Goal: Task Accomplishment & Management: Complete application form

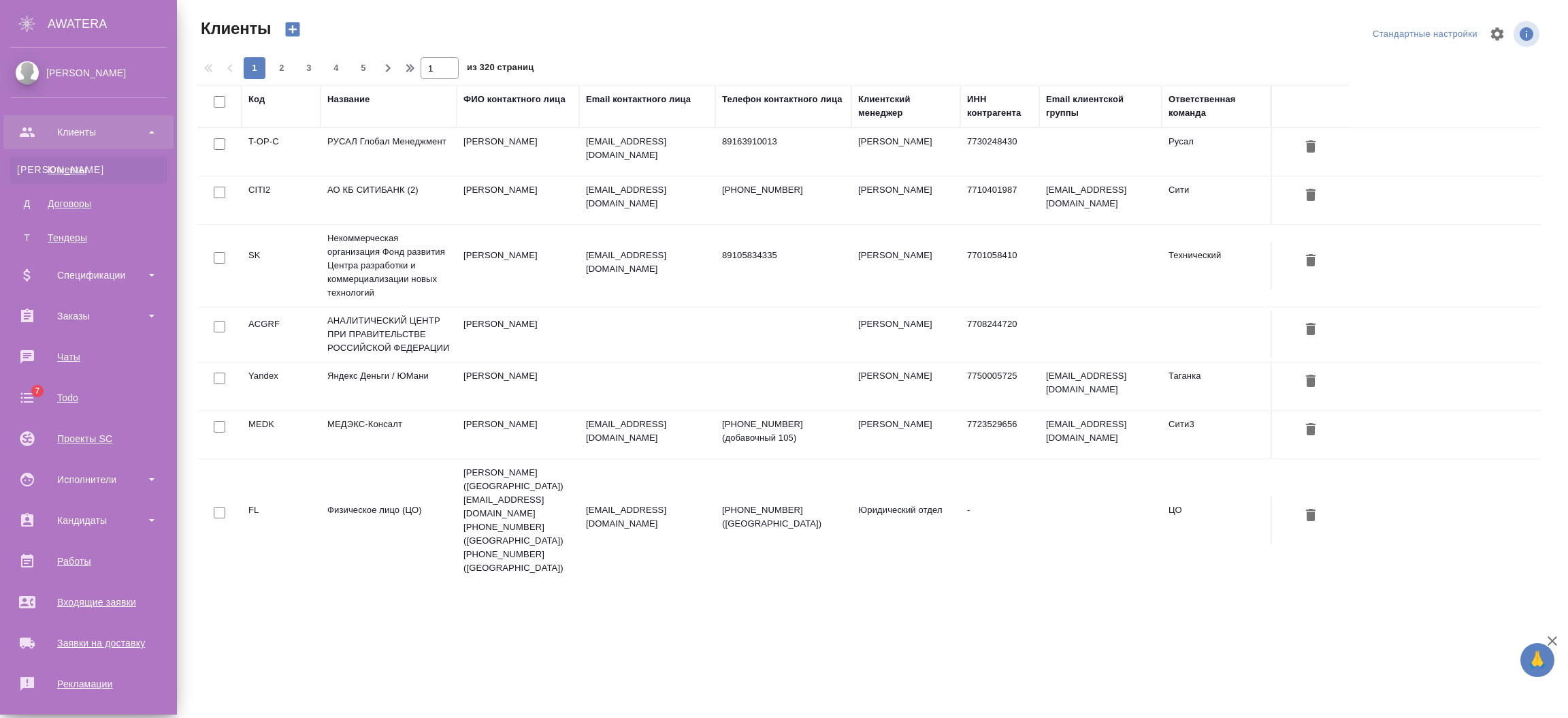
select select "RU"
click at [88, 243] on div "Тендеры" at bounding box center [89, 238] width 143 height 14
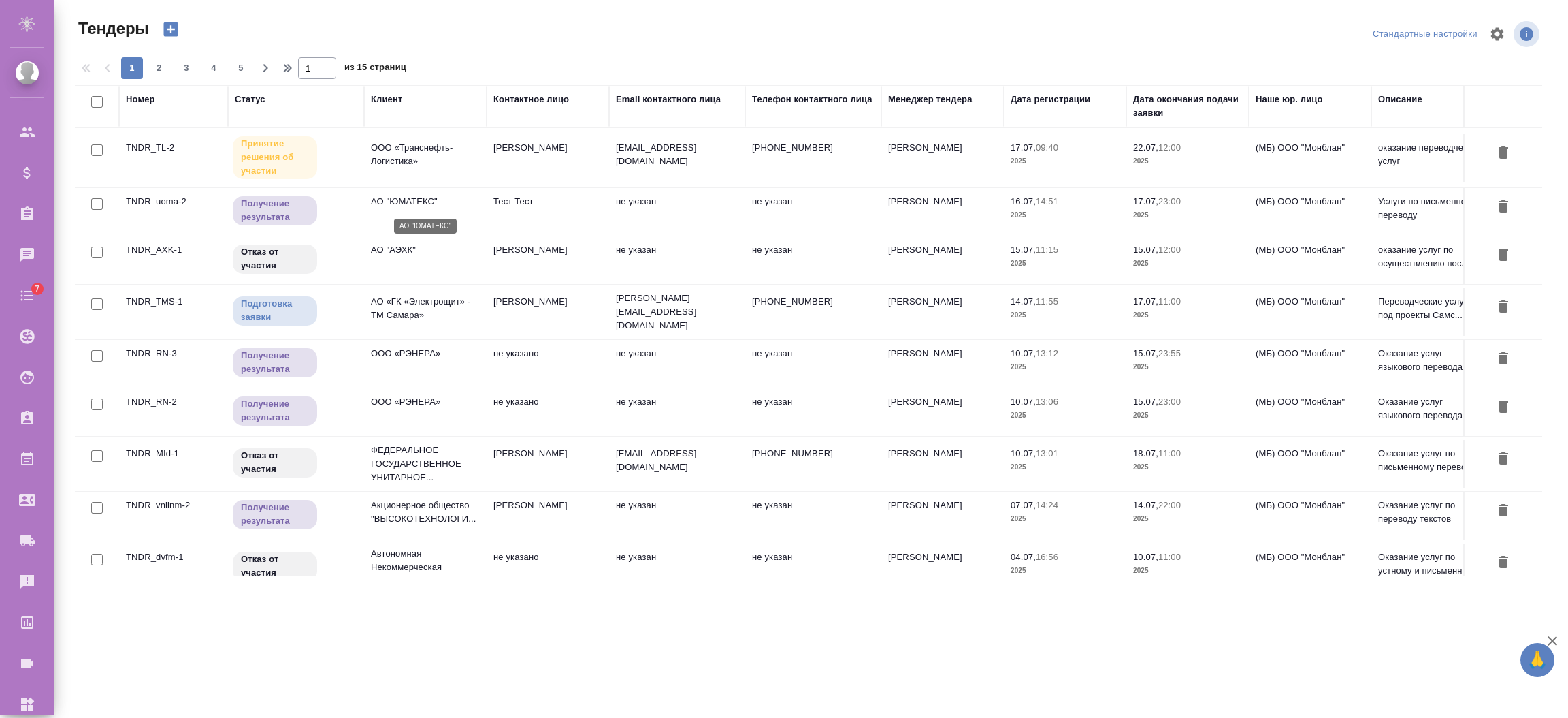
click at [442, 207] on p "АО "ЮМАТЕКС"" at bounding box center [425, 202] width 109 height 14
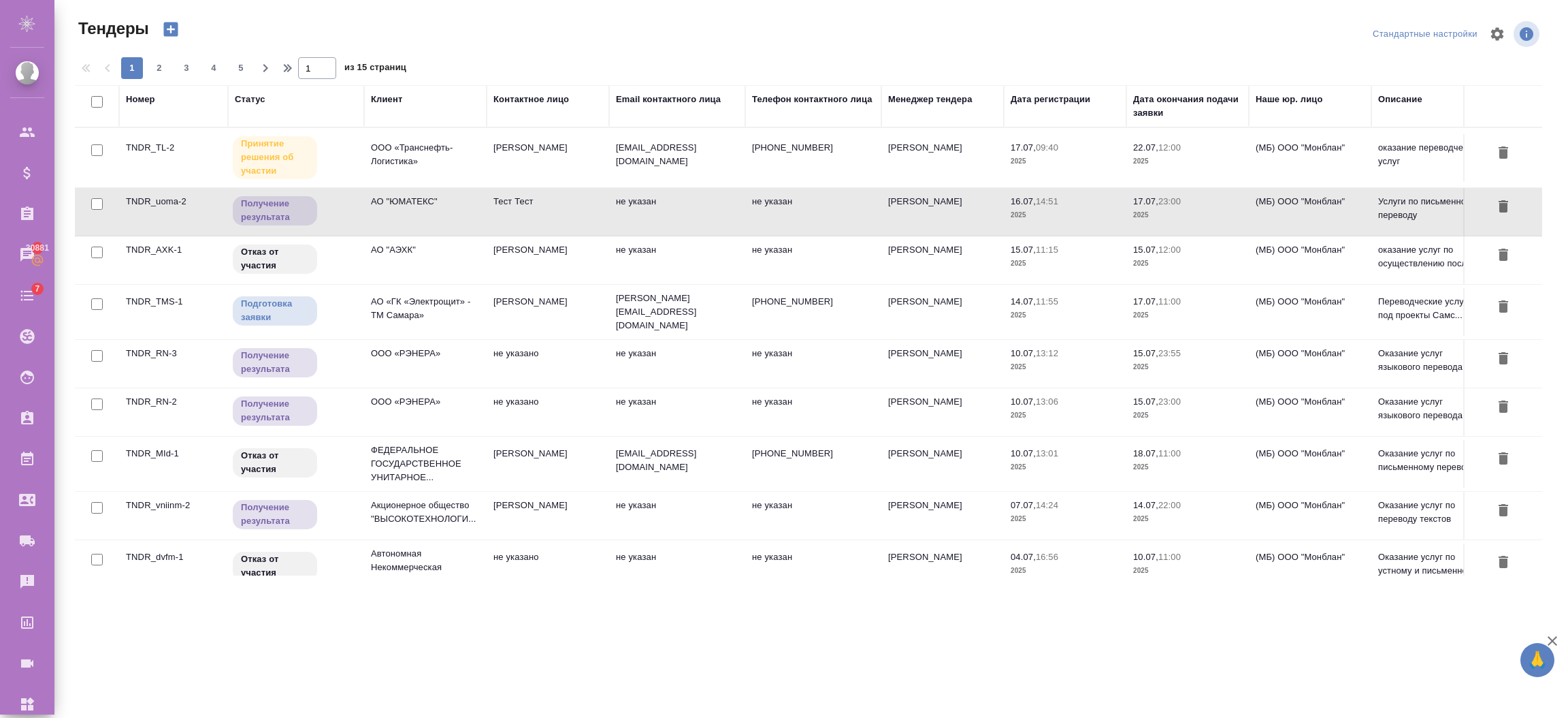
click at [177, 29] on icon "button" at bounding box center [170, 29] width 14 height 14
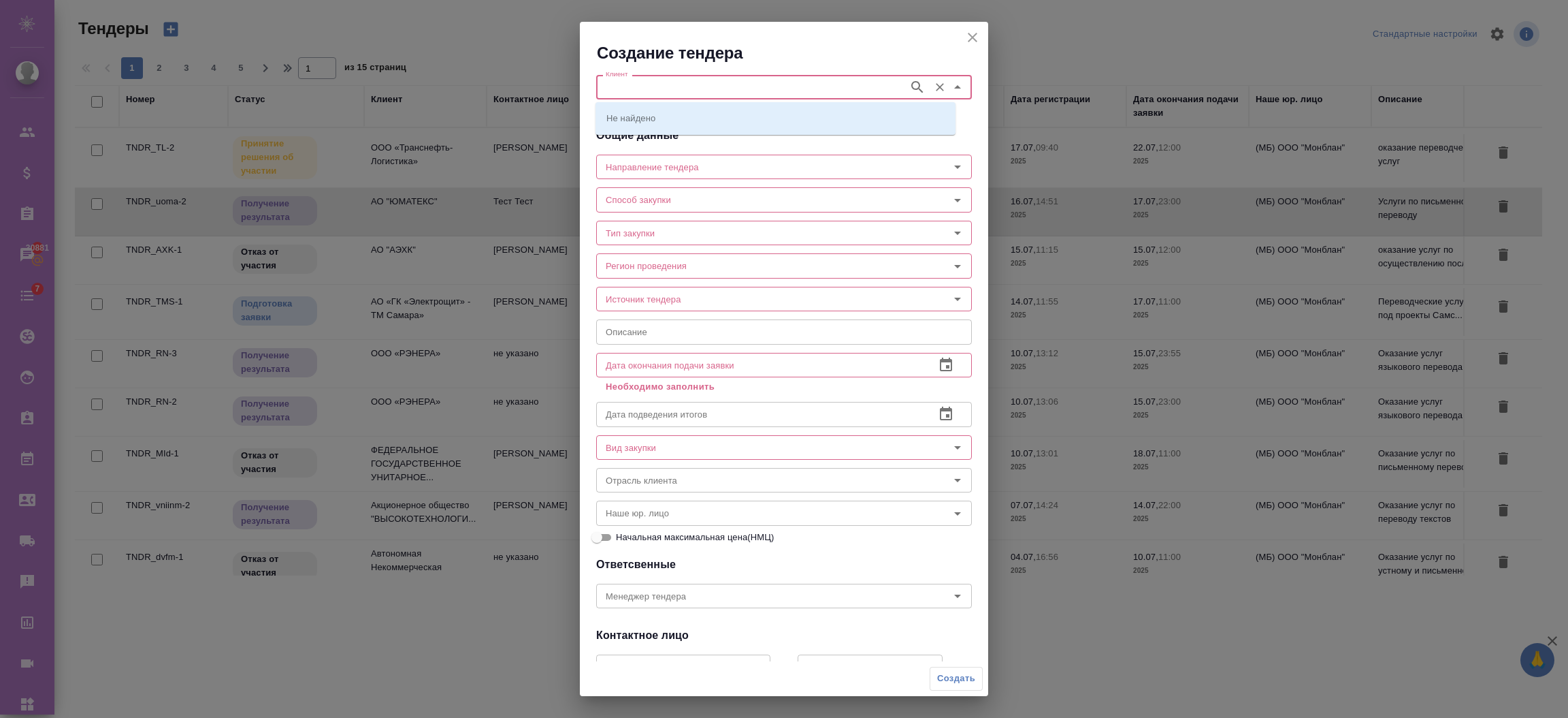
click at [692, 88] on input "Клиент" at bounding box center [751, 87] width 301 height 16
type input "е"
type input "test52"
click at [889, 86] on div "test52 Клиент" at bounding box center [784, 87] width 375 height 25
click at [909, 90] on icon "button" at bounding box center [917, 87] width 16 height 16
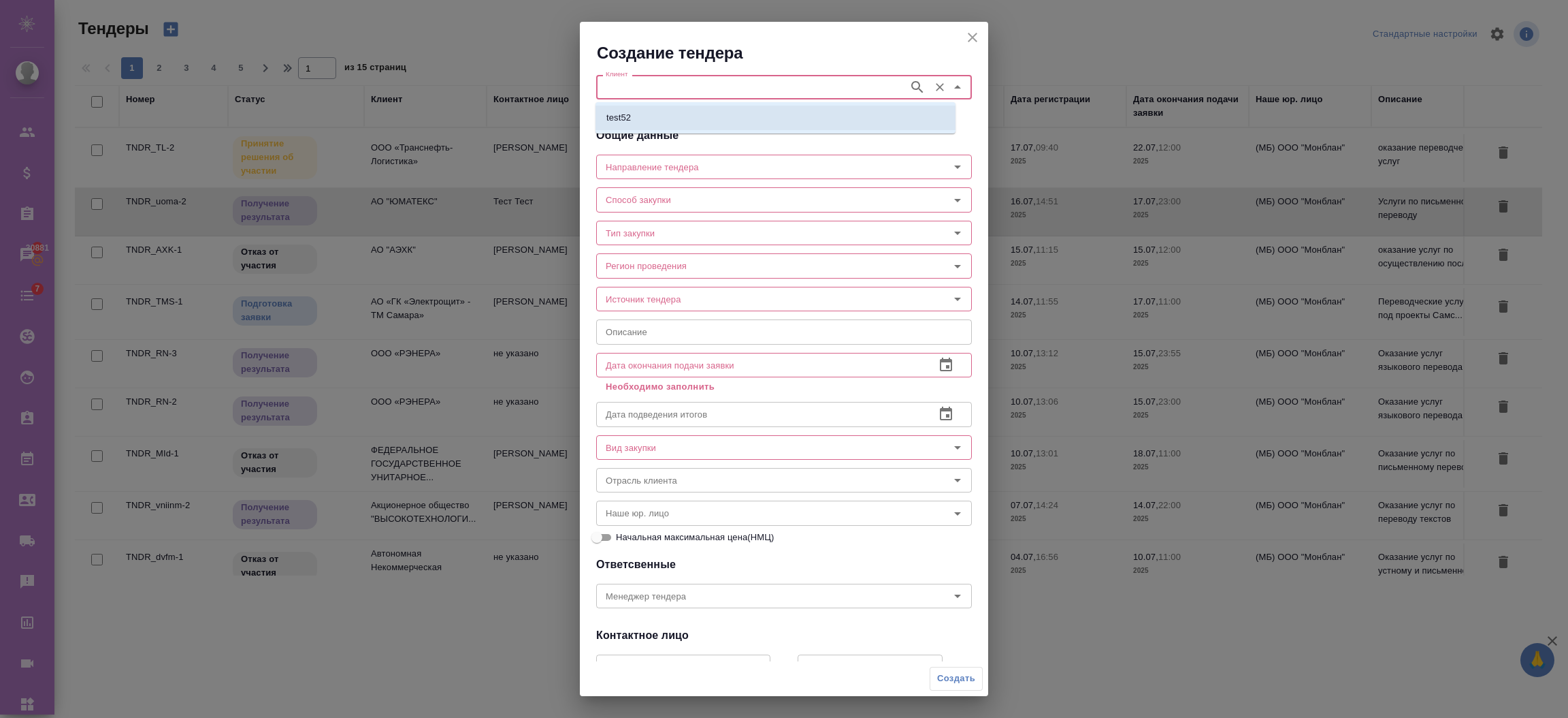
click at [693, 114] on li "test52" at bounding box center [775, 118] width 360 height 25
type input "test52"
click at [736, 170] on input "Направление тендера" at bounding box center [761, 167] width 322 height 16
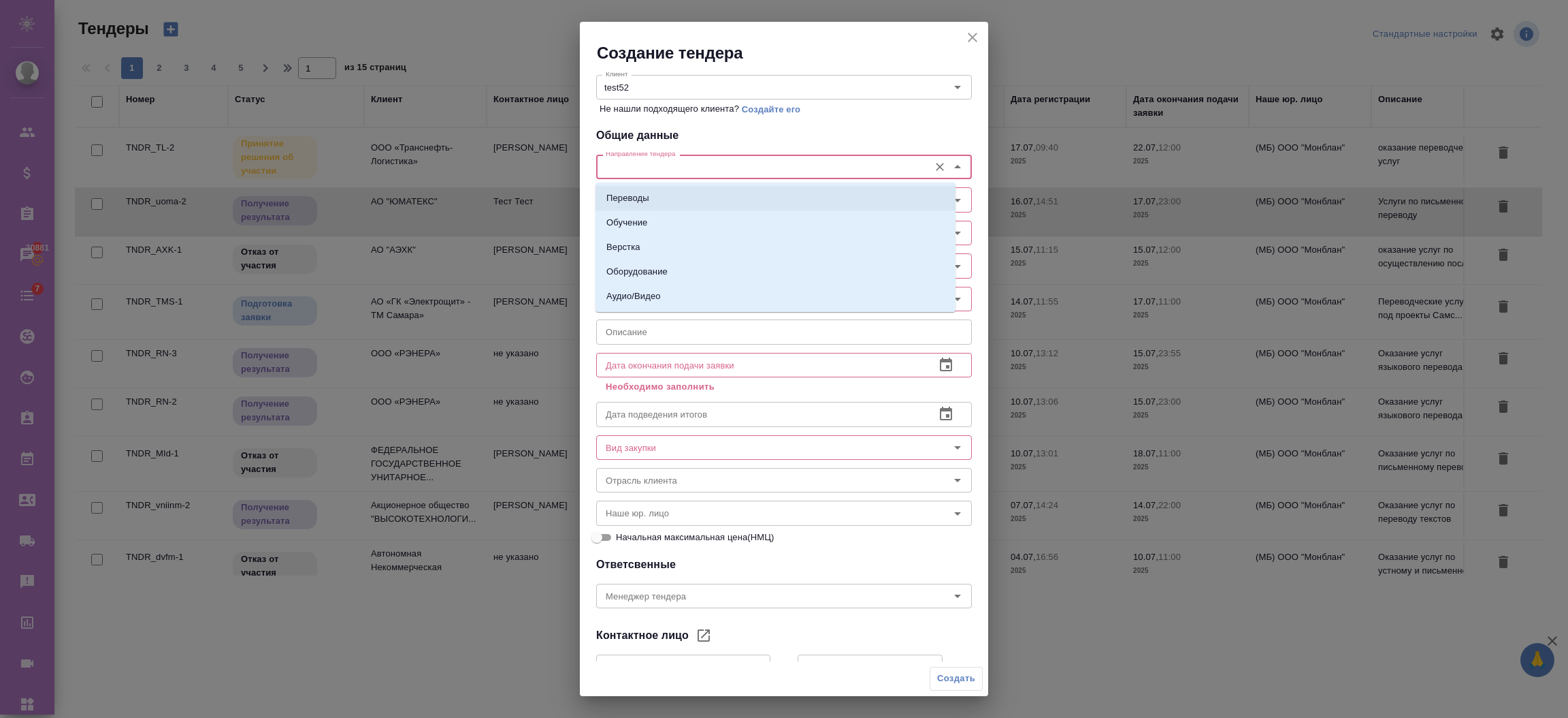
click at [705, 188] on li "Переводы" at bounding box center [775, 198] width 360 height 25
type input "Переводы"
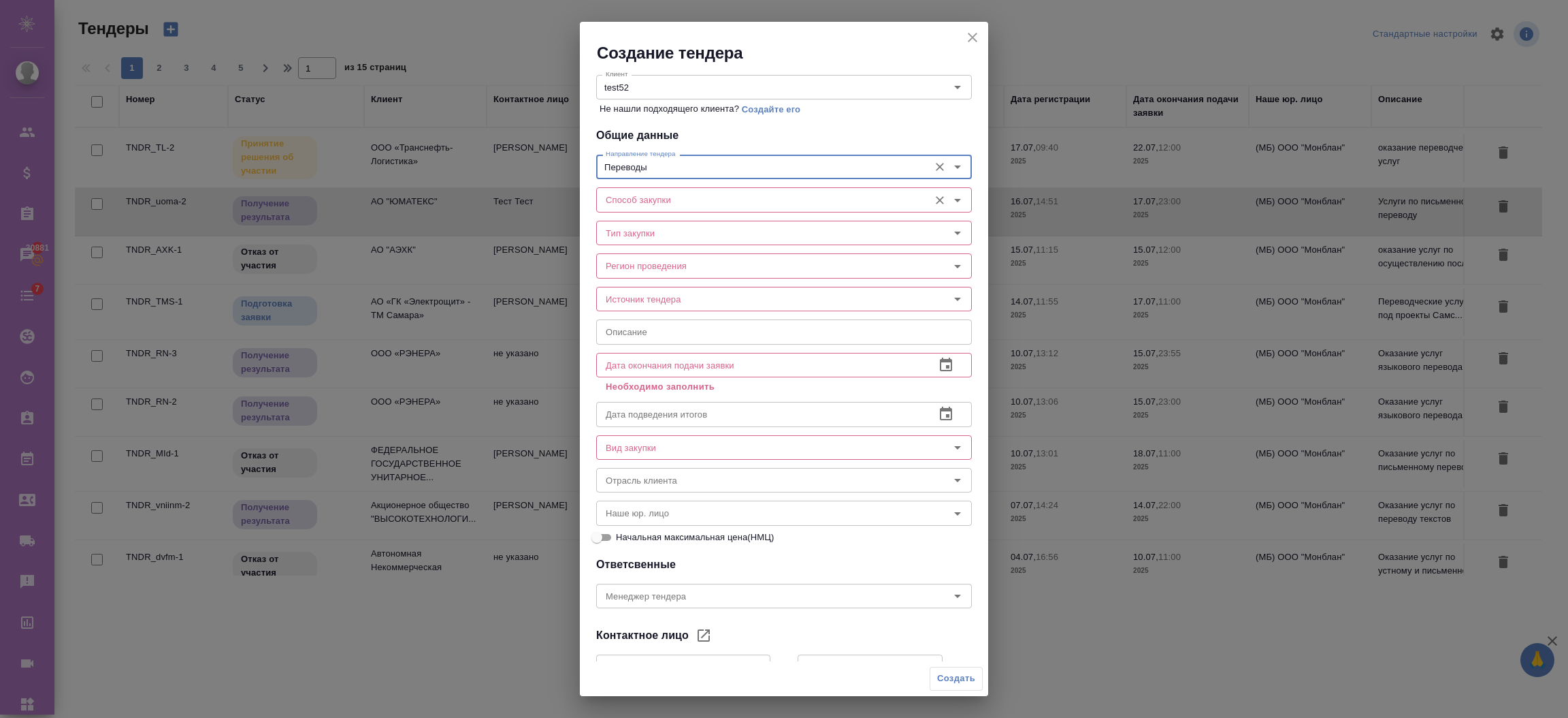
click at [675, 205] on input "Способ закупки" at bounding box center [761, 200] width 322 height 16
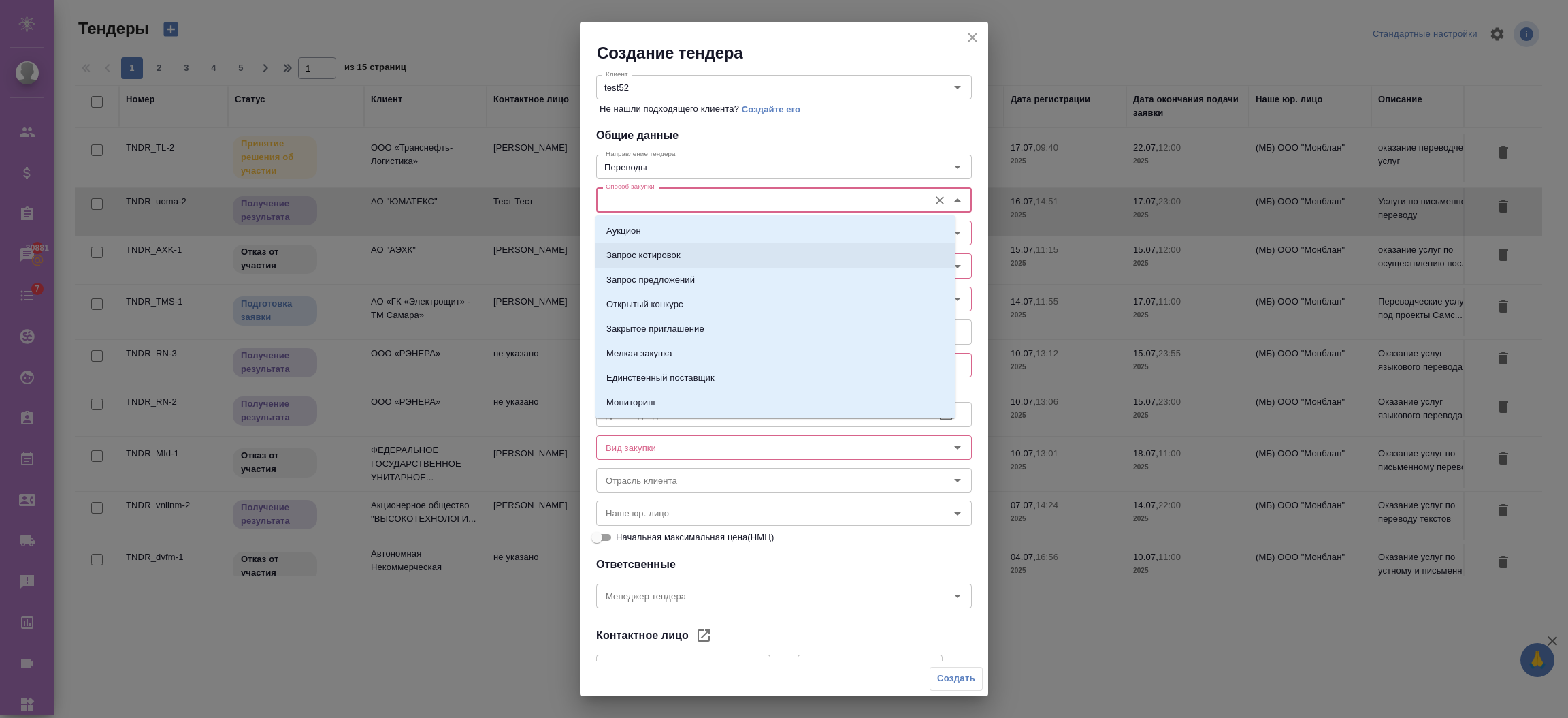
click at [664, 265] on li "Запрос котировок" at bounding box center [775, 256] width 360 height 25
type input "Запрос котировок"
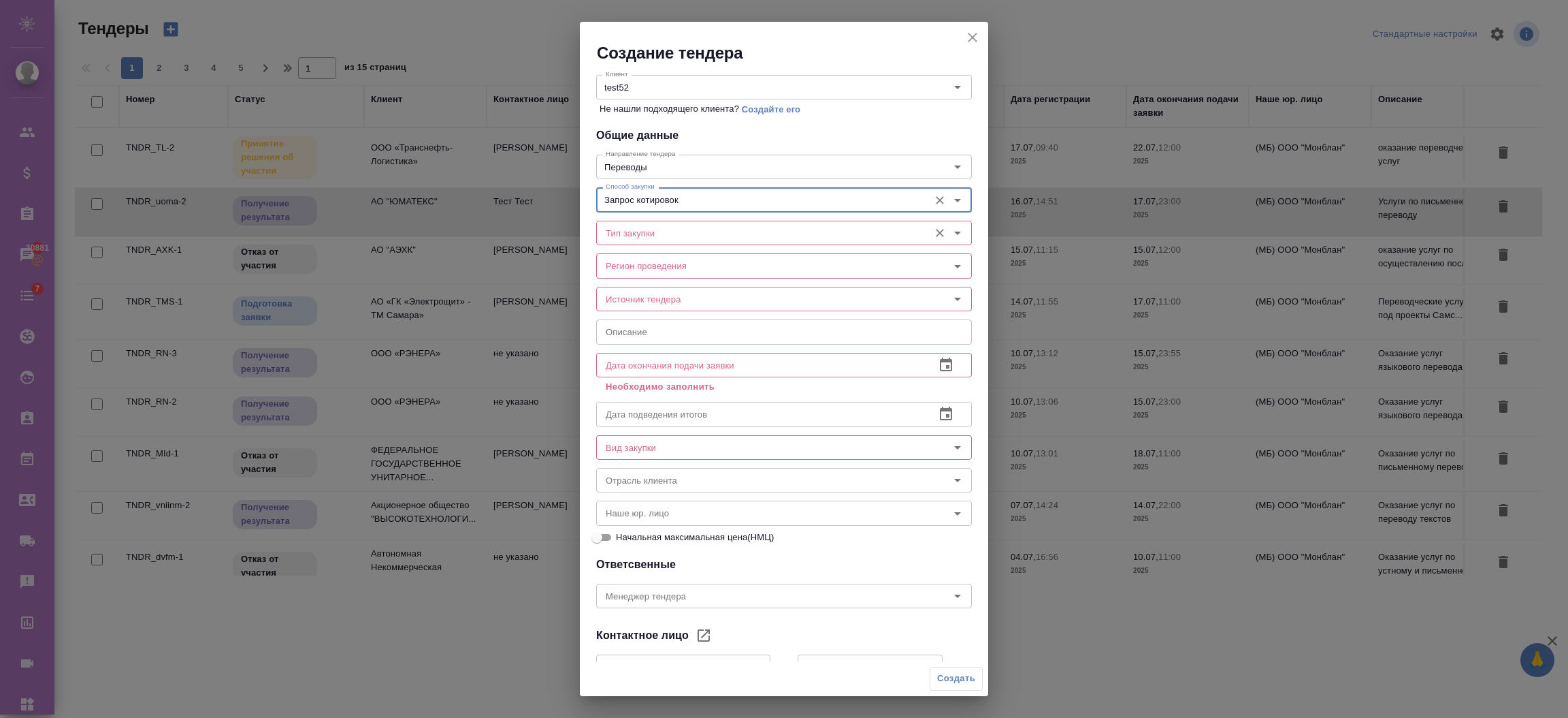
click at [648, 228] on input "Тип закупки" at bounding box center [761, 233] width 322 height 16
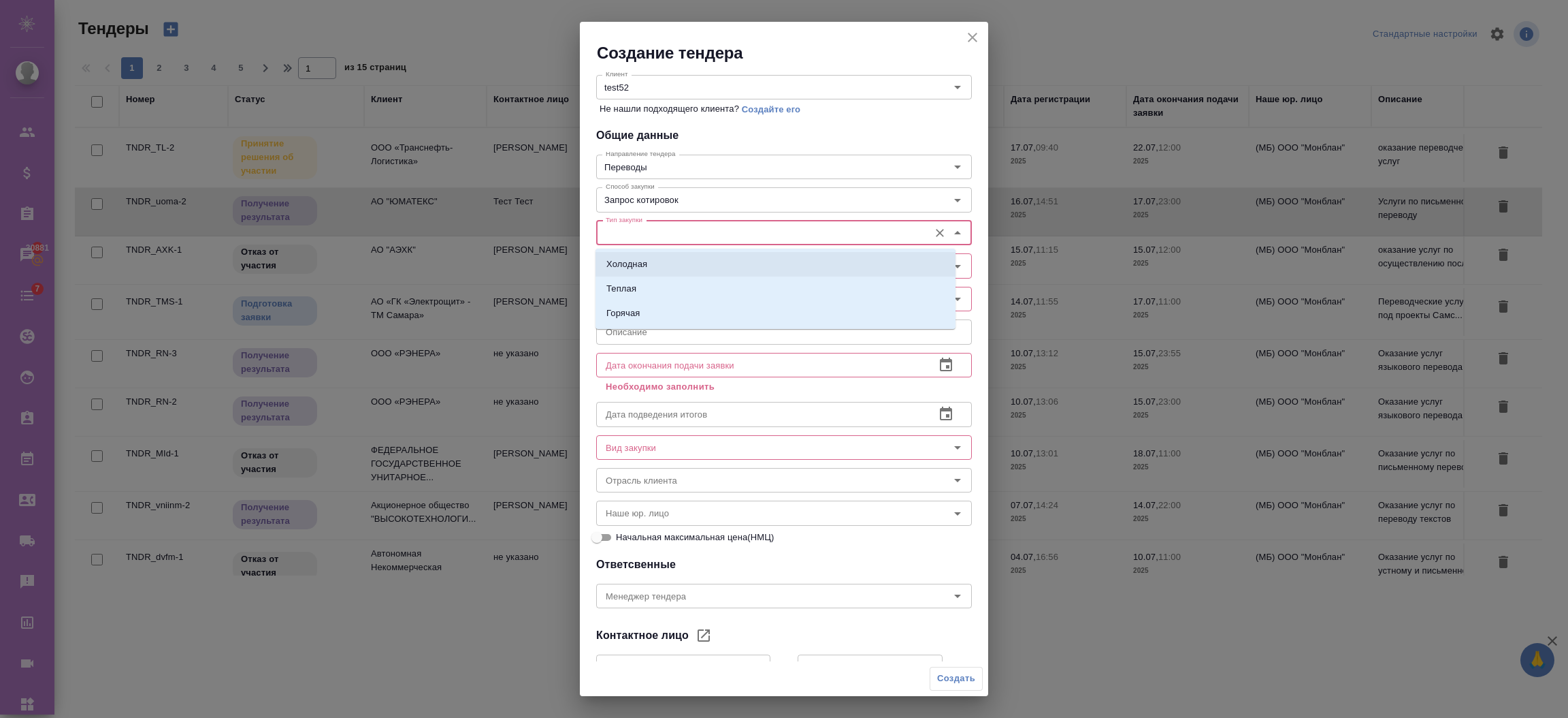
click at [634, 275] on li "Холодная" at bounding box center [775, 265] width 360 height 25
type input "Холодная"
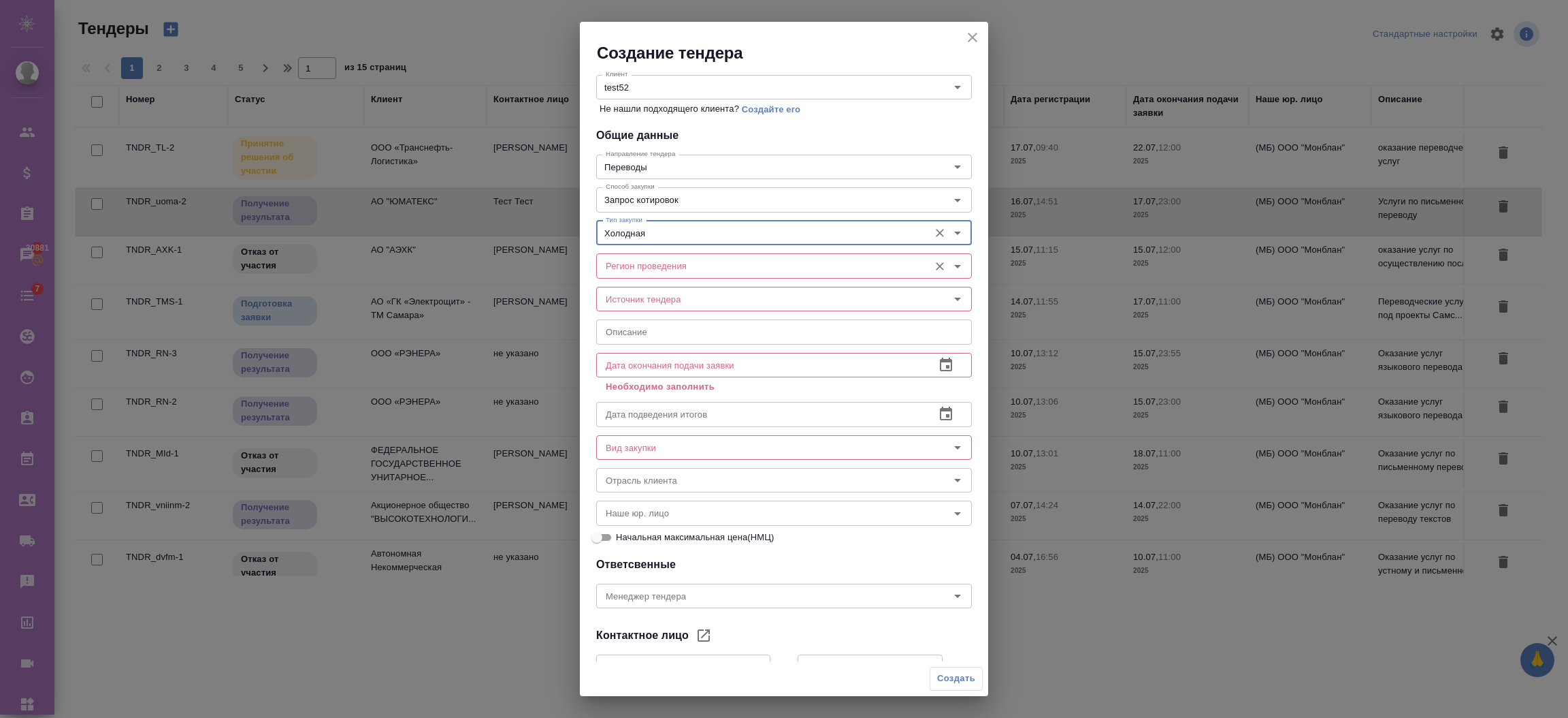
click at [640, 267] on input "Регион проведения" at bounding box center [761, 266] width 322 height 16
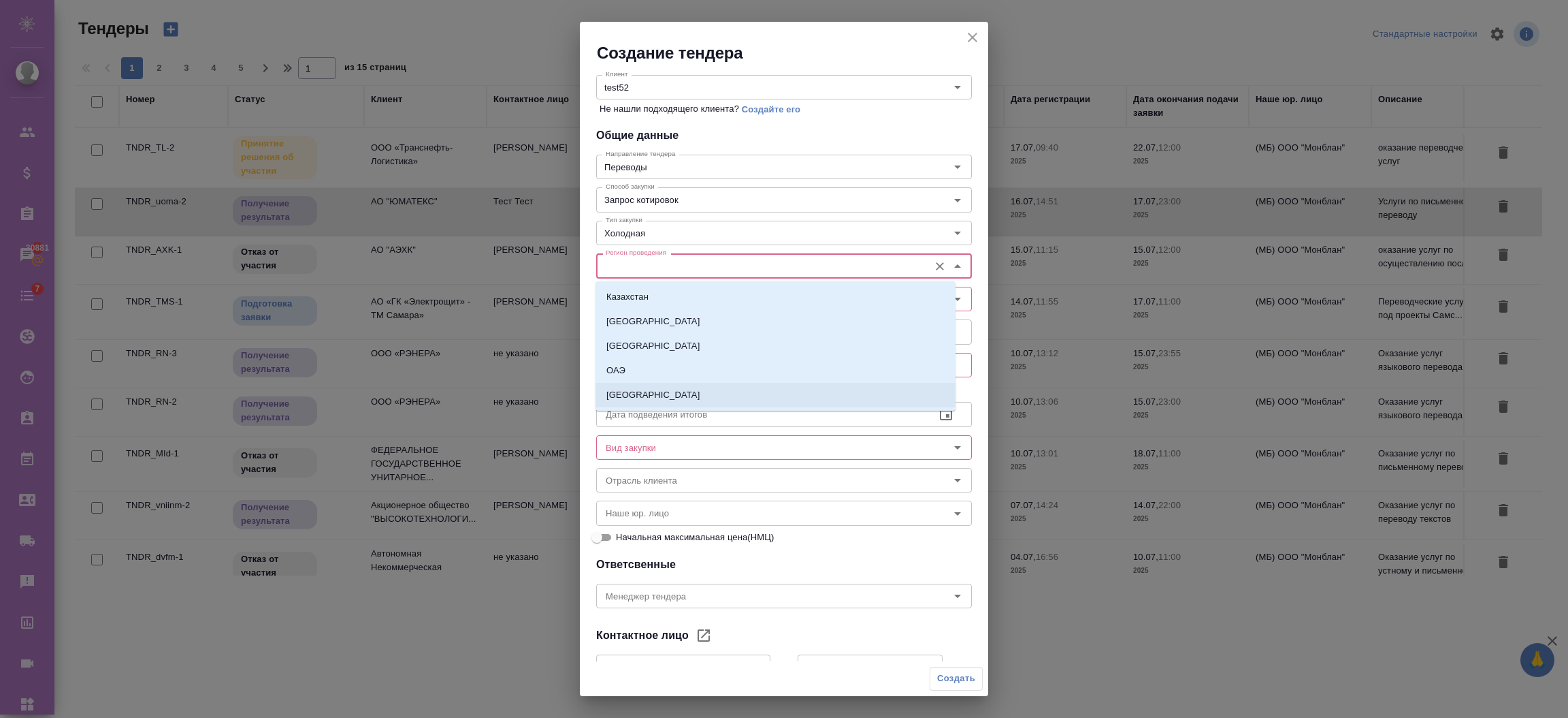
click at [642, 393] on li "Россия" at bounding box center [775, 395] width 360 height 25
type input "Россия"
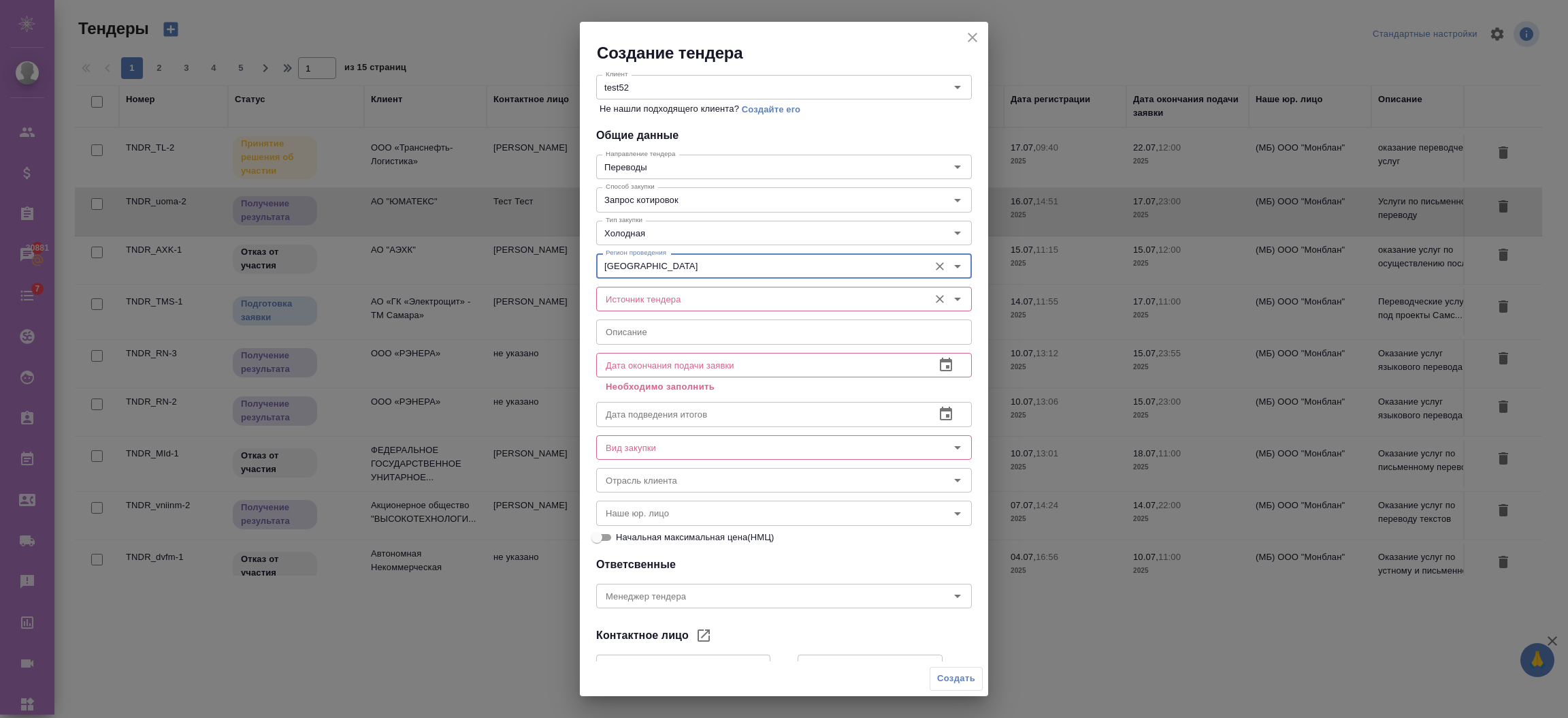
click at [632, 297] on input "Источник тендера" at bounding box center [761, 299] width 322 height 16
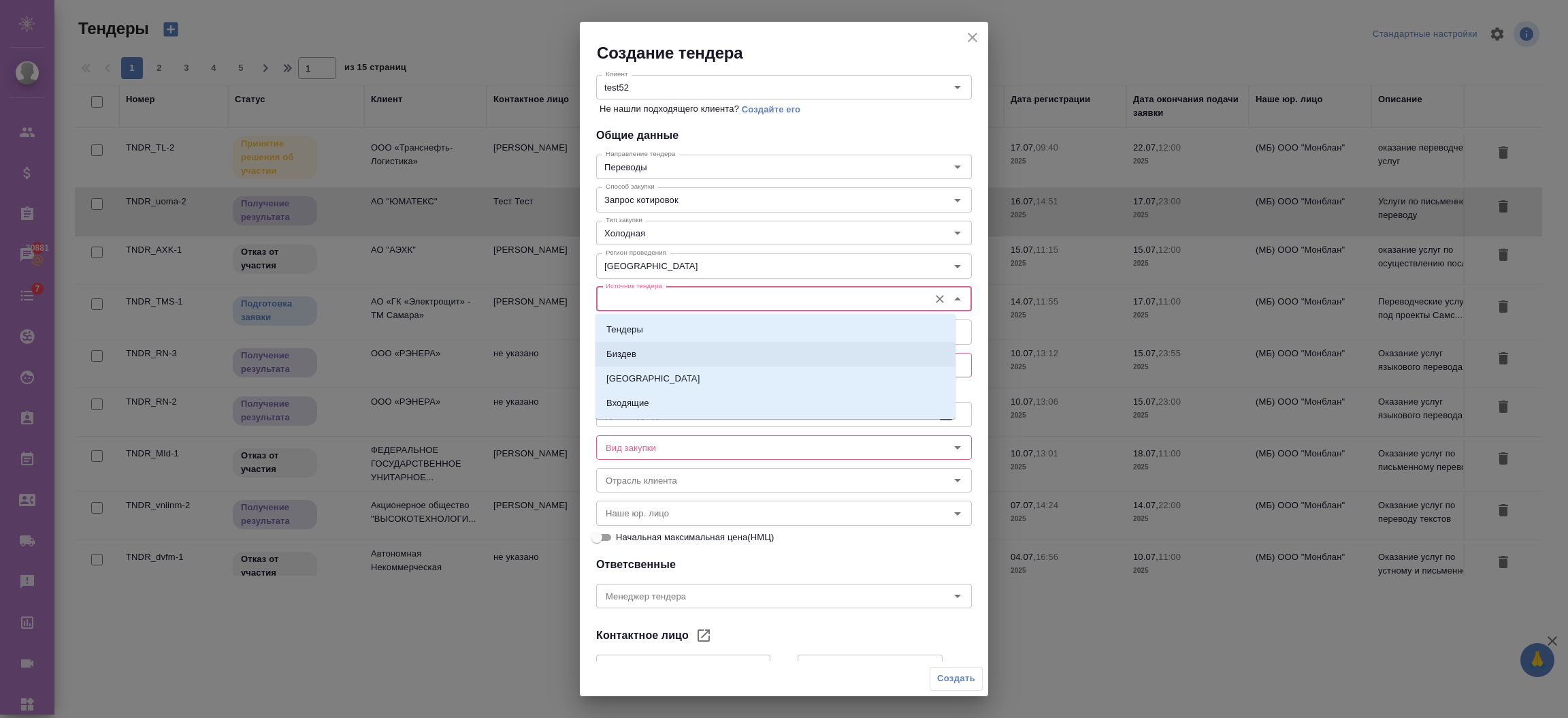
click at [647, 350] on li "Биздев" at bounding box center [775, 354] width 360 height 25
type input "Биздев"
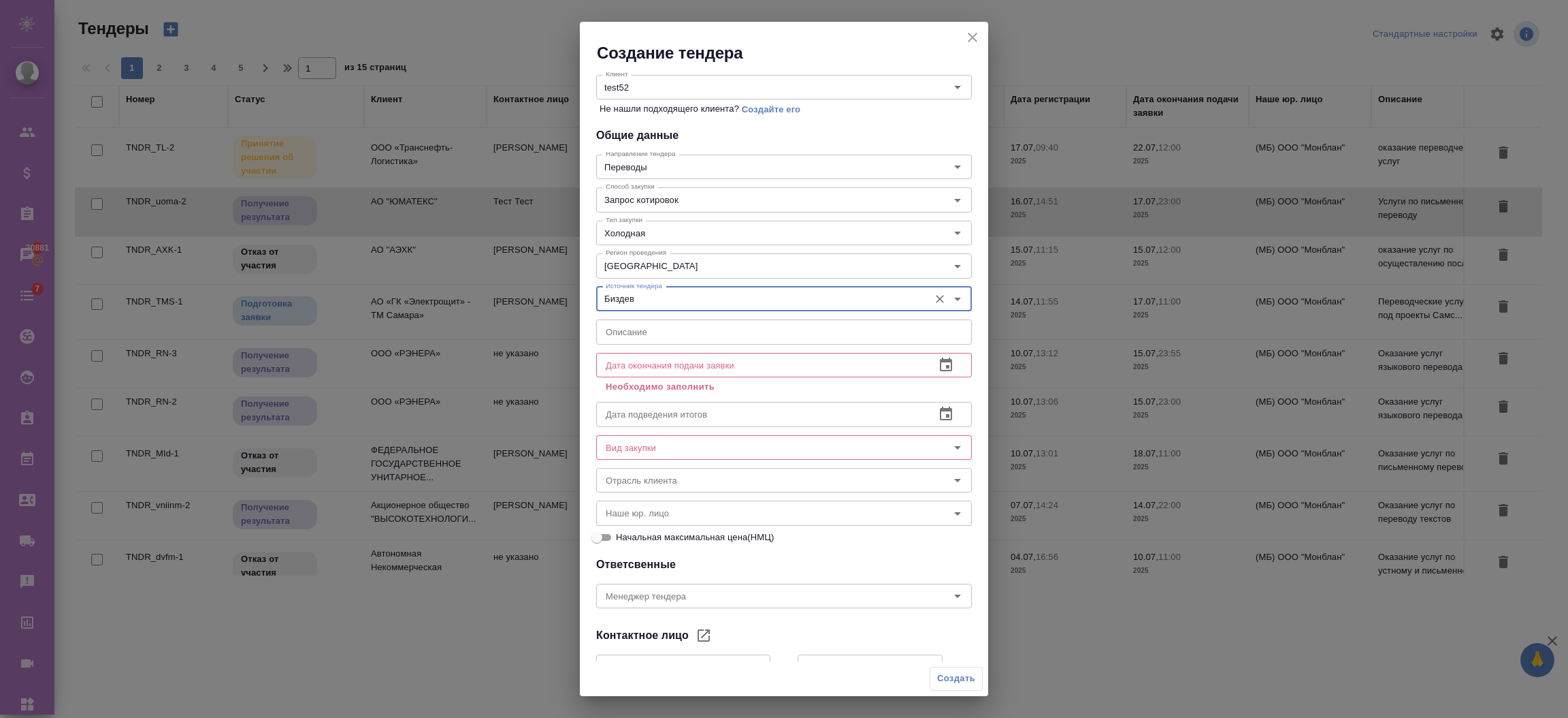
click at [671, 370] on input "text" at bounding box center [760, 365] width 328 height 25
click at [940, 366] on icon "button" at bounding box center [946, 364] width 12 height 14
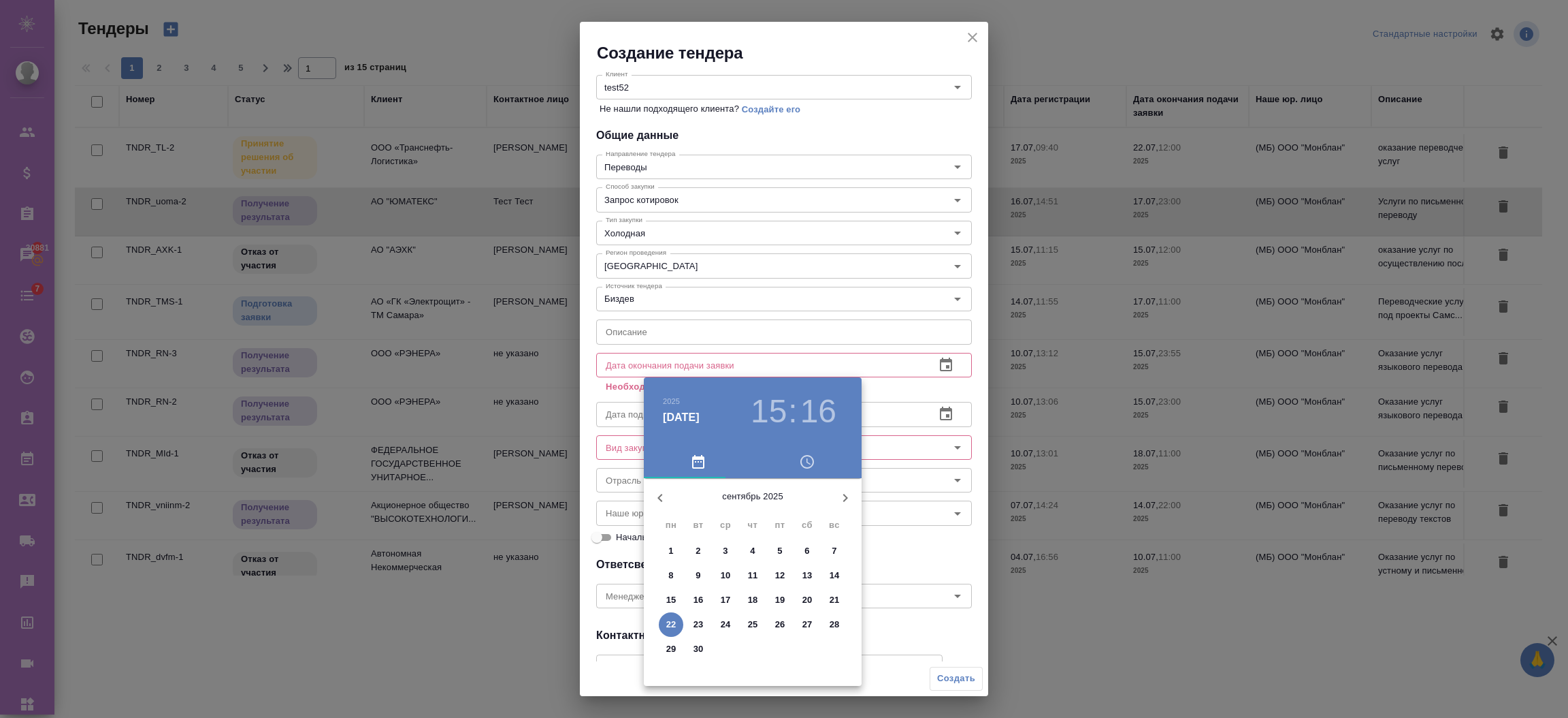
click at [726, 620] on p "24" at bounding box center [726, 625] width 10 height 14
type input "24.09.2025 15:16"
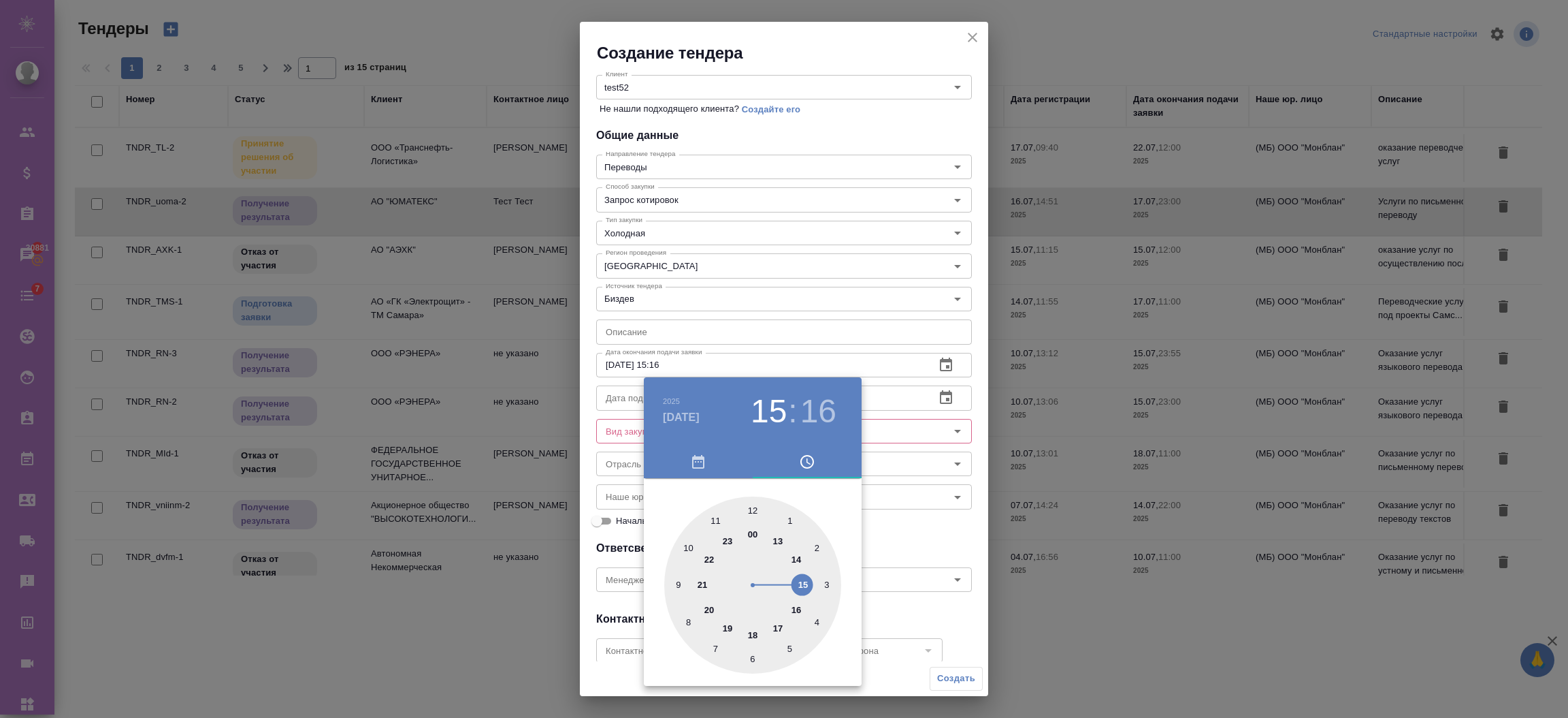
click at [611, 399] on div at bounding box center [784, 359] width 1568 height 718
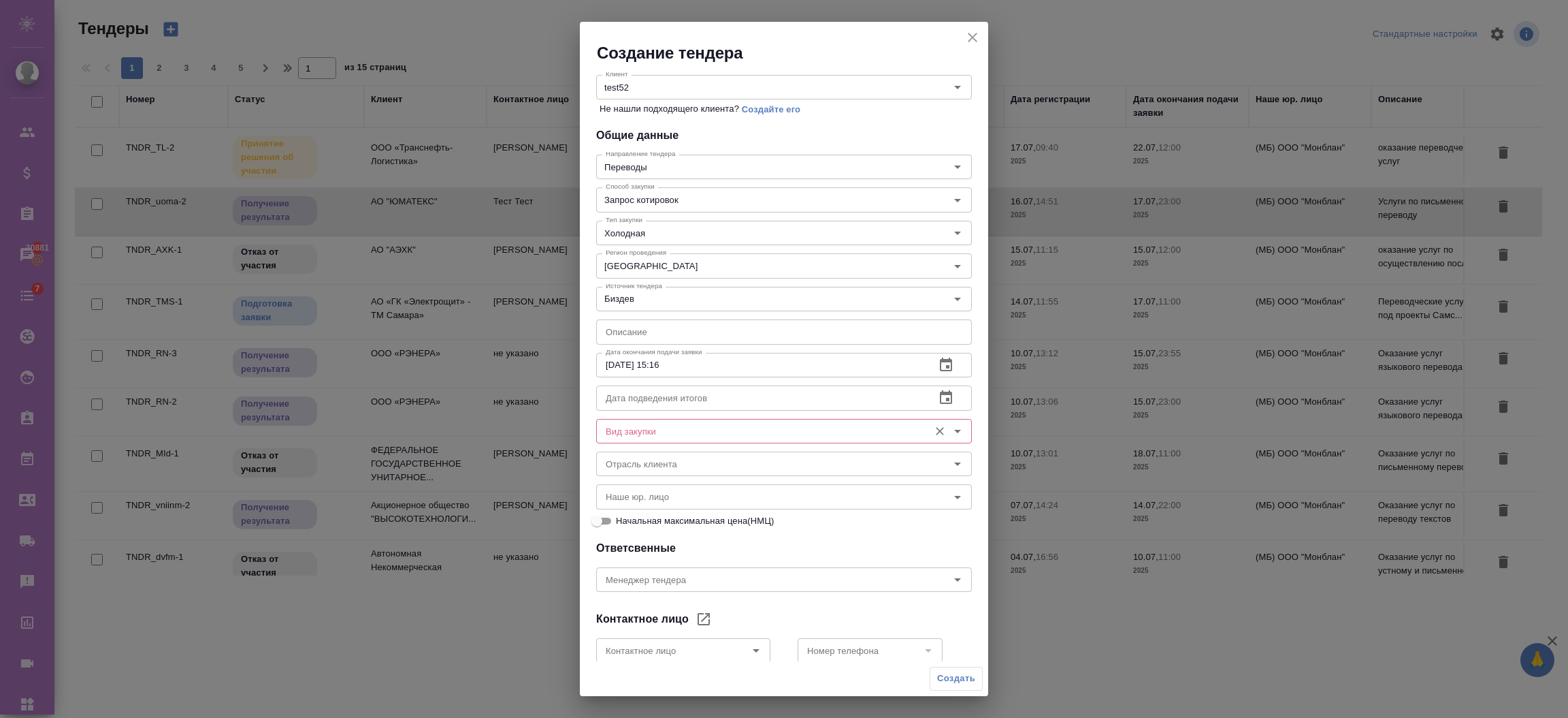
click at [720, 419] on div "Вид закупки" at bounding box center [784, 431] width 375 height 25
click at [724, 425] on input "Вид закупки" at bounding box center [761, 431] width 322 height 16
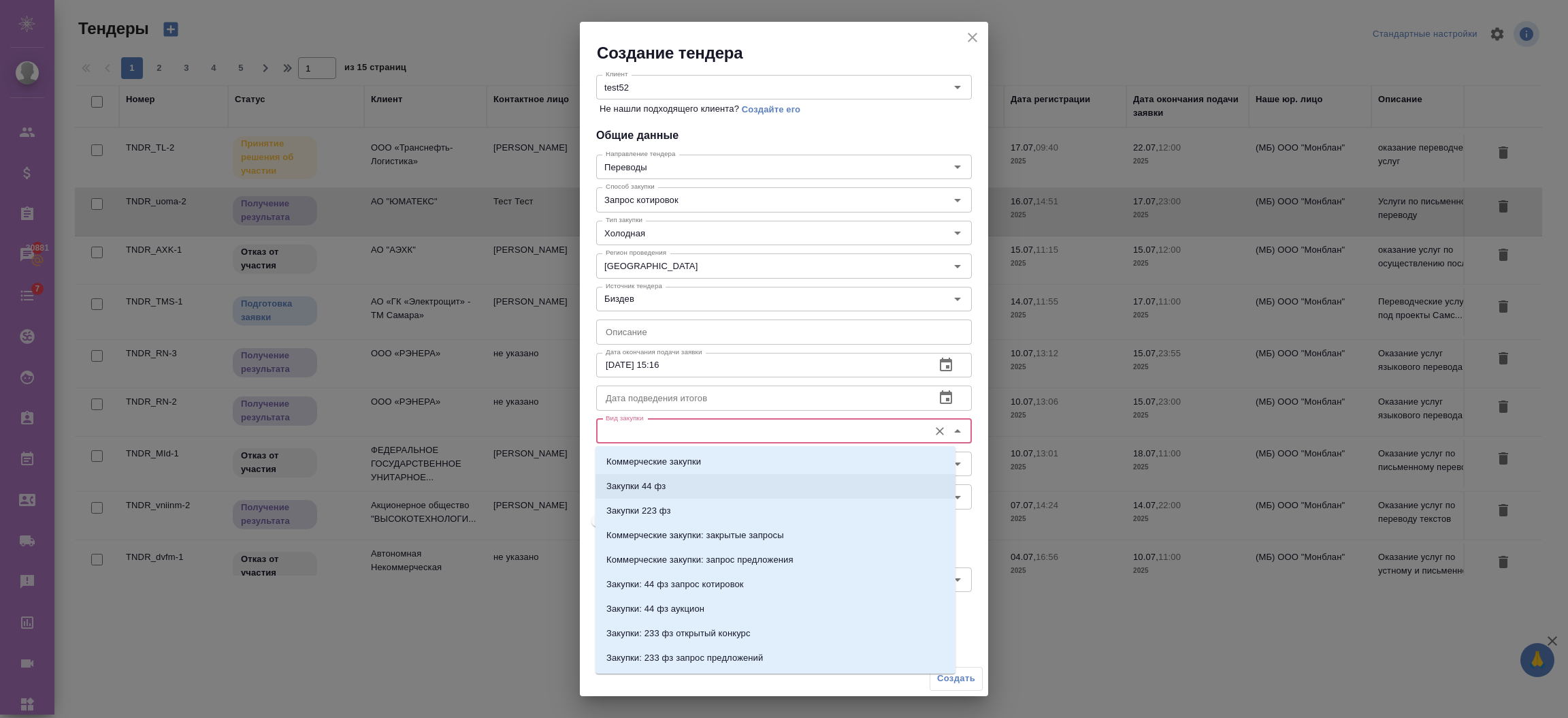
click at [655, 480] on p "Закупки 44 фз" at bounding box center [636, 486] width 59 height 14
type input "Закупки 44 фз"
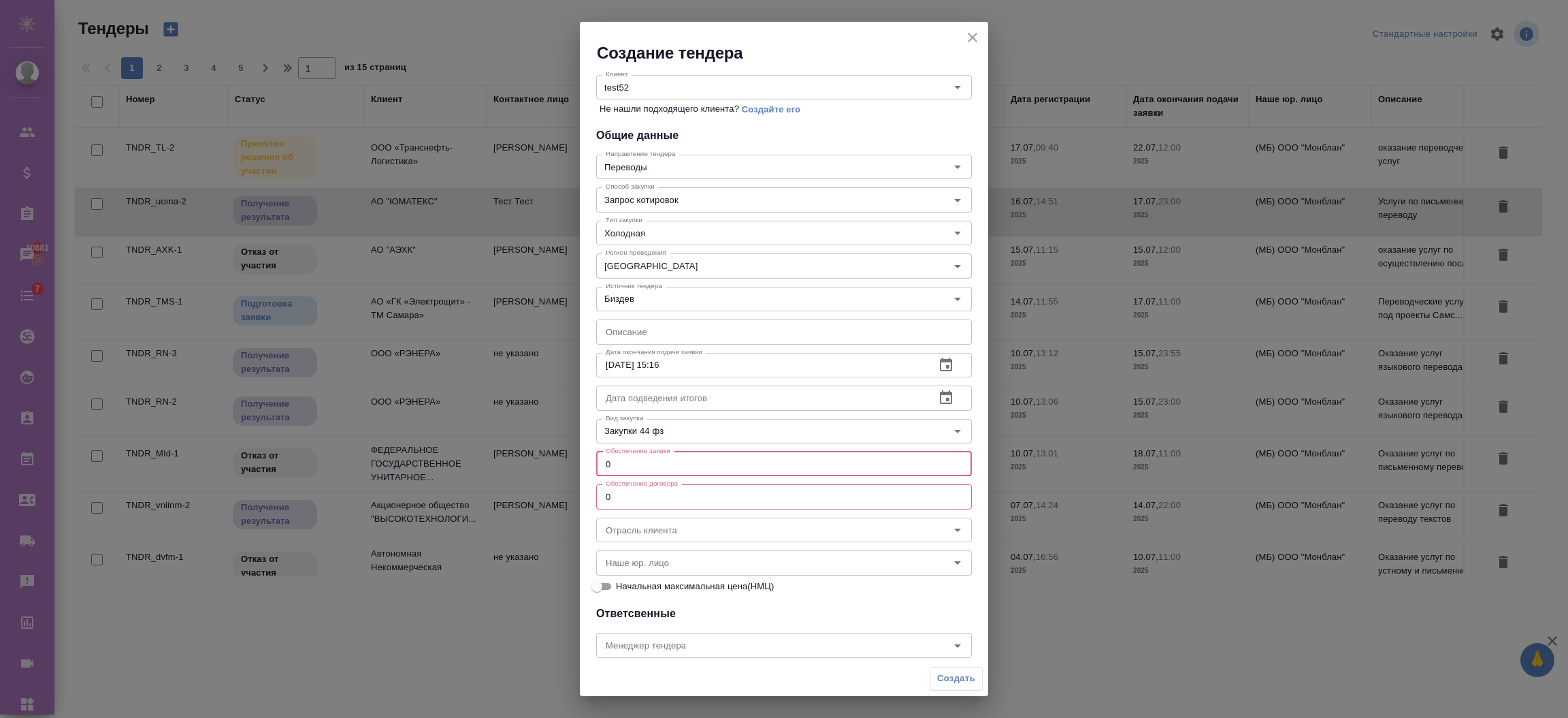
drag, startPoint x: 634, startPoint y: 465, endPoint x: 555, endPoint y: 459, distance: 79.2
click at [557, 461] on div "Создание тендера Клиент test52 Клиент Не нашли подходящего клиента? Создайте ег…" at bounding box center [784, 359] width 1568 height 718
type input "1"
drag, startPoint x: 636, startPoint y: 494, endPoint x: 581, endPoint y: 496, distance: 55.0
click at [581, 496] on div "Клиент test52 Клиент Не нашли подходящего клиента? Создайте его Общие данные На…" at bounding box center [784, 363] width 408 height 597
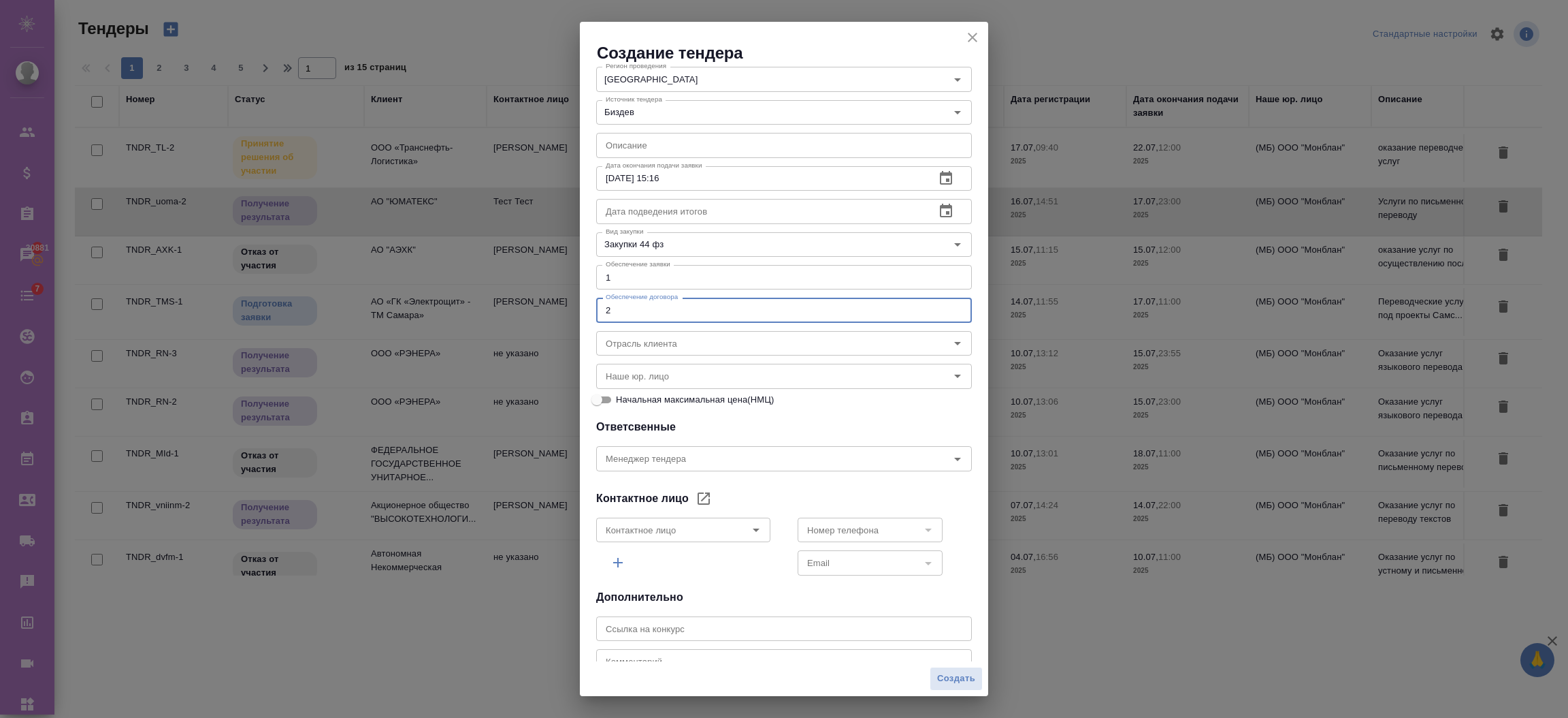
scroll to position [223, 0]
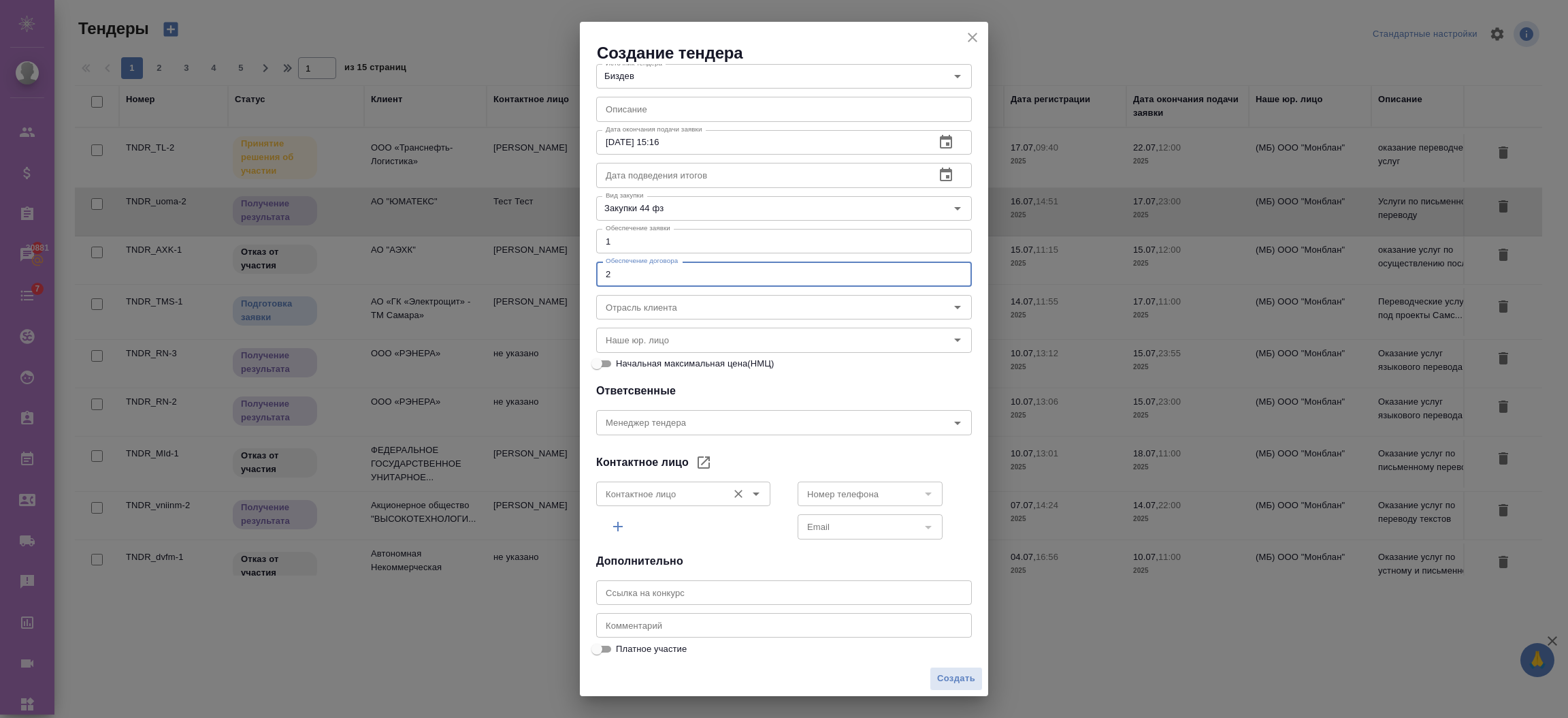
type input "2"
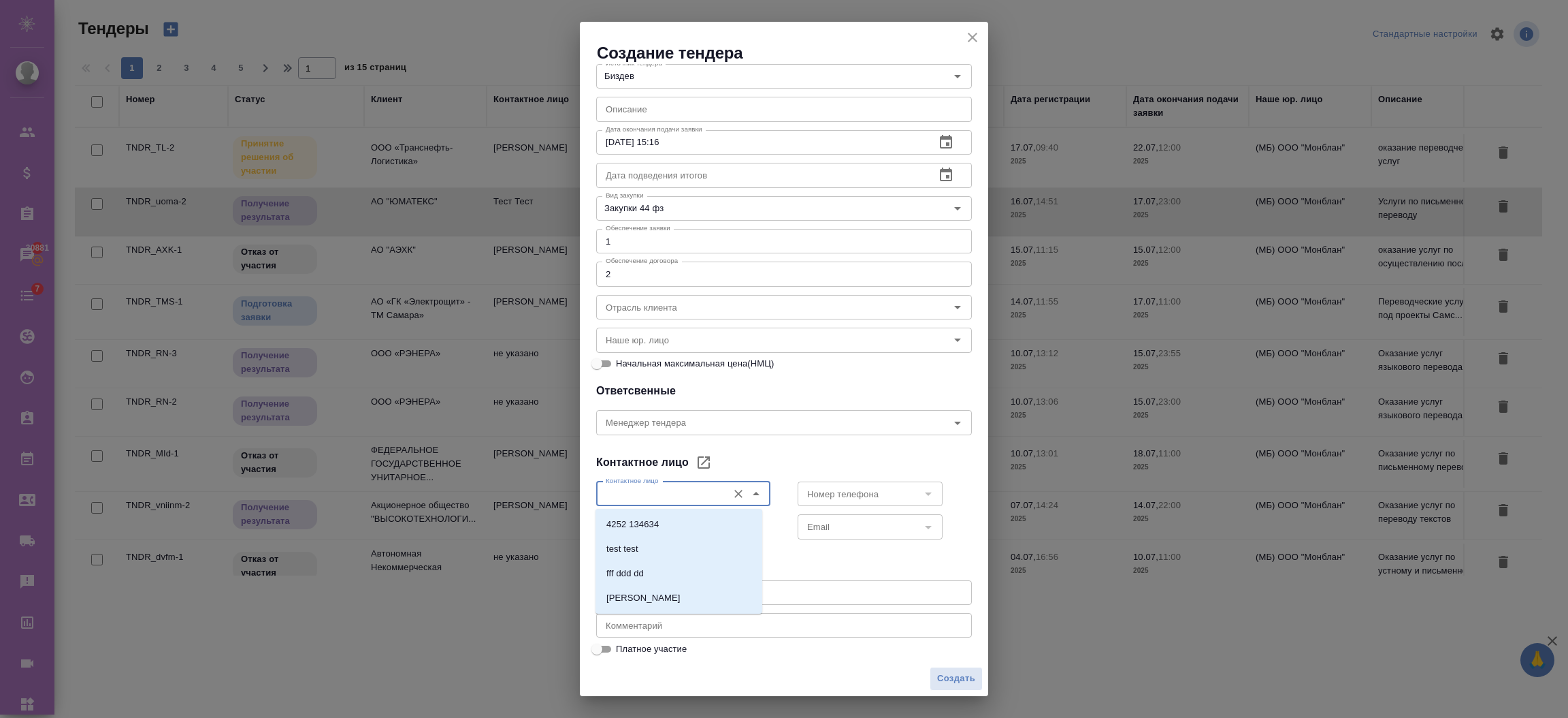
click at [672, 493] on input "Контактное лицо" at bounding box center [660, 494] width 121 height 16
click at [643, 552] on li "test test" at bounding box center [679, 549] width 167 height 25
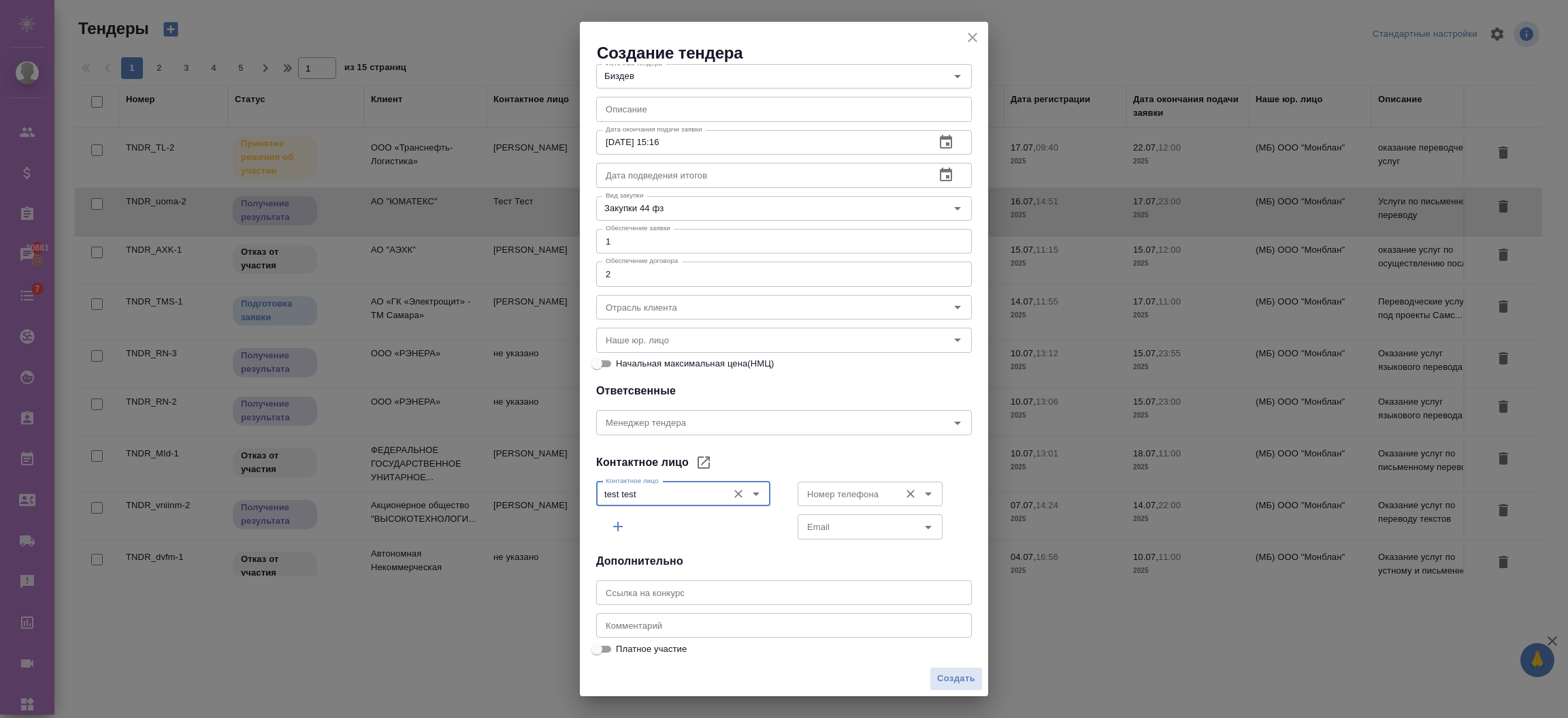
click at [904, 496] on icon "Очистить" at bounding box center [910, 494] width 14 height 14
click at [856, 496] on input "Номер телефона" at bounding box center [848, 494] width 91 height 16
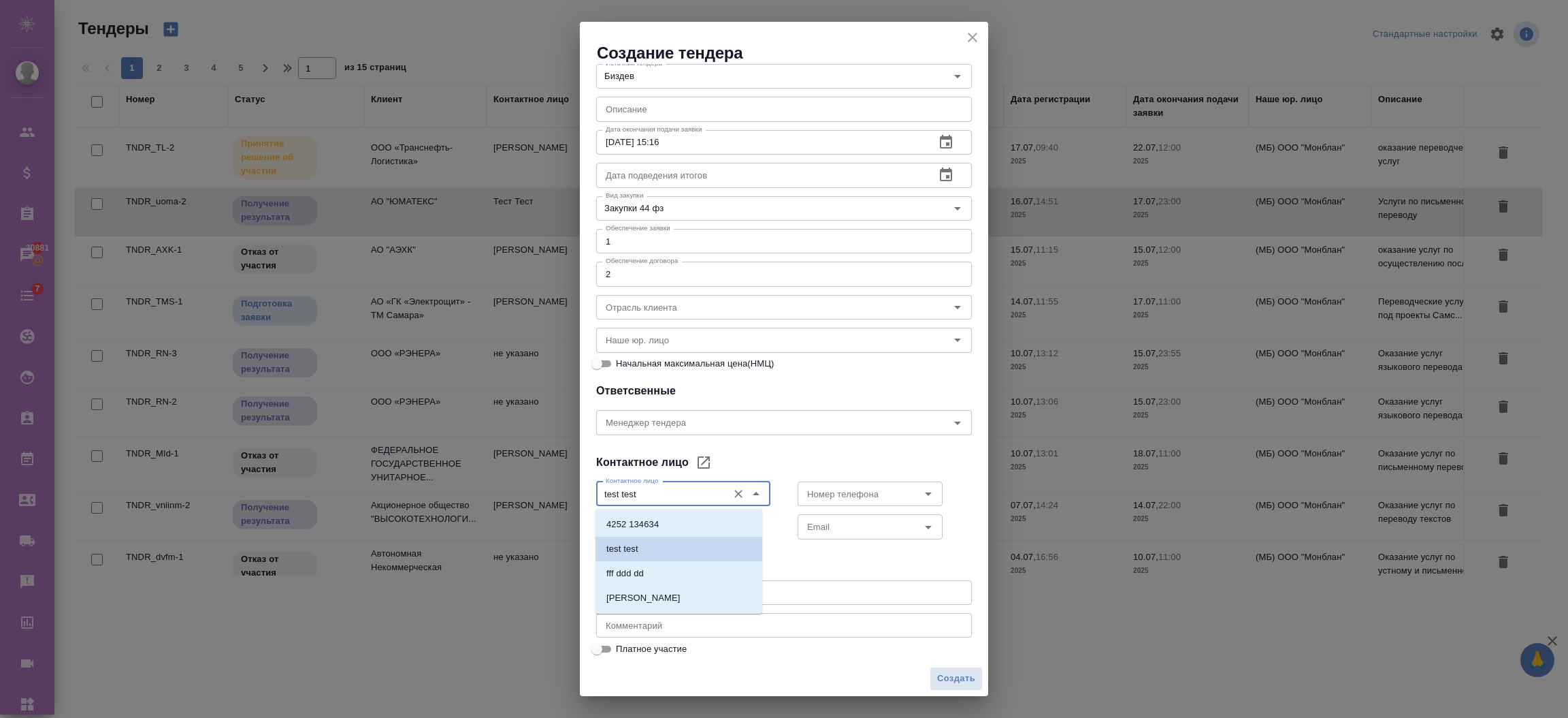
click at [630, 500] on input "test test" at bounding box center [660, 494] width 121 height 16
click at [620, 571] on li "Ira" at bounding box center [679, 576] width 167 height 25
type input "Ira"
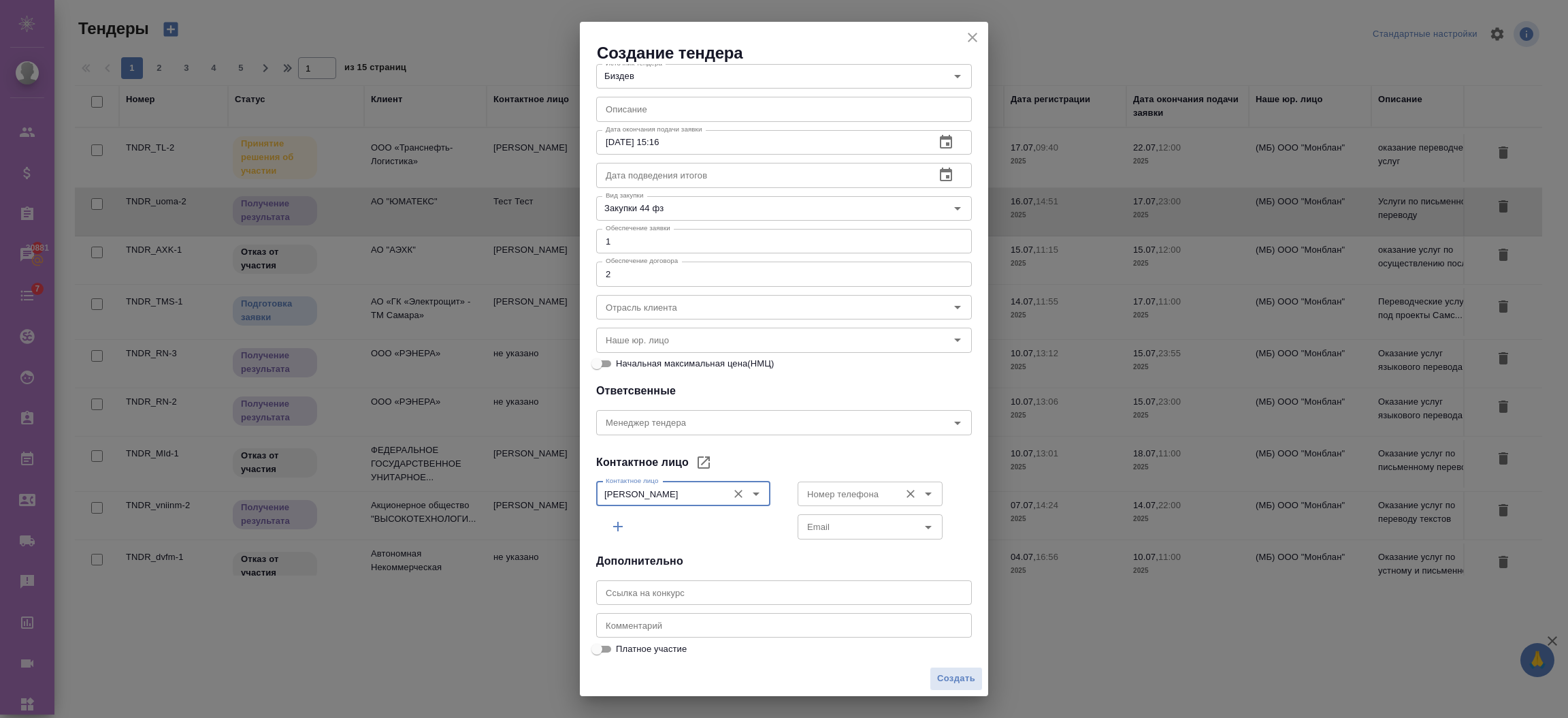
click at [834, 502] on div "Номер телефона" at bounding box center [870, 494] width 145 height 25
click at [825, 492] on input "Номер телефона" at bounding box center [848, 494] width 91 height 16
click at [816, 526] on p "+79270697076" at bounding box center [842, 524] width 81 height 14
type input "+79270697076"
click at [953, 680] on span "Создать" at bounding box center [956, 678] width 38 height 16
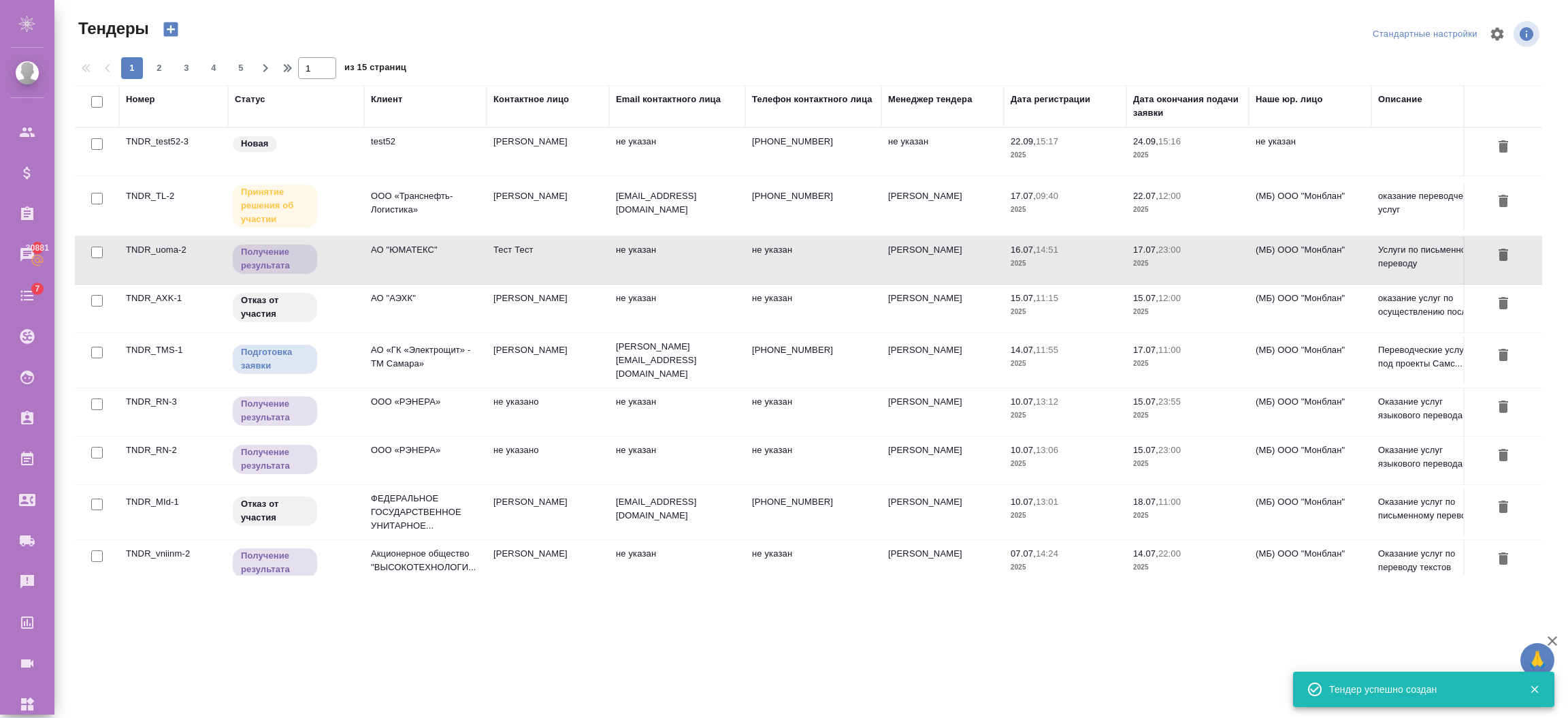
click at [25, 659] on ul "Клиенты Спецификации Заказы 30881 Чаты 7 Todo Проекты SC Исполнители Кандидаты …" at bounding box center [27, 435] width 55 height 654
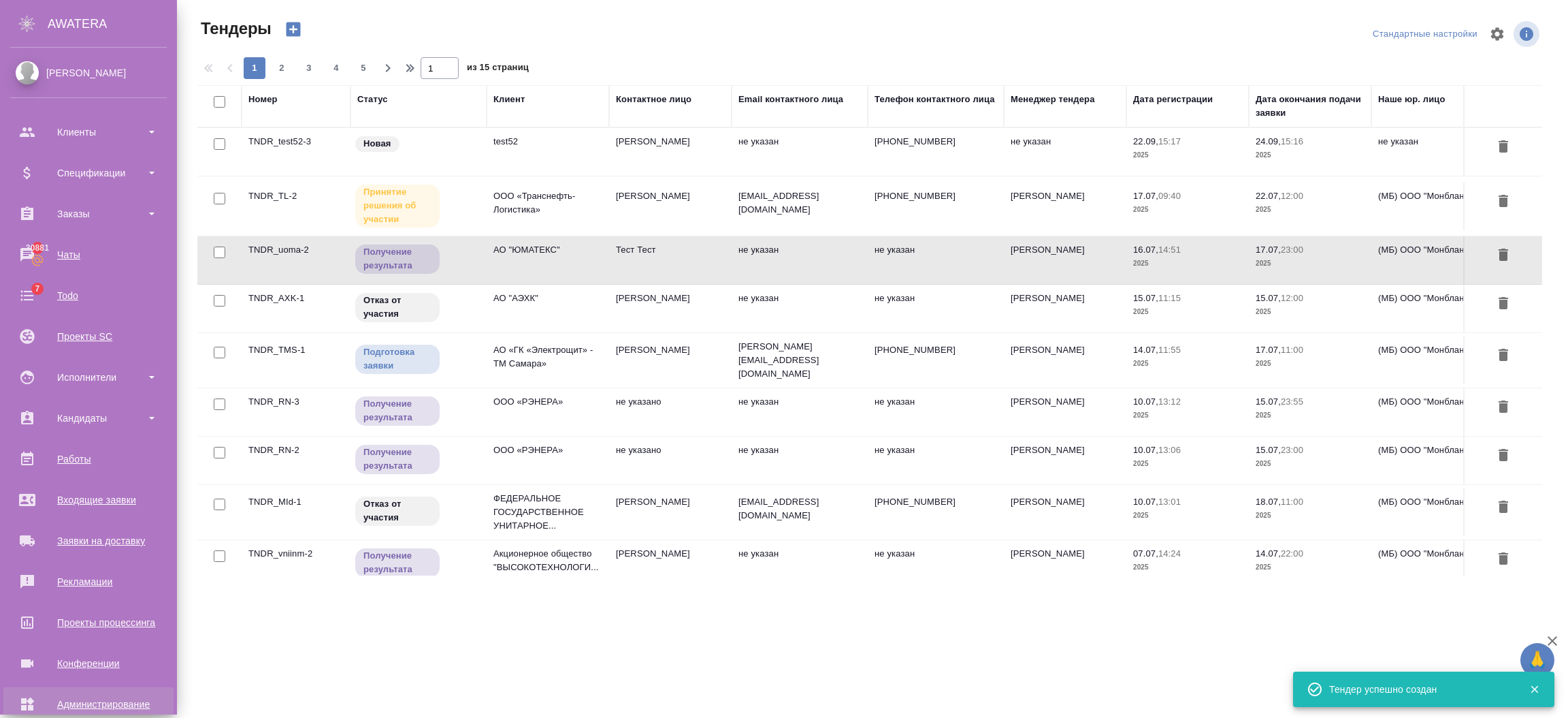
scroll to position [67, 0]
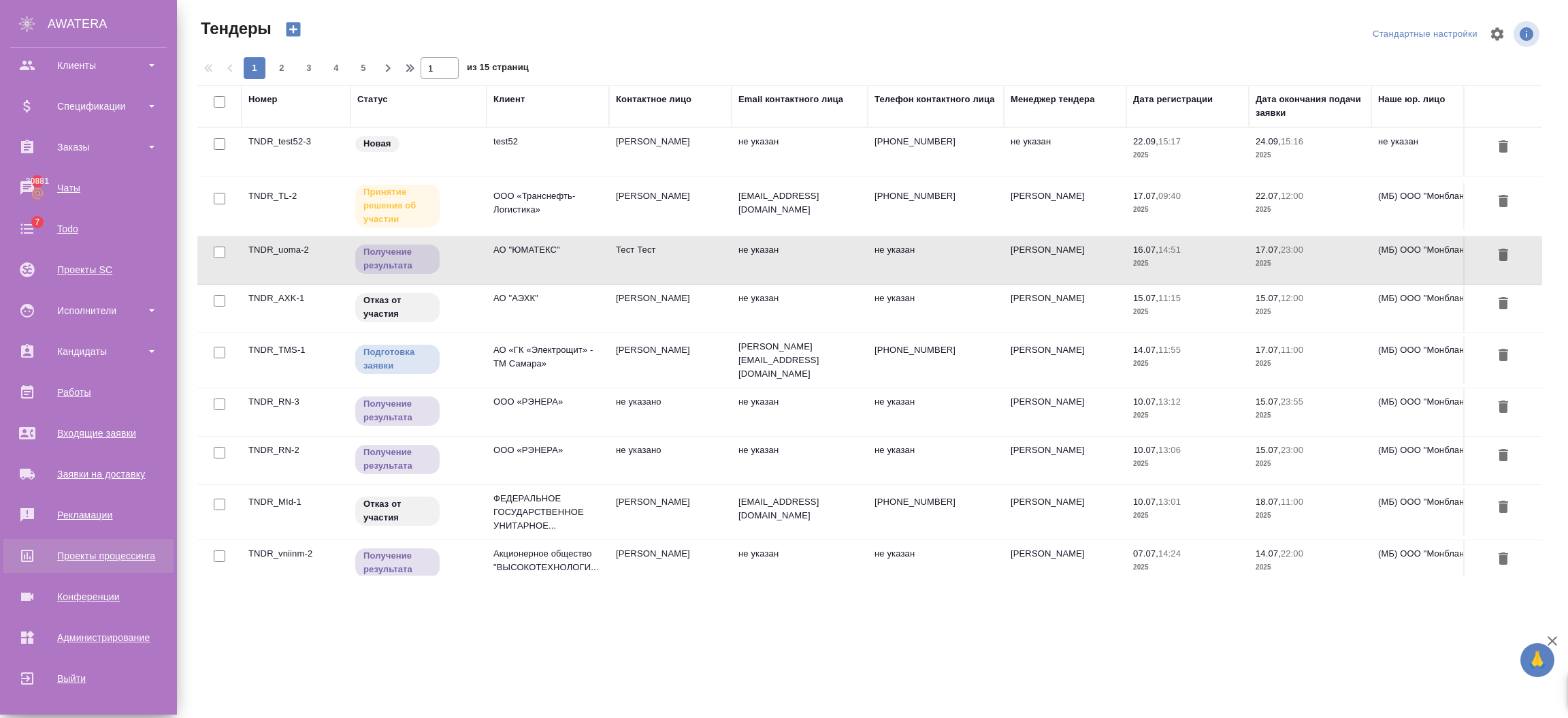
click at [60, 638] on div "Администрирование" at bounding box center [89, 638] width 157 height 20
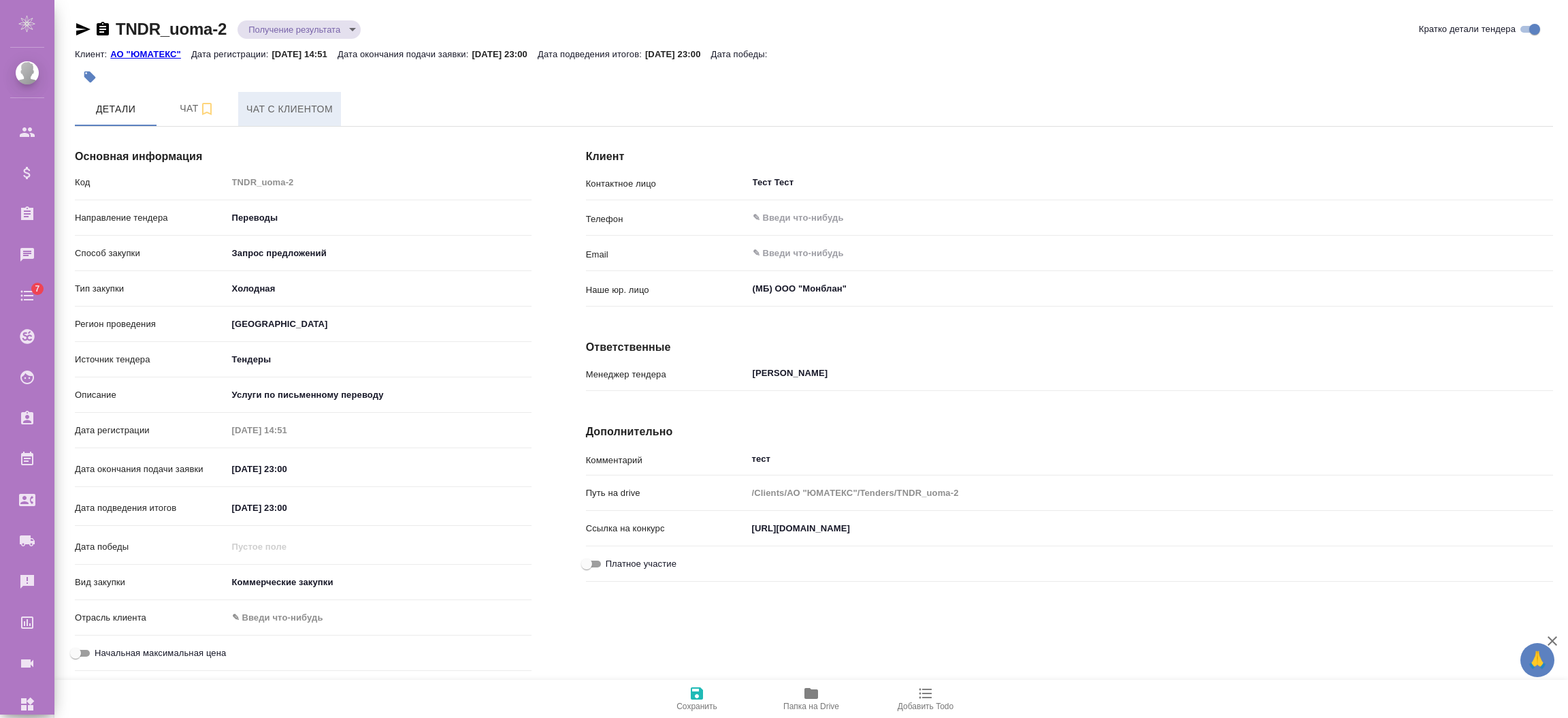
click at [261, 119] on button "Чат с клиентом" at bounding box center [290, 109] width 103 height 34
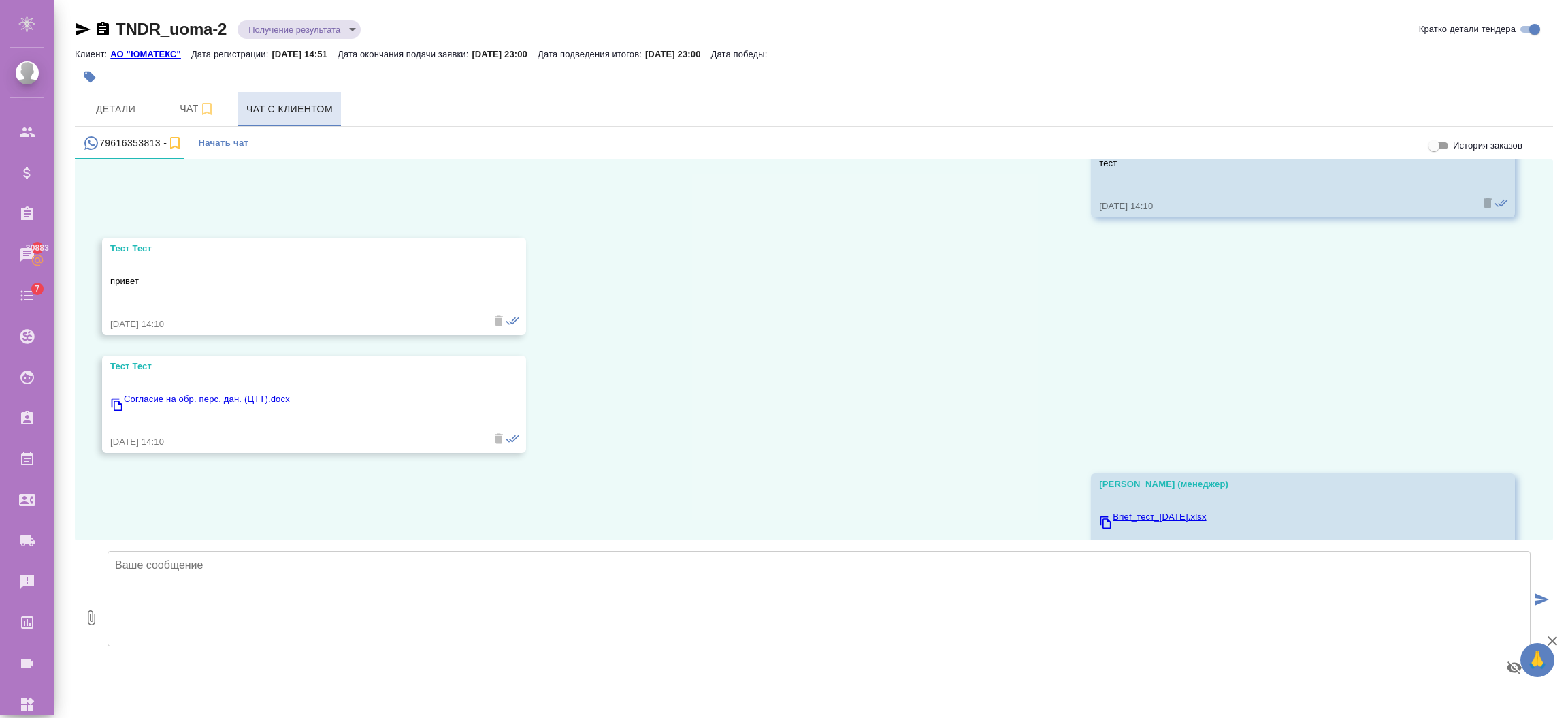
scroll to position [106, 0]
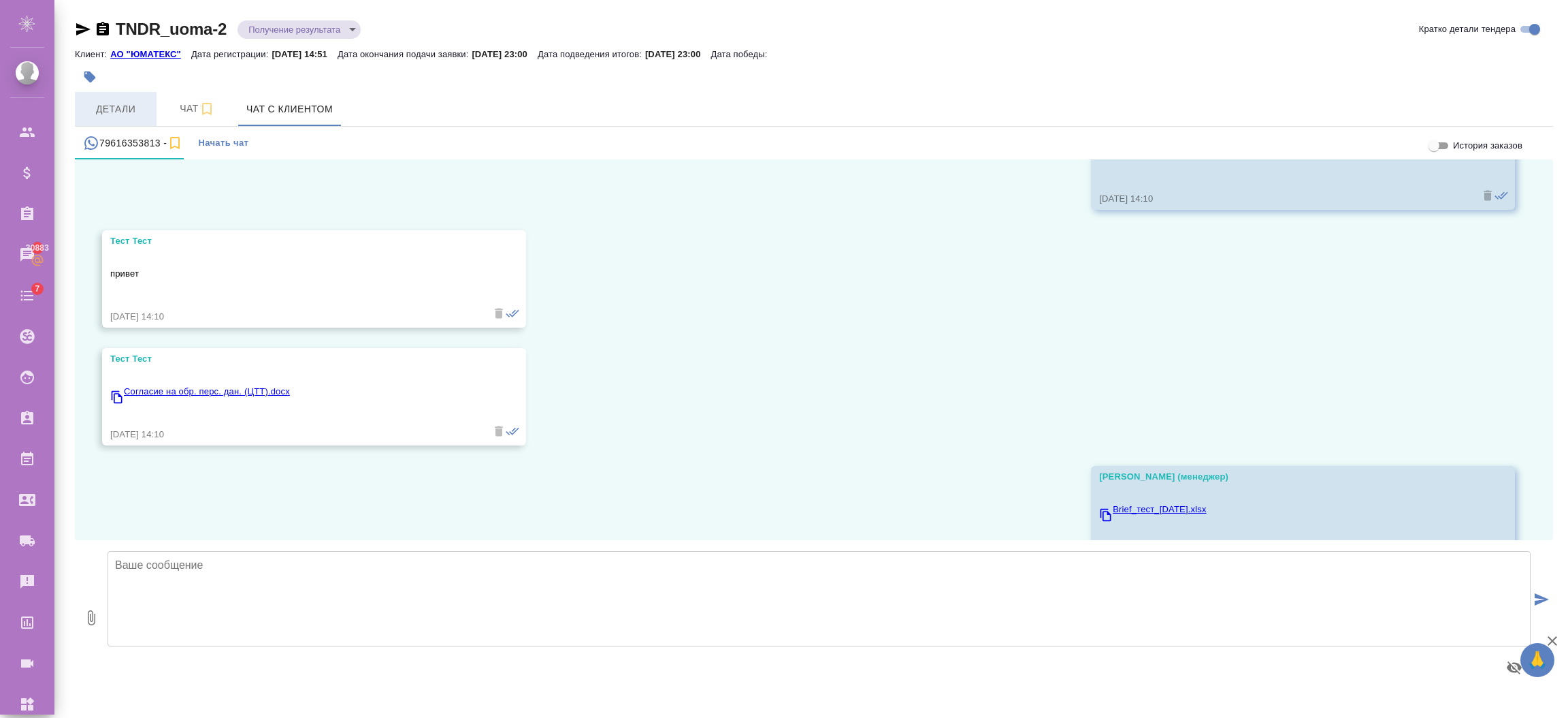
click at [129, 108] on span "Детали" at bounding box center [116, 109] width 65 height 17
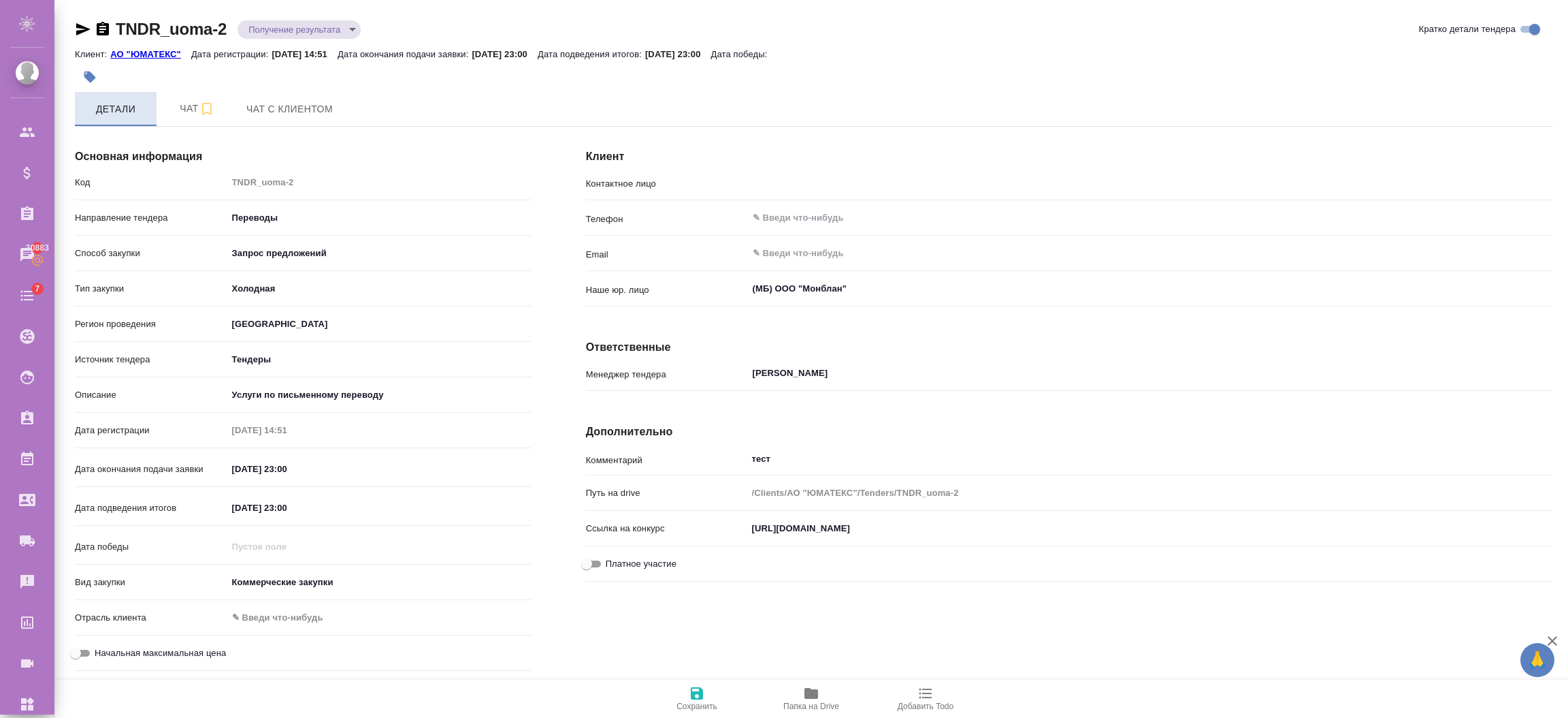
type input "Тест Тест"
click at [800, 187] on input "Тест Тест" at bounding box center [1128, 183] width 752 height 16
click at [788, 155] on h4 "Клиент" at bounding box center [1069, 157] width 967 height 16
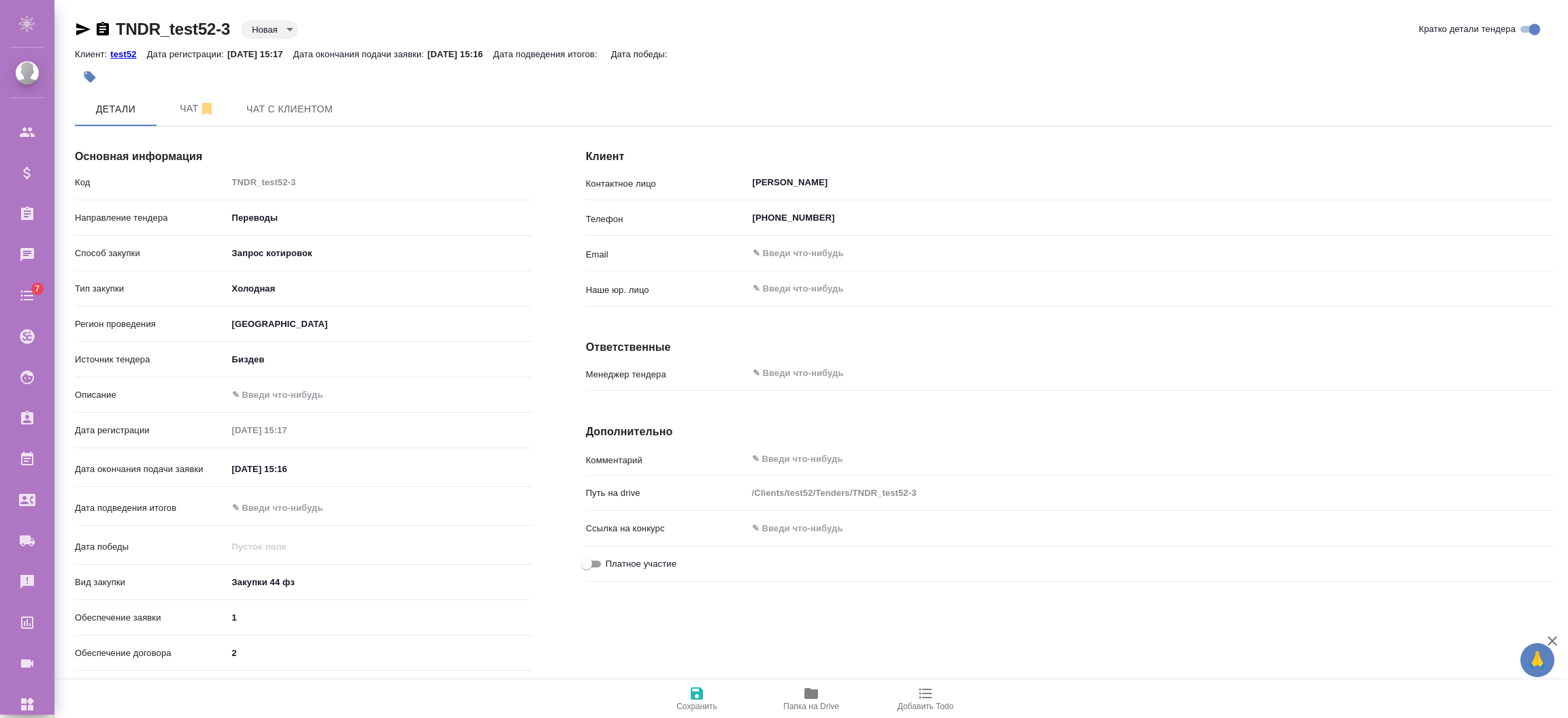
click at [288, 104] on span "Чат с клиентом" at bounding box center [290, 109] width 87 height 17
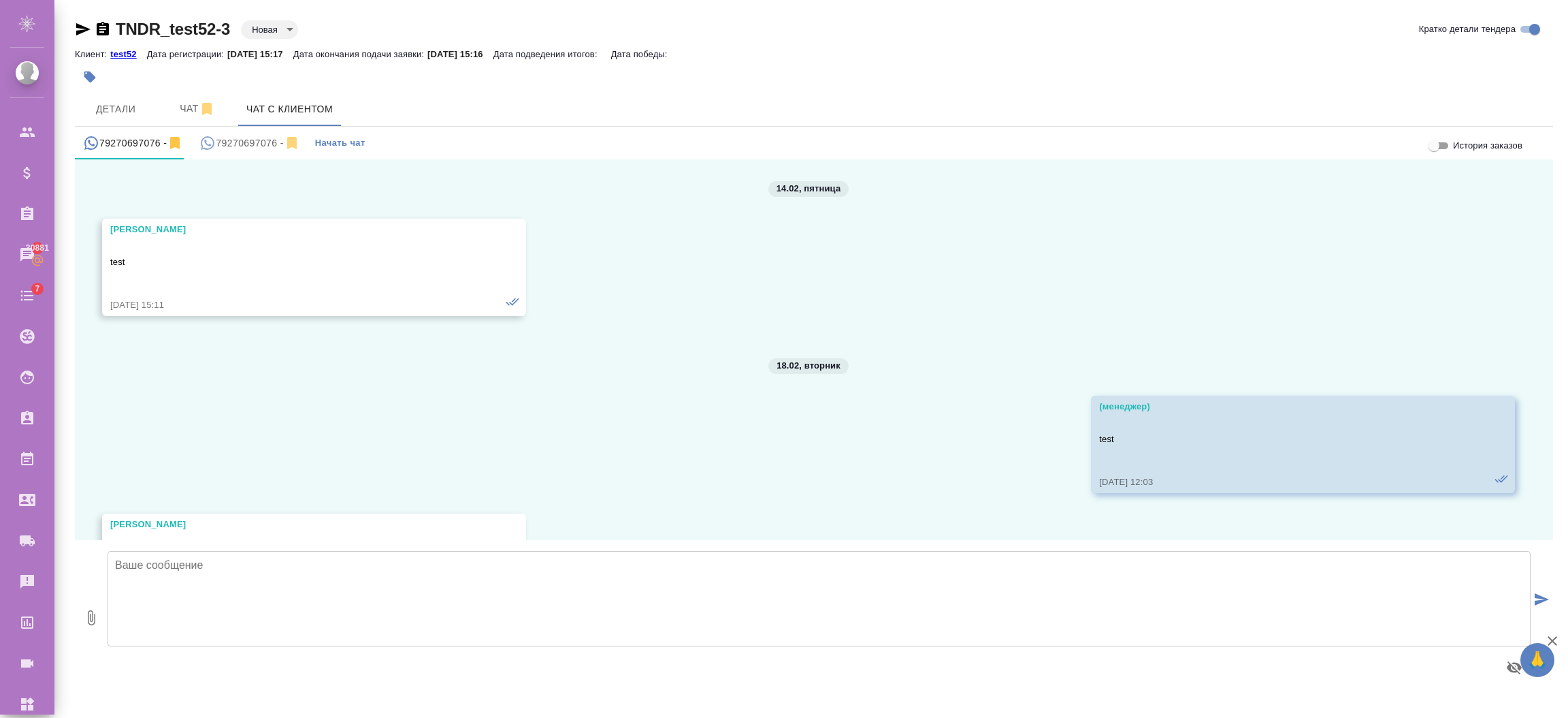
scroll to position [165, 0]
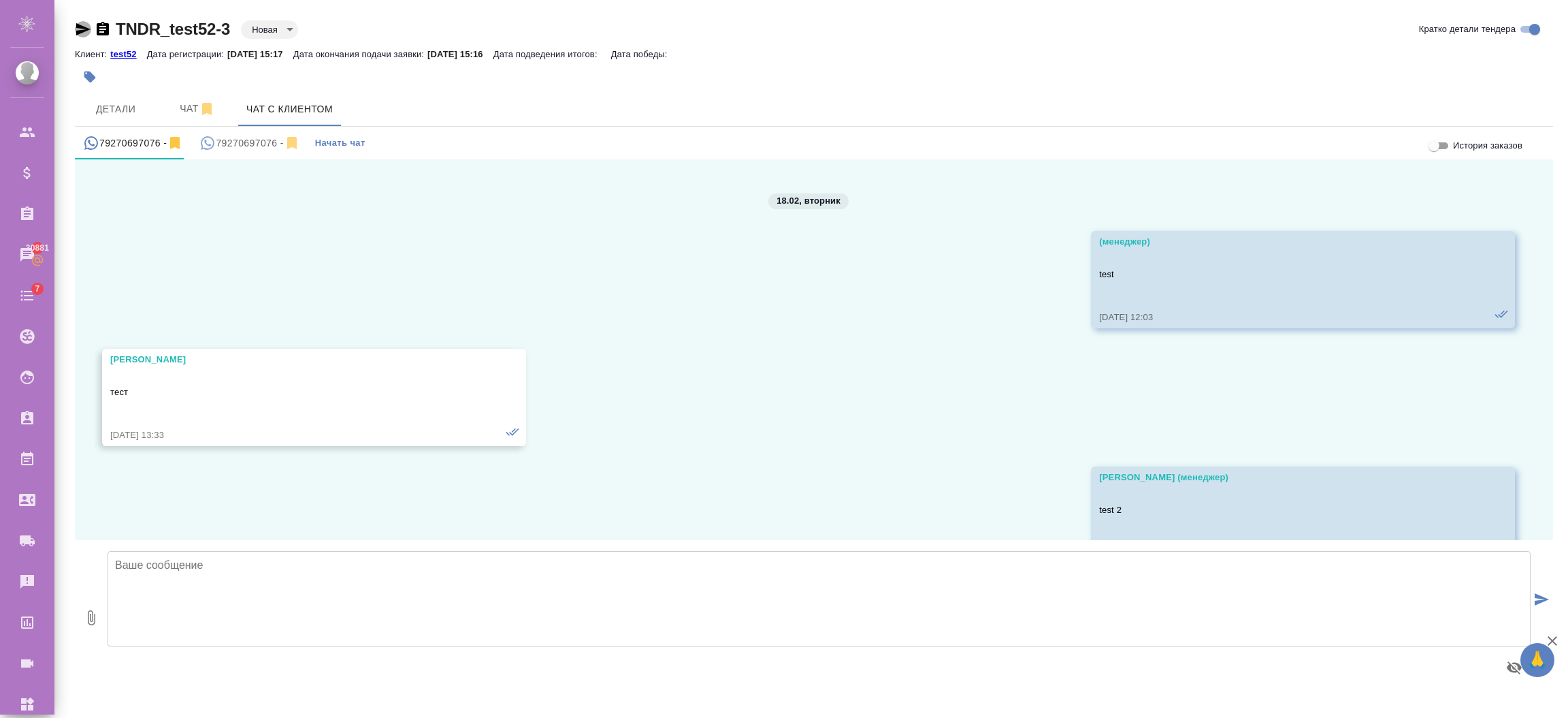
click at [80, 31] on icon "button" at bounding box center [83, 29] width 14 height 12
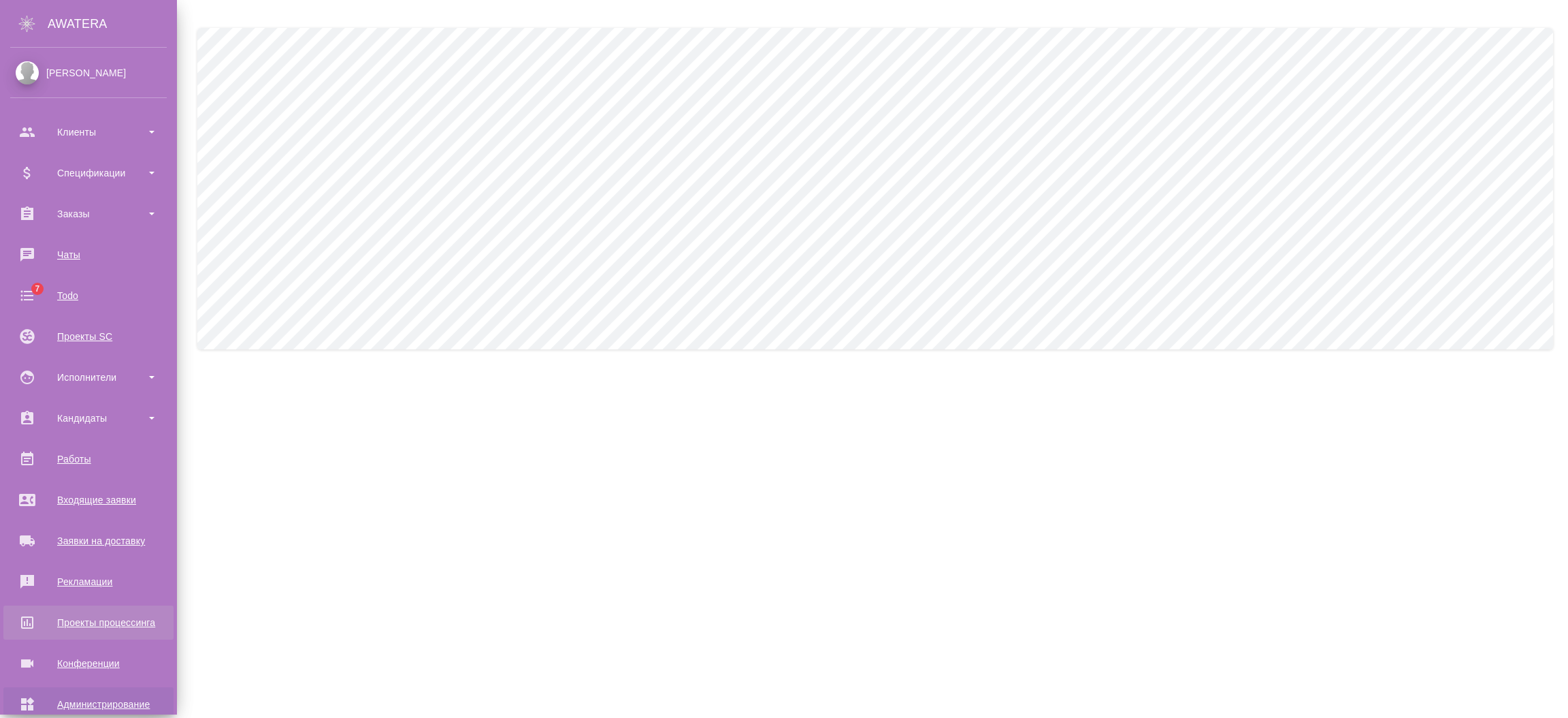
scroll to position [67, 0]
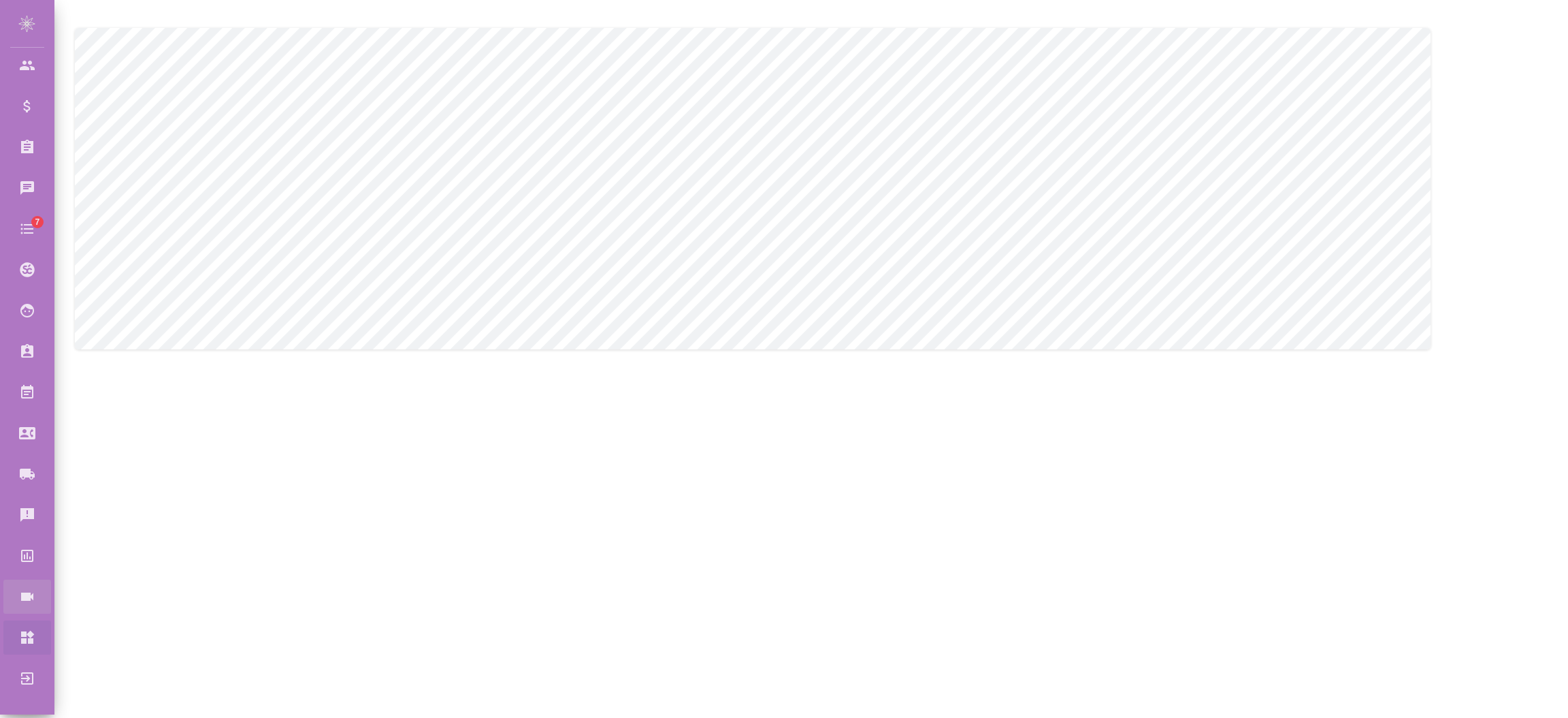
click at [27, 601] on div "Конференции" at bounding box center [10, 597] width 34 height 20
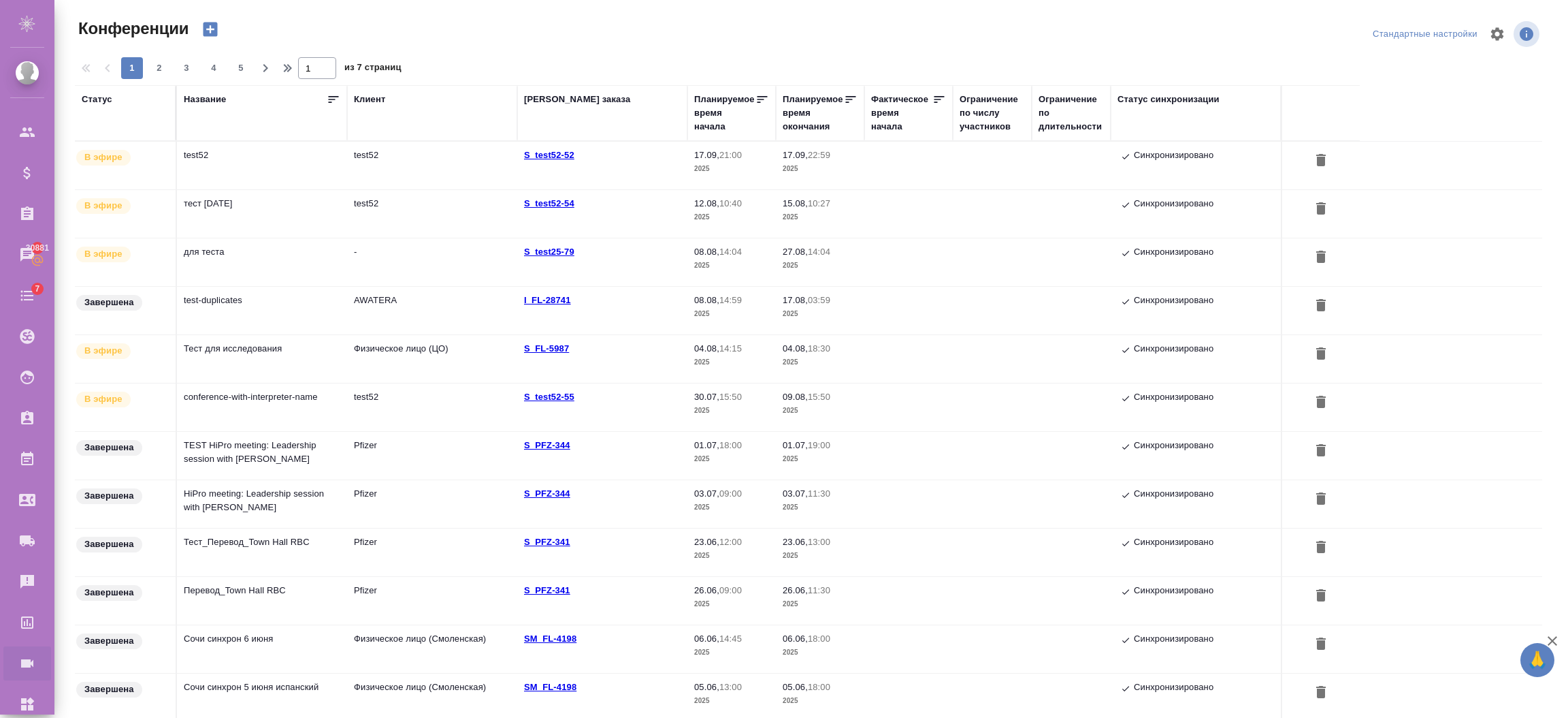
click at [209, 27] on icon "button" at bounding box center [211, 29] width 14 height 14
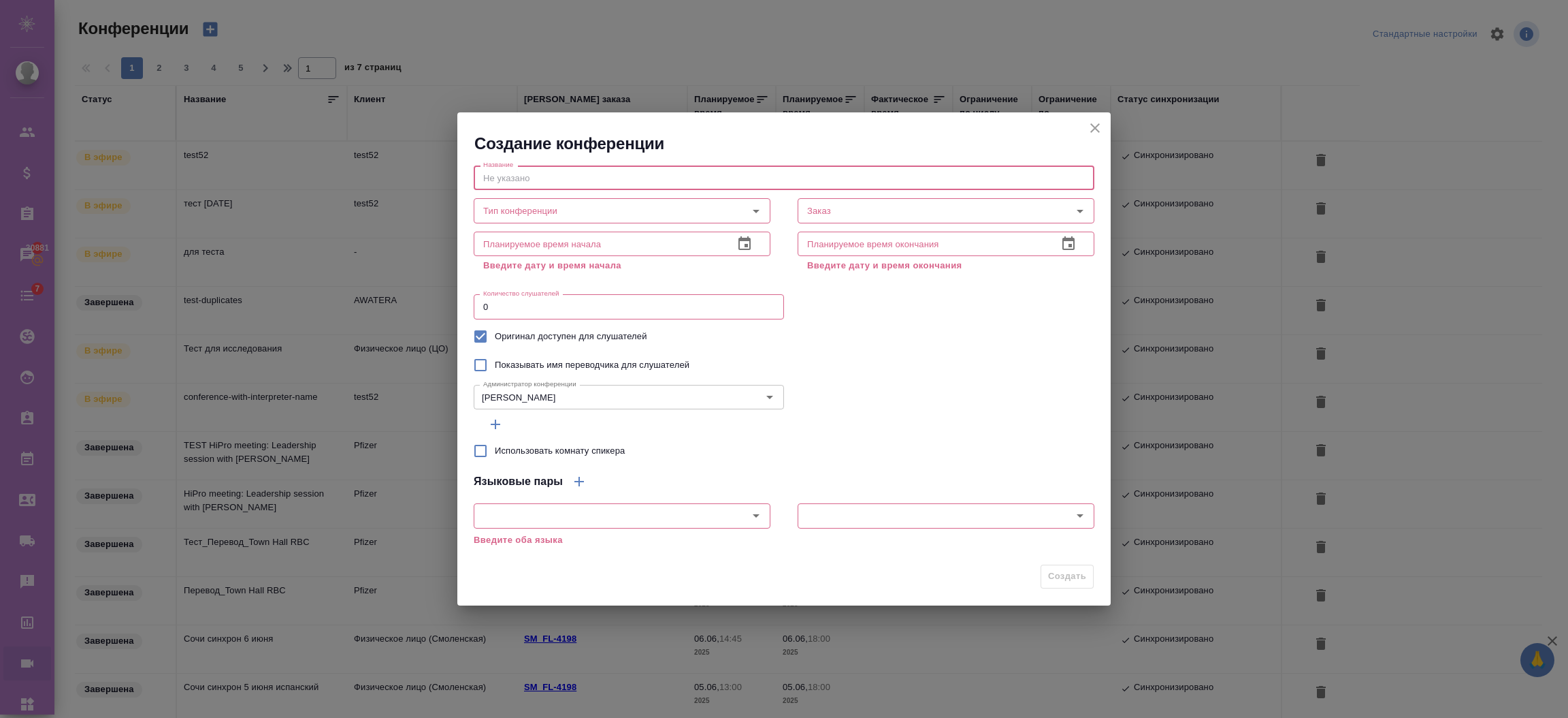
click at [513, 182] on input "text" at bounding box center [784, 178] width 621 height 25
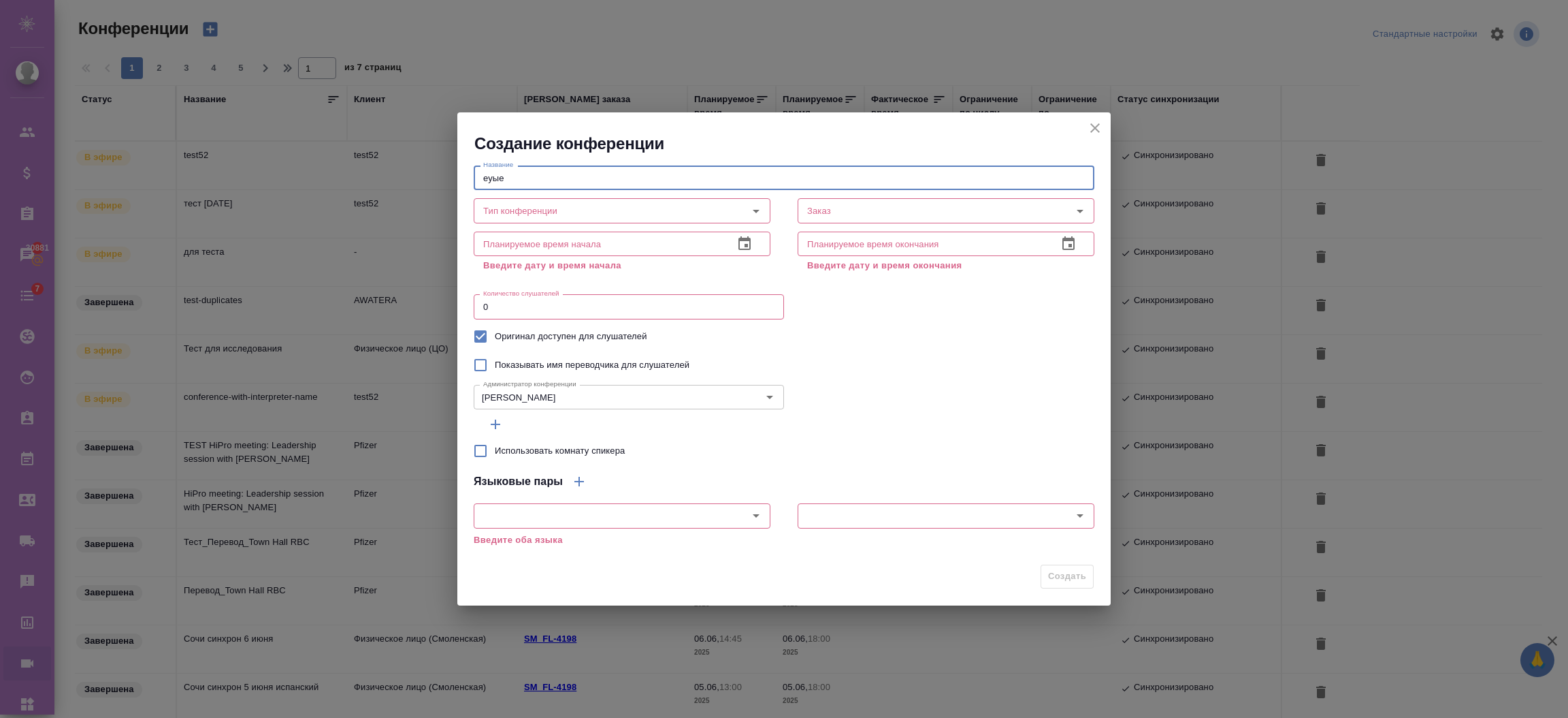
drag, startPoint x: 513, startPoint y: 181, endPoint x: 474, endPoint y: 188, distance: 39.6
click at [474, 188] on input "еуые" at bounding box center [784, 178] width 621 height 25
click at [527, 178] on input "test88" at bounding box center [784, 178] width 621 height 25
type input "test88"
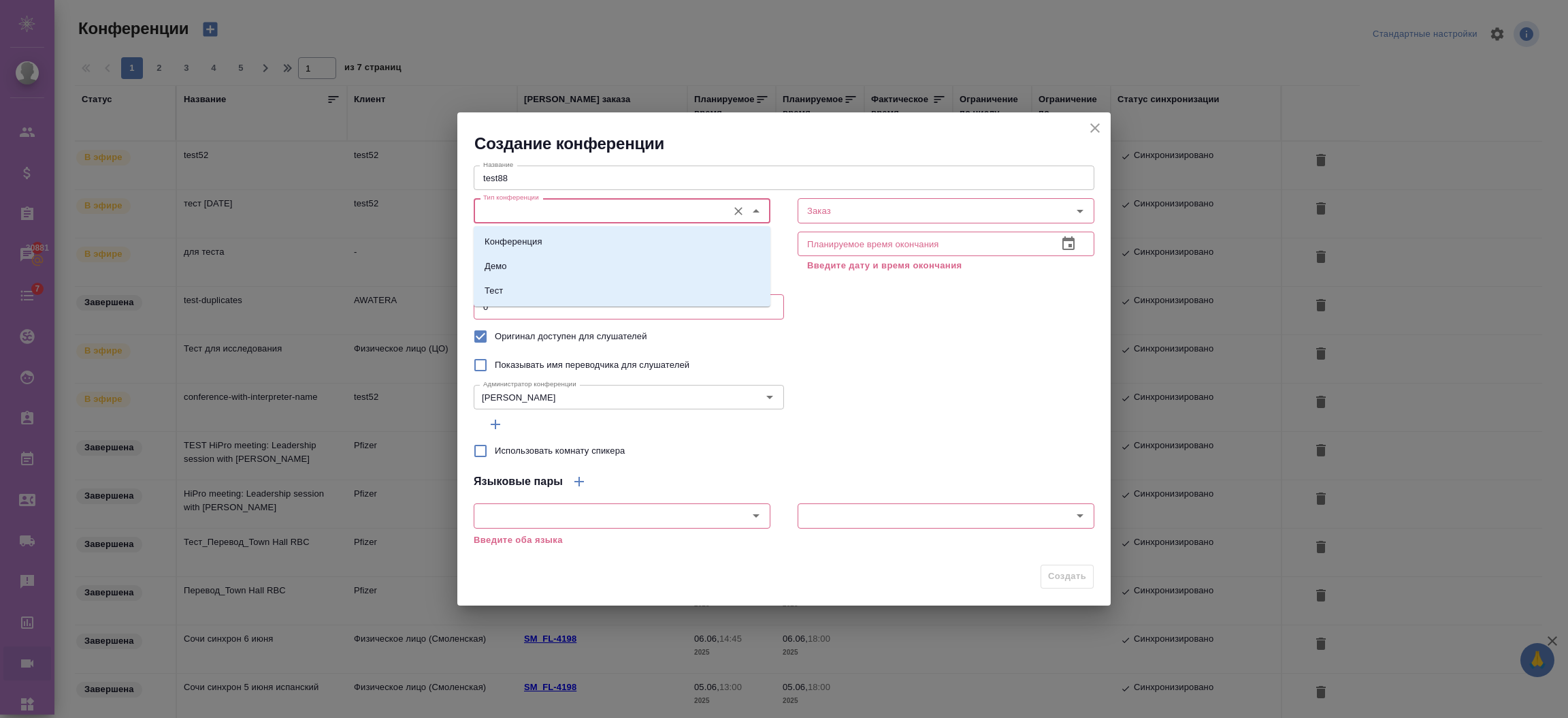
click at [532, 208] on input "Тип конференции" at bounding box center [599, 211] width 243 height 16
click at [529, 282] on li "Тест" at bounding box center [621, 291] width 296 height 25
type input "Тест"
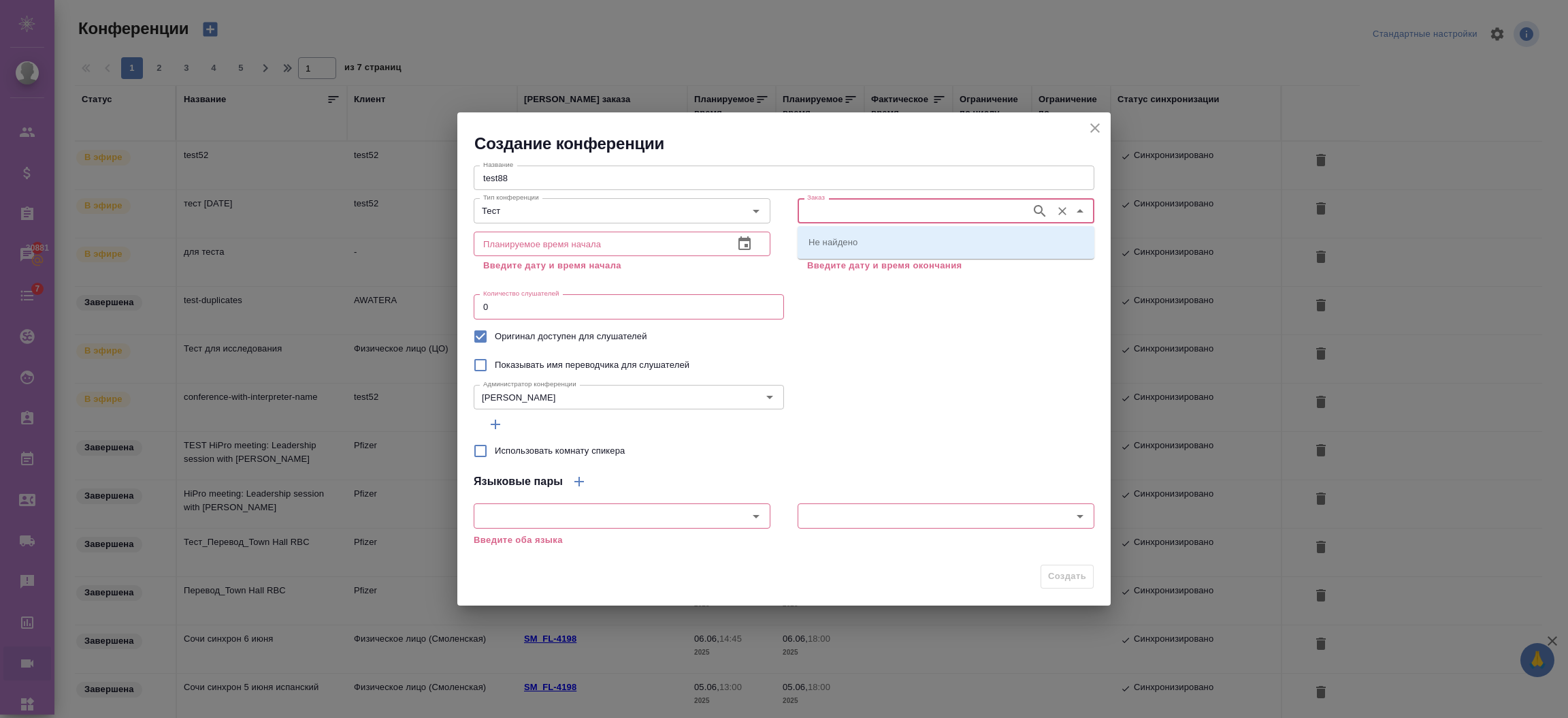
click at [831, 207] on input "Заказ" at bounding box center [913, 211] width 223 height 16
click at [1036, 207] on icon "button" at bounding box center [1040, 211] width 16 height 16
type input "test52"
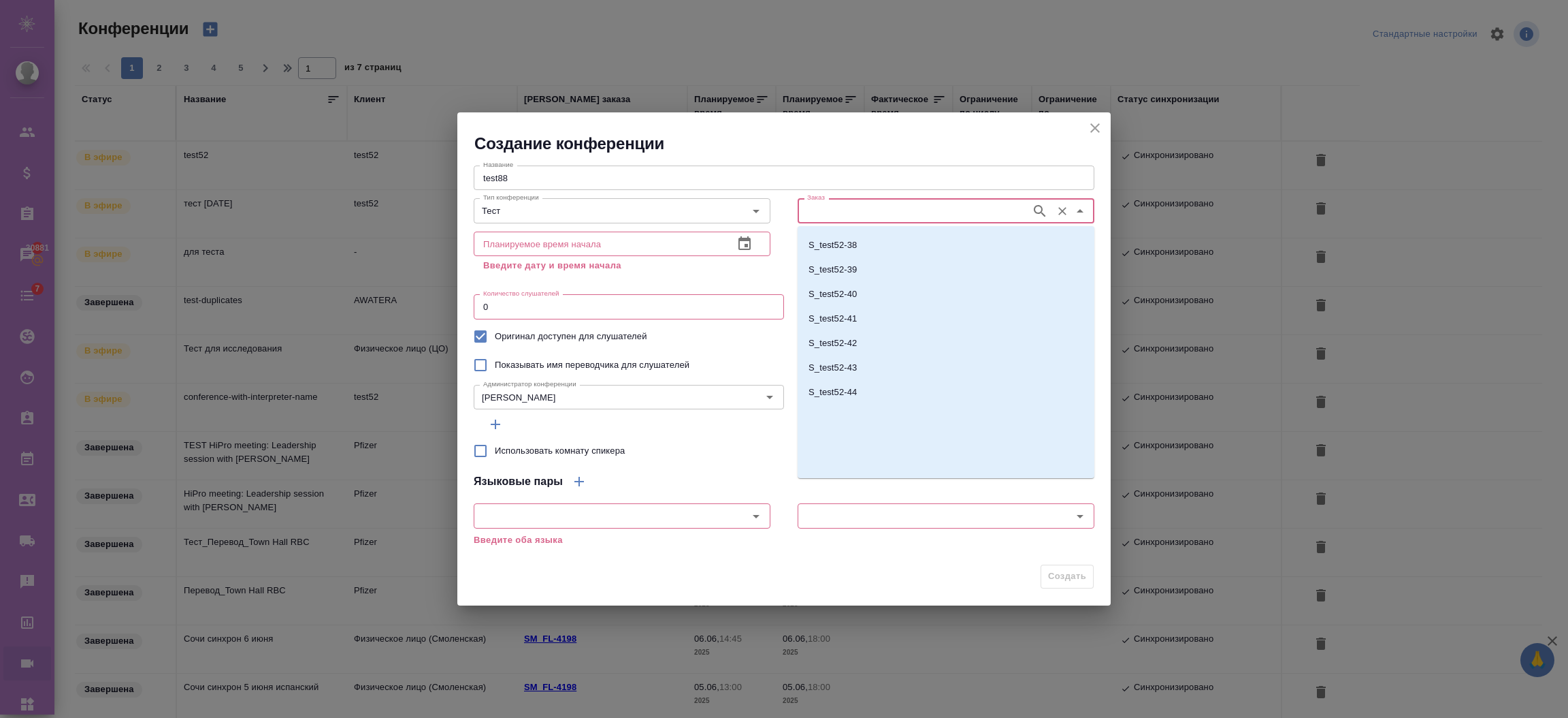
scroll to position [762, 0]
click at [848, 245] on p "S_test52-33" at bounding box center [833, 241] width 48 height 14
type input "S_test52-33"
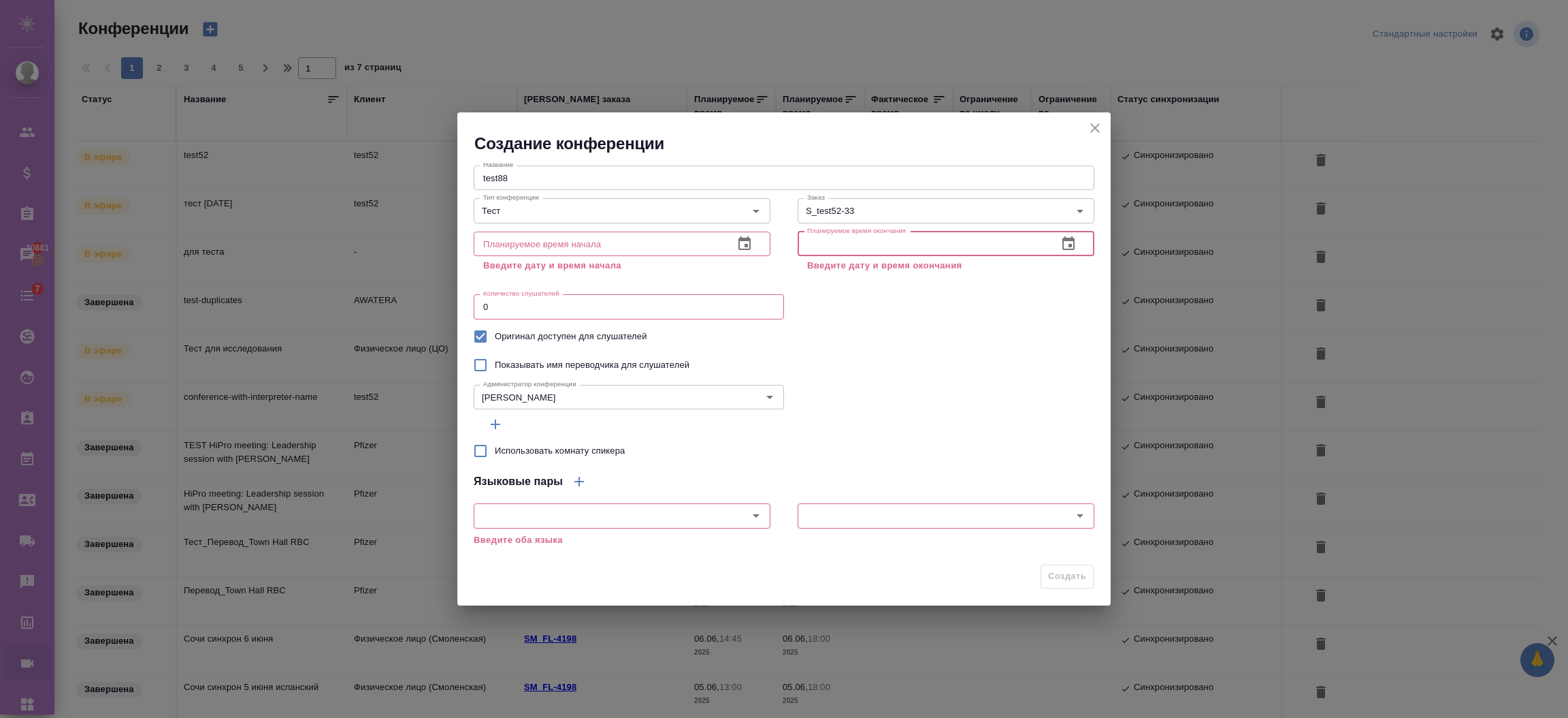
click at [836, 248] on input "text" at bounding box center [923, 244] width 249 height 25
click at [742, 243] on icon "button" at bounding box center [745, 244] width 16 height 16
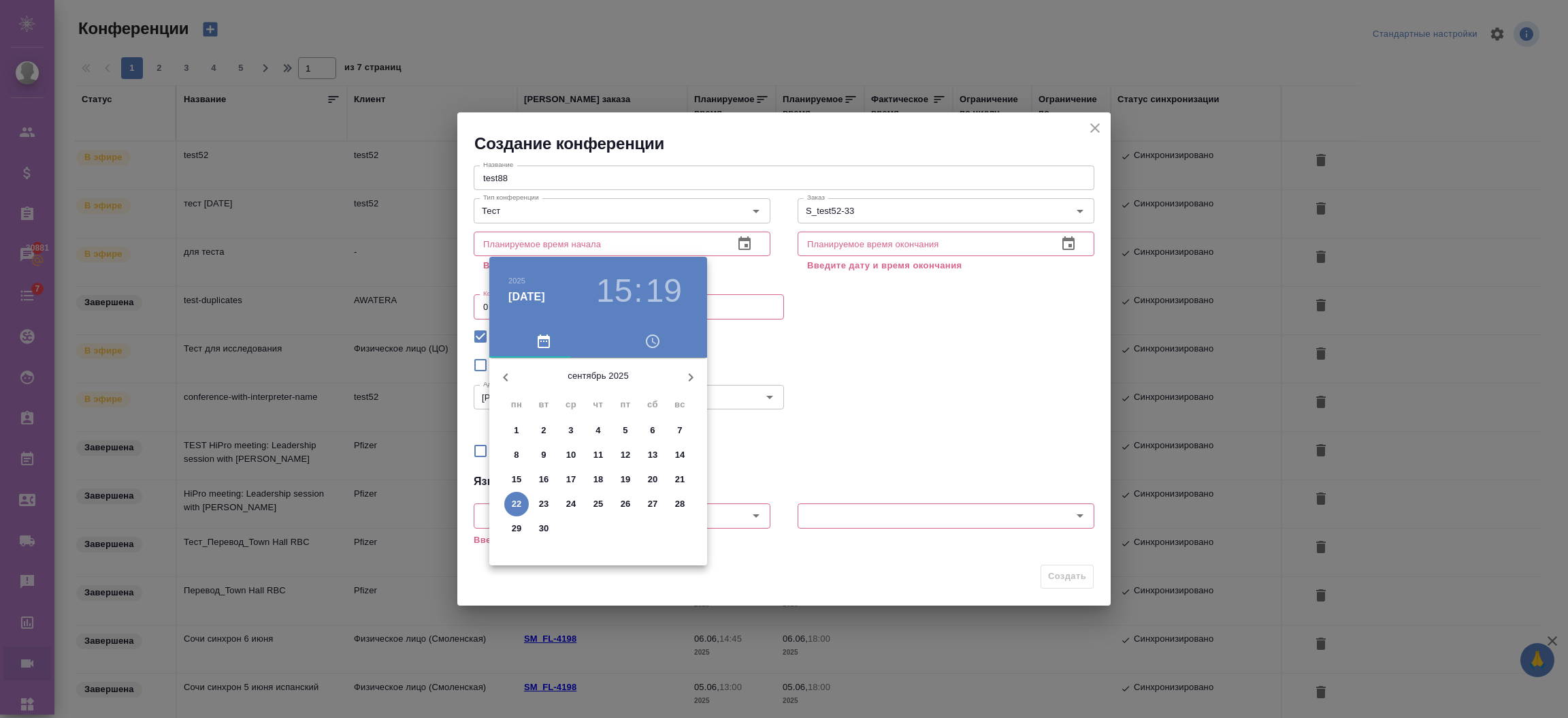
click at [512, 504] on p "22" at bounding box center [517, 504] width 10 height 14
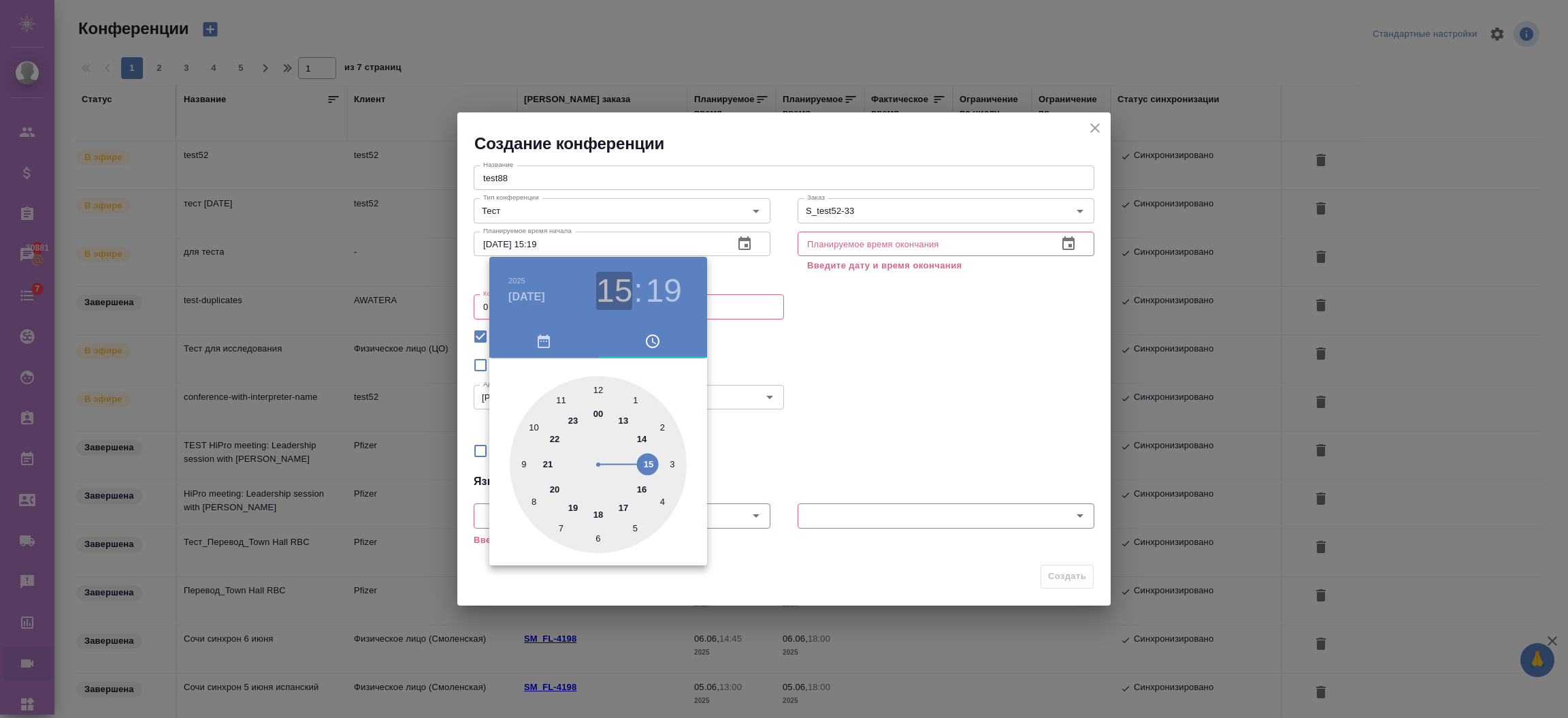
click at [611, 290] on h3 "15" at bounding box center [614, 291] width 36 height 38
click at [595, 412] on div at bounding box center [598, 464] width 177 height 177
click at [869, 358] on div at bounding box center [784, 359] width 1568 height 718
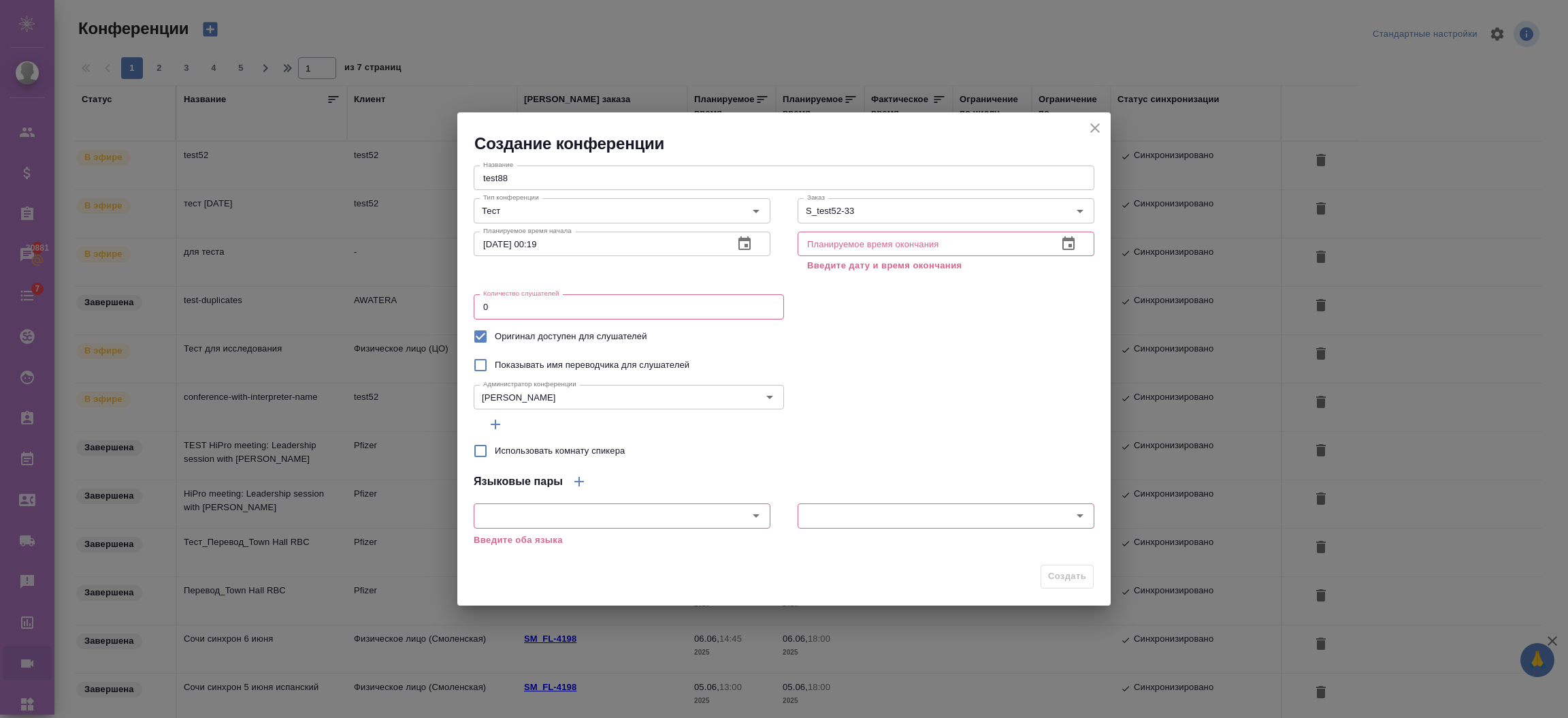
click at [745, 243] on icon "button" at bounding box center [745, 244] width 16 height 16
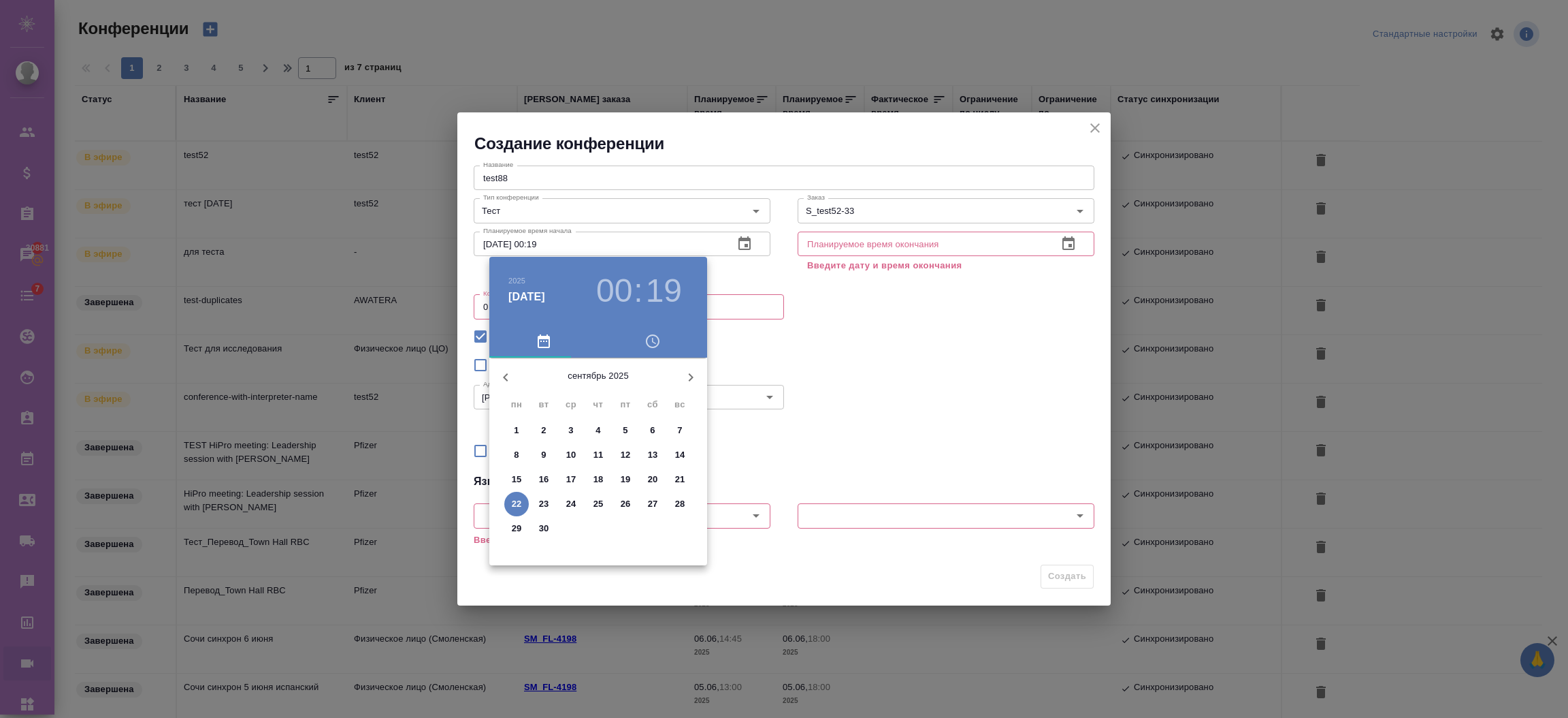
click at [514, 498] on p "22" at bounding box center [517, 504] width 10 height 14
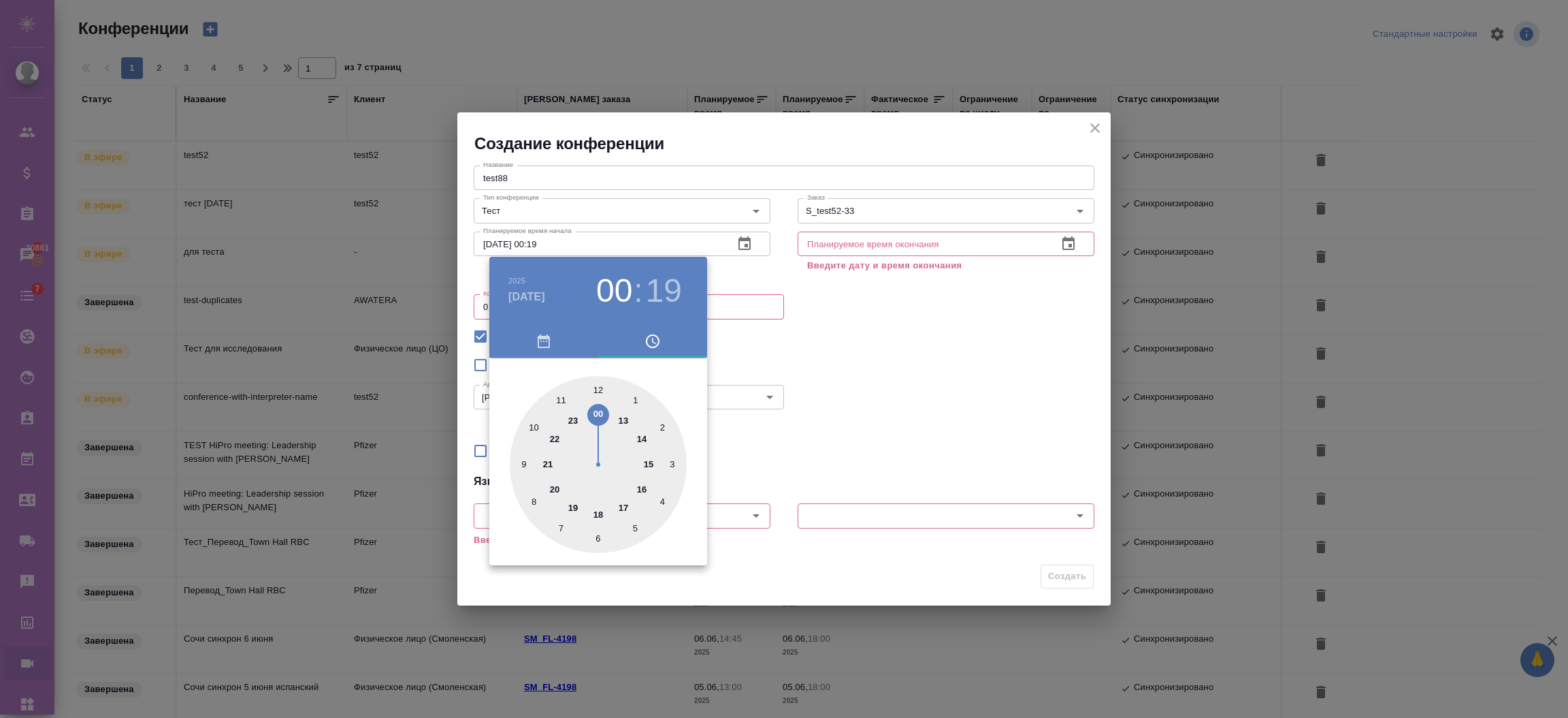
click at [532, 429] on div at bounding box center [598, 464] width 177 height 177
click at [658, 428] on div at bounding box center [598, 464] width 177 height 177
type input "[DATE] 10:10"
click at [838, 353] on div at bounding box center [784, 359] width 1568 height 718
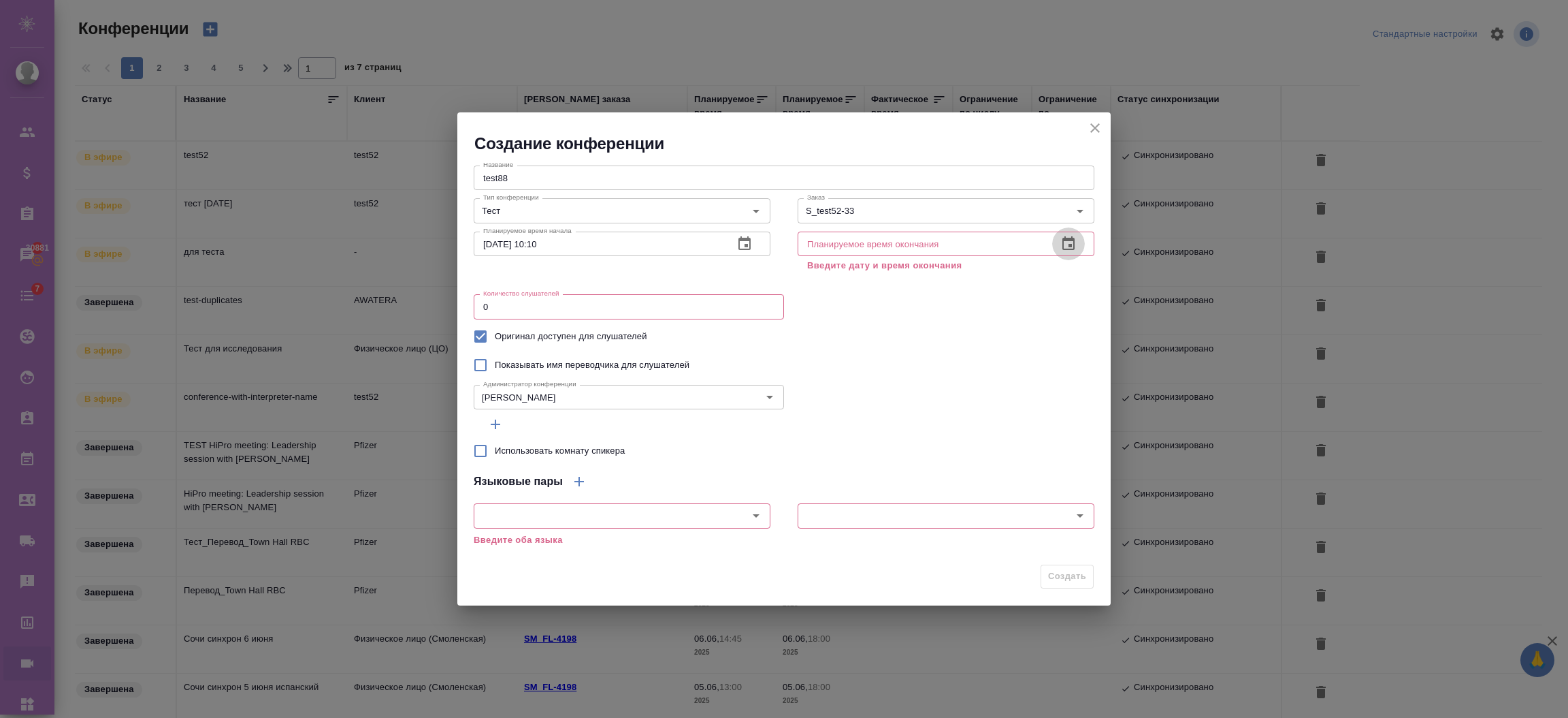
click at [1071, 240] on icon "button" at bounding box center [1069, 243] width 12 height 14
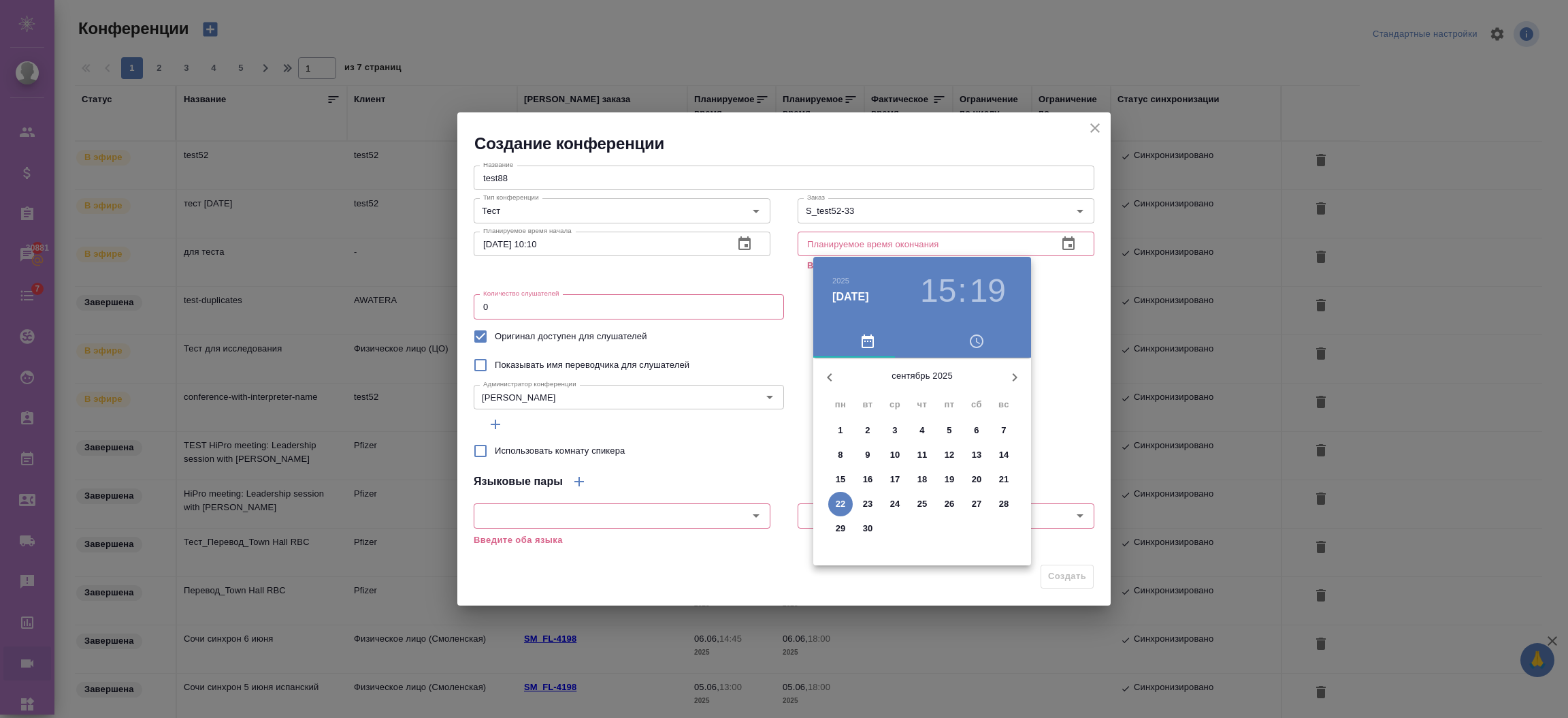
click at [843, 505] on p "22" at bounding box center [841, 504] width 10 height 14
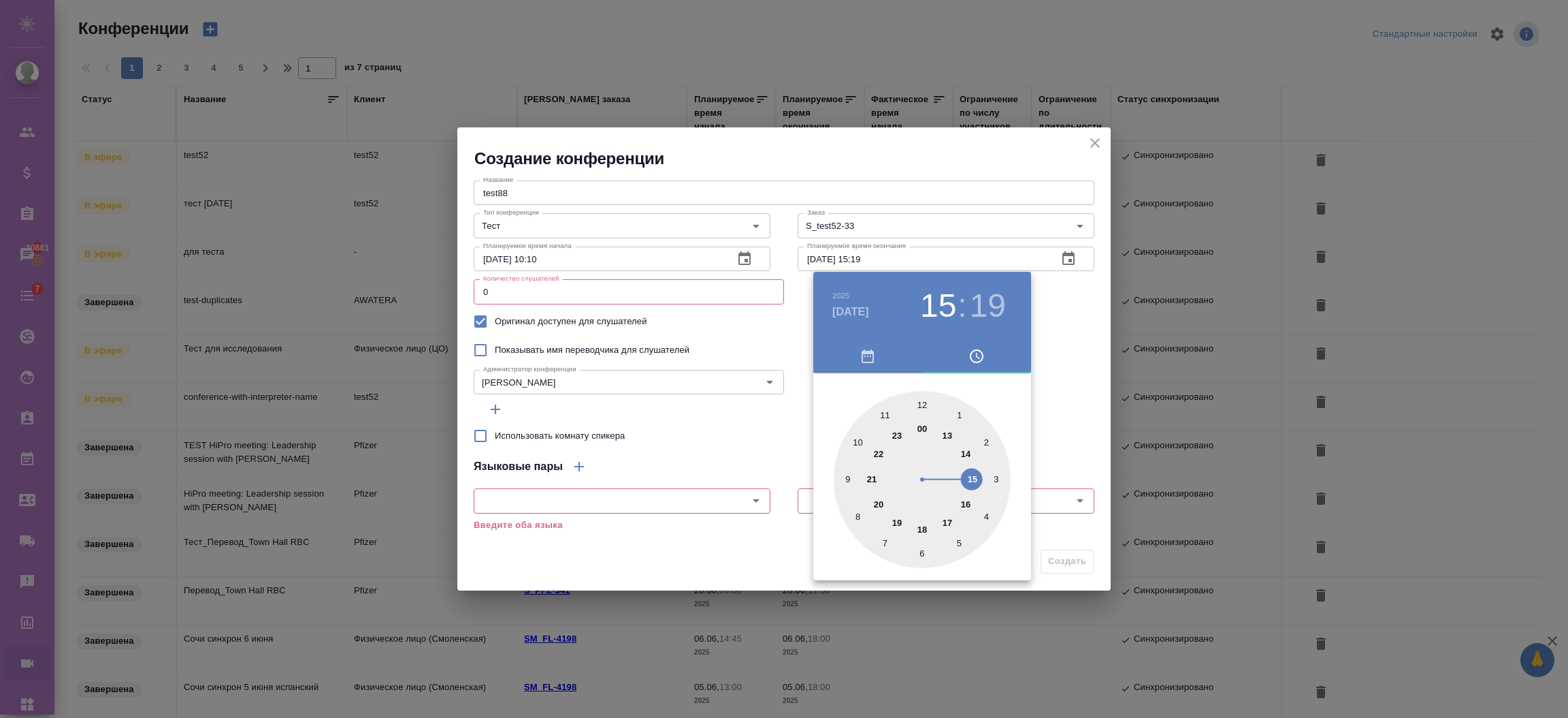
click at [875, 455] on div at bounding box center [923, 479] width 177 height 177
click at [917, 402] on div at bounding box center [923, 479] width 177 height 177
click at [923, 399] on div at bounding box center [923, 479] width 177 height 177
type input "[DATE] 22:00"
click at [686, 434] on div at bounding box center [784, 359] width 1568 height 718
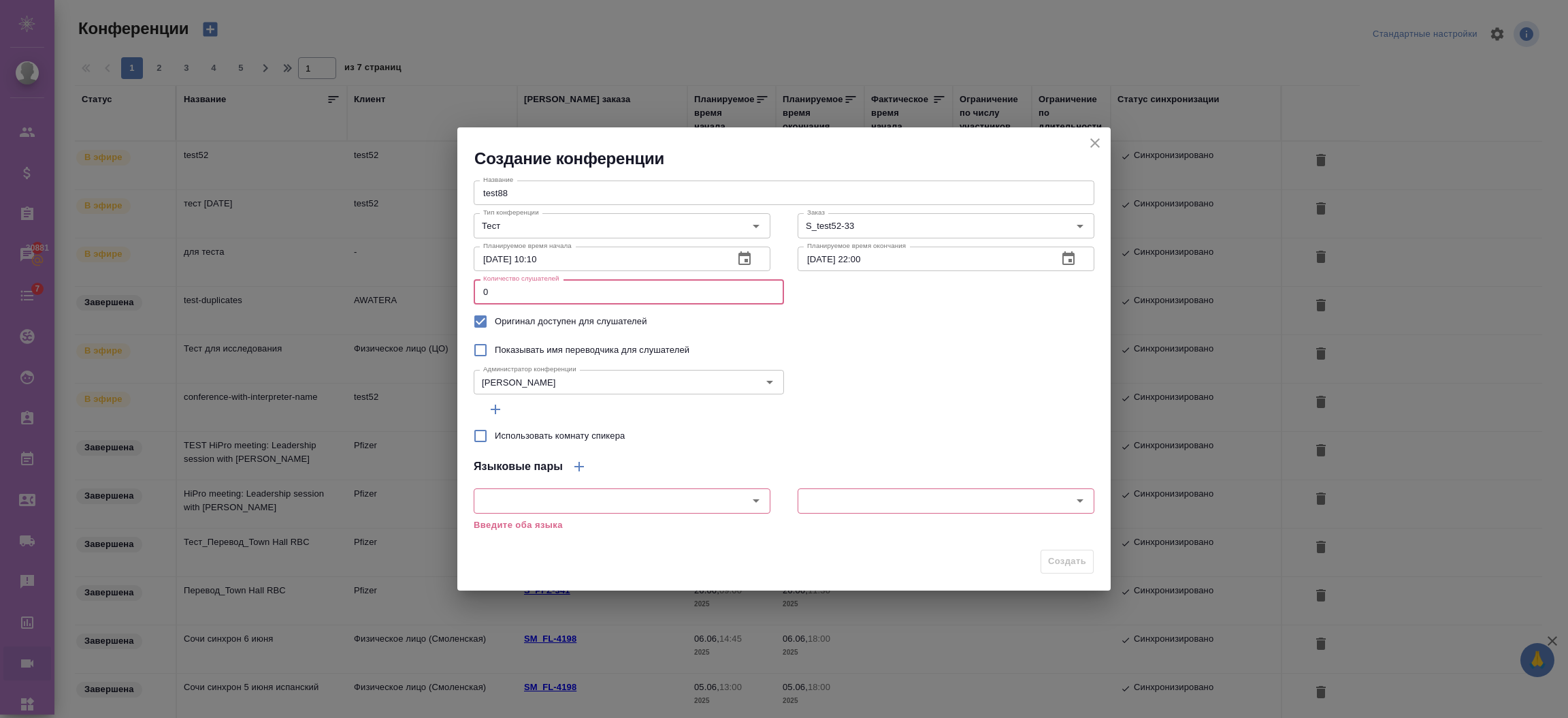
drag, startPoint x: 520, startPoint y: 288, endPoint x: 458, endPoint y: 301, distance: 63.3
click at [463, 300] on div "Название test88 Название Тип конференции Тест Тип конференции Заказ S_test52-33…" at bounding box center [784, 356] width 654 height 373
type input "25"
click at [526, 492] on input "text" at bounding box center [599, 500] width 243 height 16
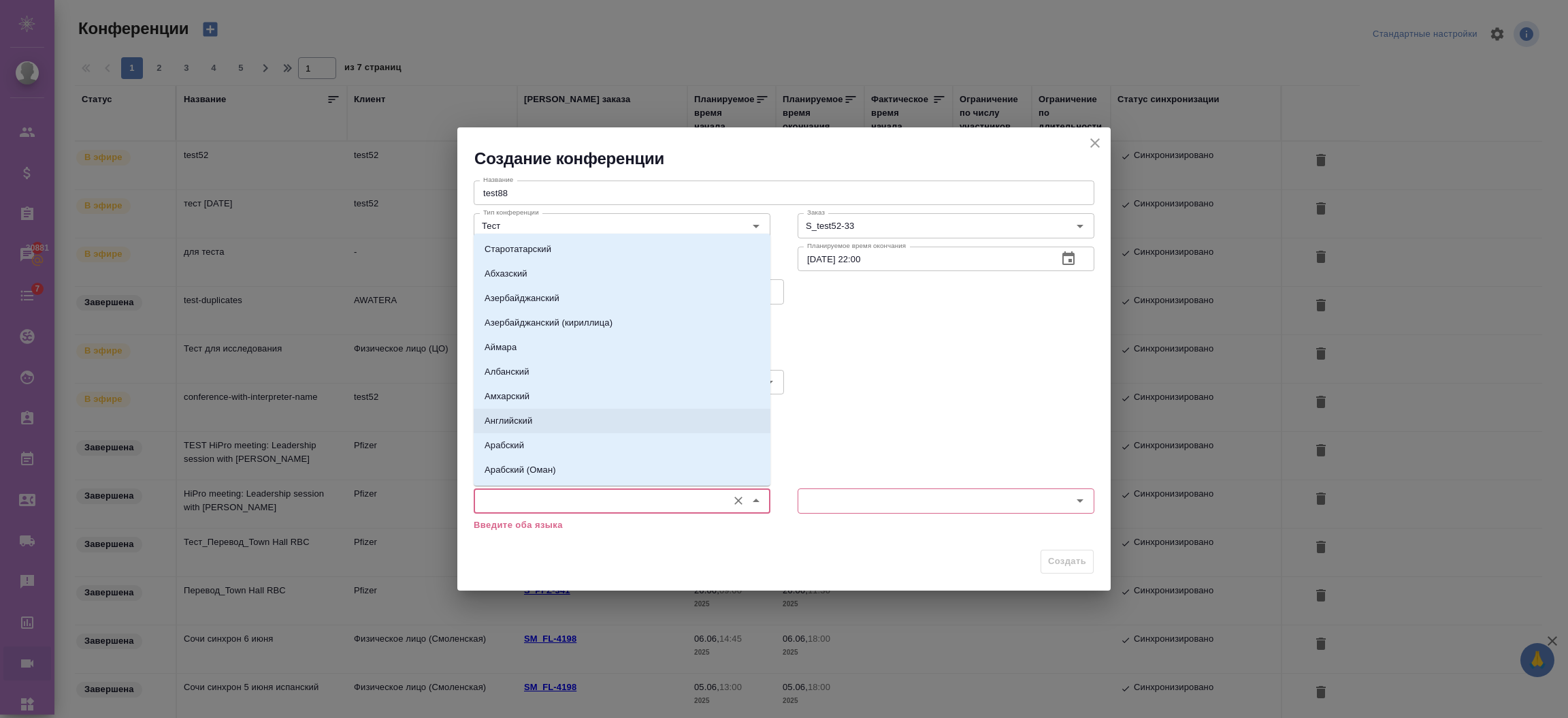
click at [538, 412] on li "Английский" at bounding box center [621, 421] width 296 height 25
type input "Английский"
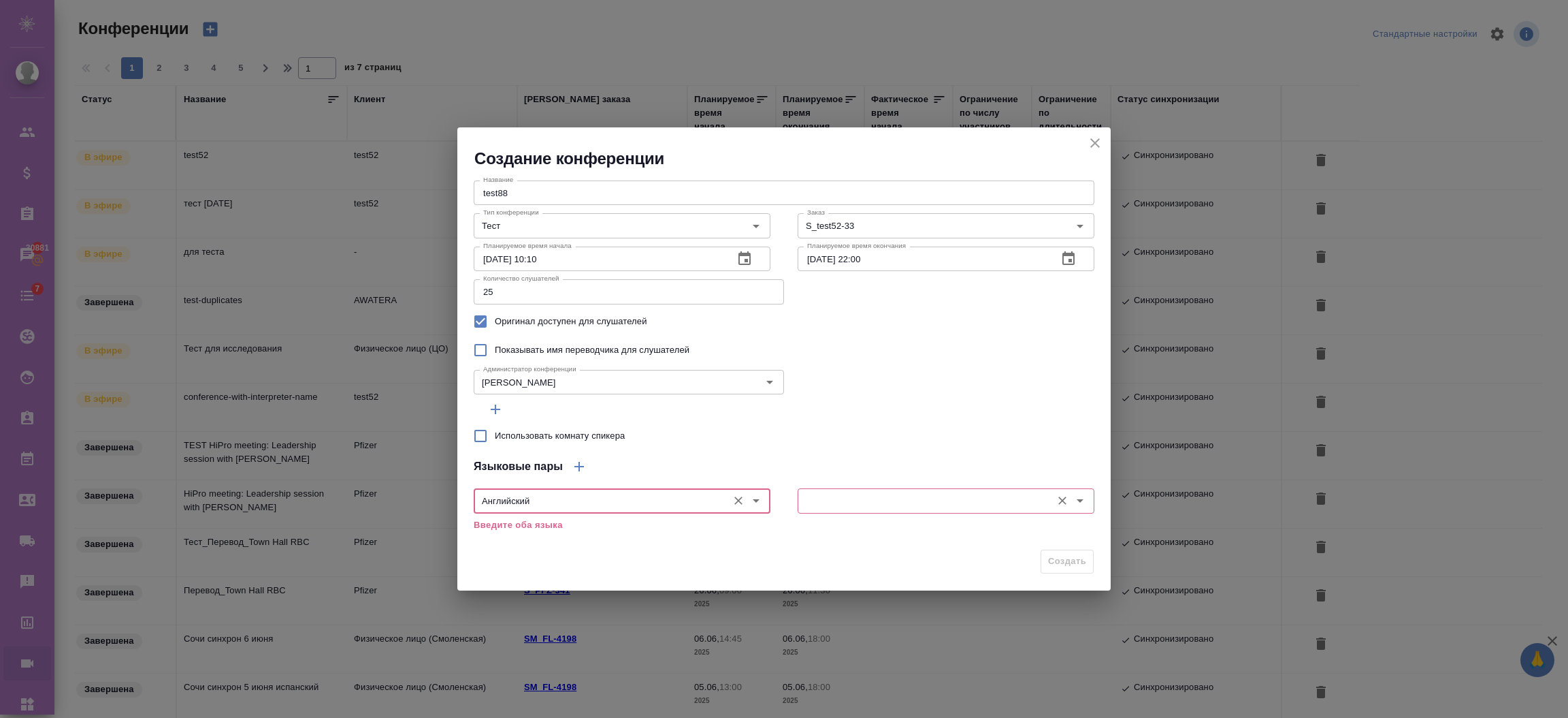
click at [828, 504] on input "text" at bounding box center [923, 500] width 243 height 16
drag, startPoint x: 835, startPoint y: 498, endPoint x: 780, endPoint y: 494, distance: 55.1
click at [783, 498] on div "Английский ​ rjh ​" at bounding box center [784, 499] width 648 height 60
click at [823, 522] on li "Корейский" at bounding box center [946, 532] width 296 height 25
type input "Корейский"
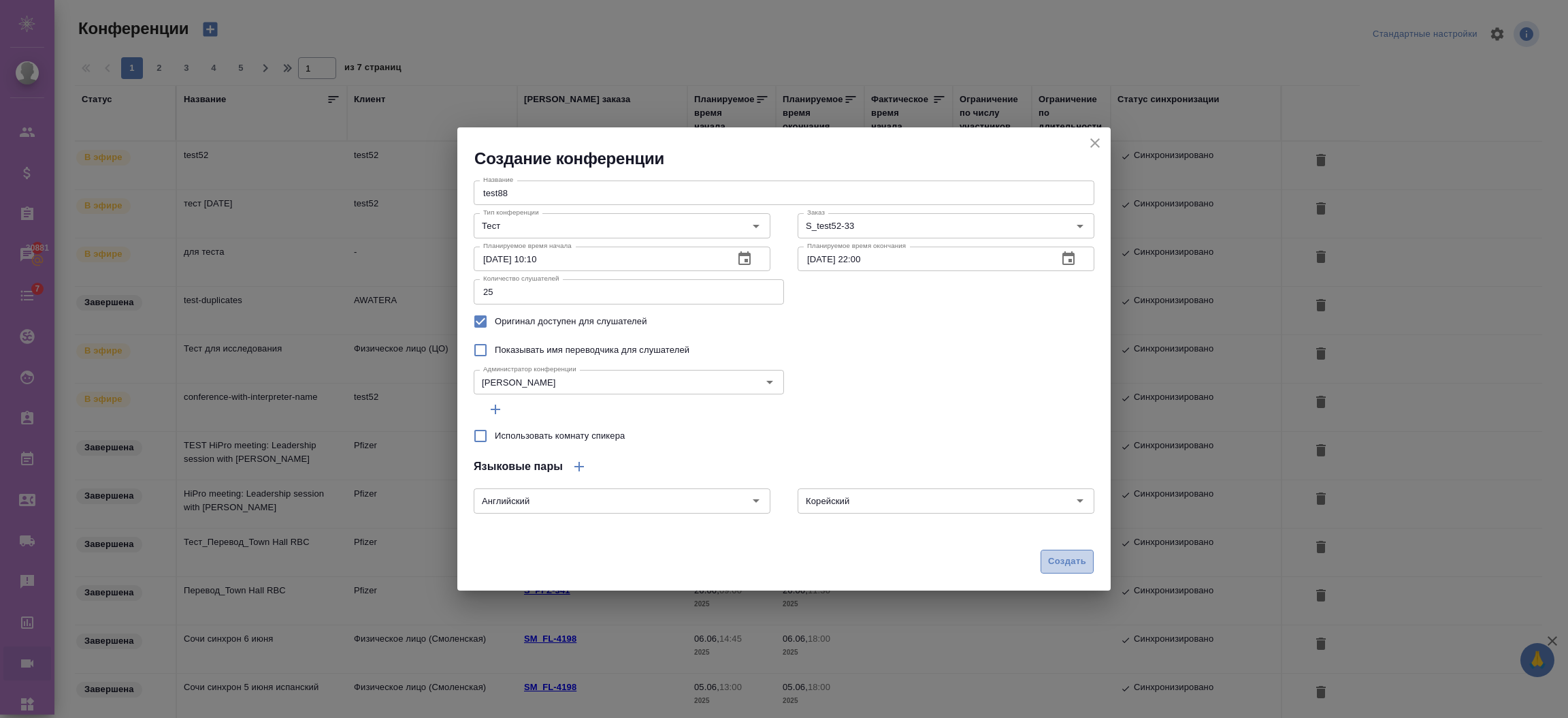
click at [1055, 564] on span "Создать" at bounding box center [1067, 561] width 38 height 16
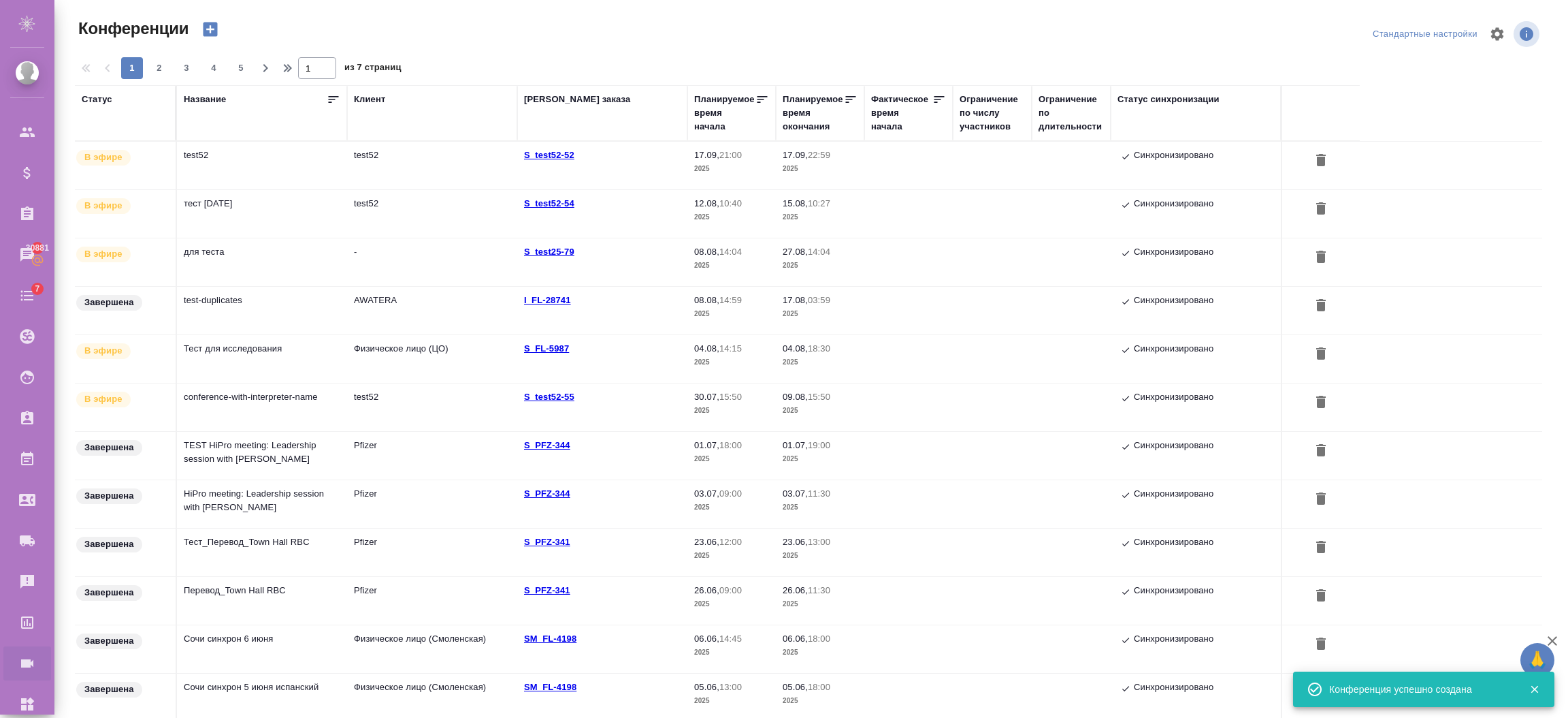
type input "0"
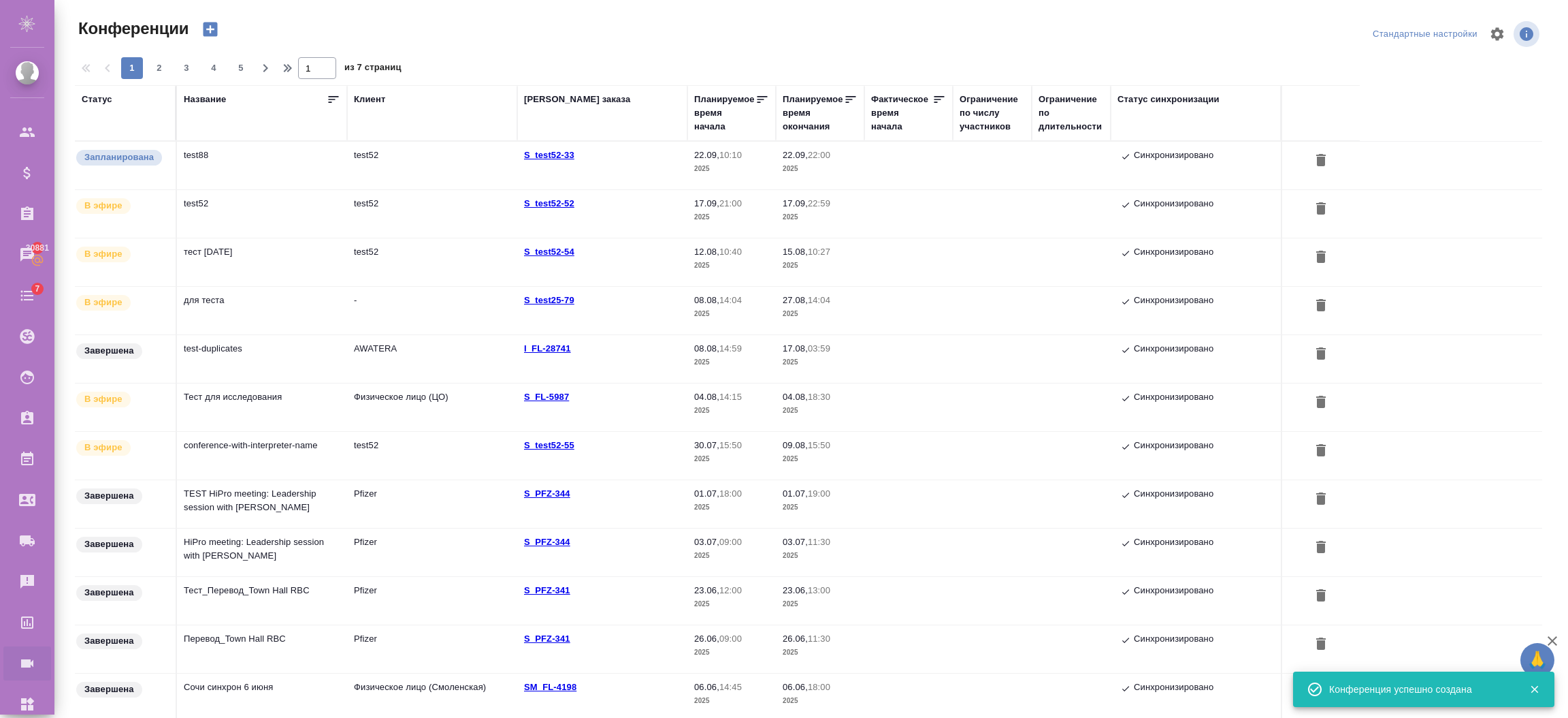
click at [213, 172] on td "test88" at bounding box center [262, 166] width 170 height 48
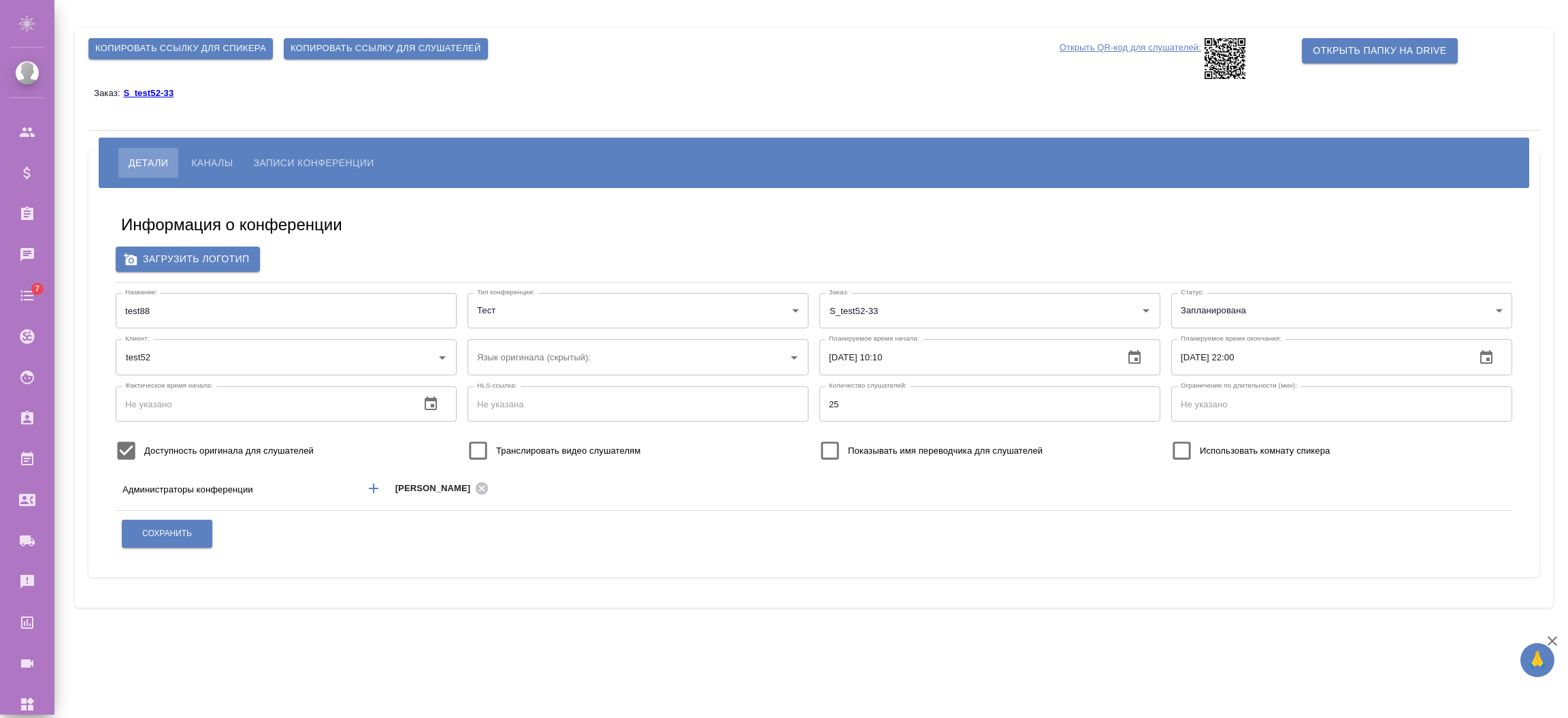
click at [1265, 302] on body "🙏 .cls-1 fill:#fff; AWATERA [PERSON_NAME] Спецификации Заказы Чаты 7 Todo Проек…" at bounding box center [784, 414] width 1568 height 828
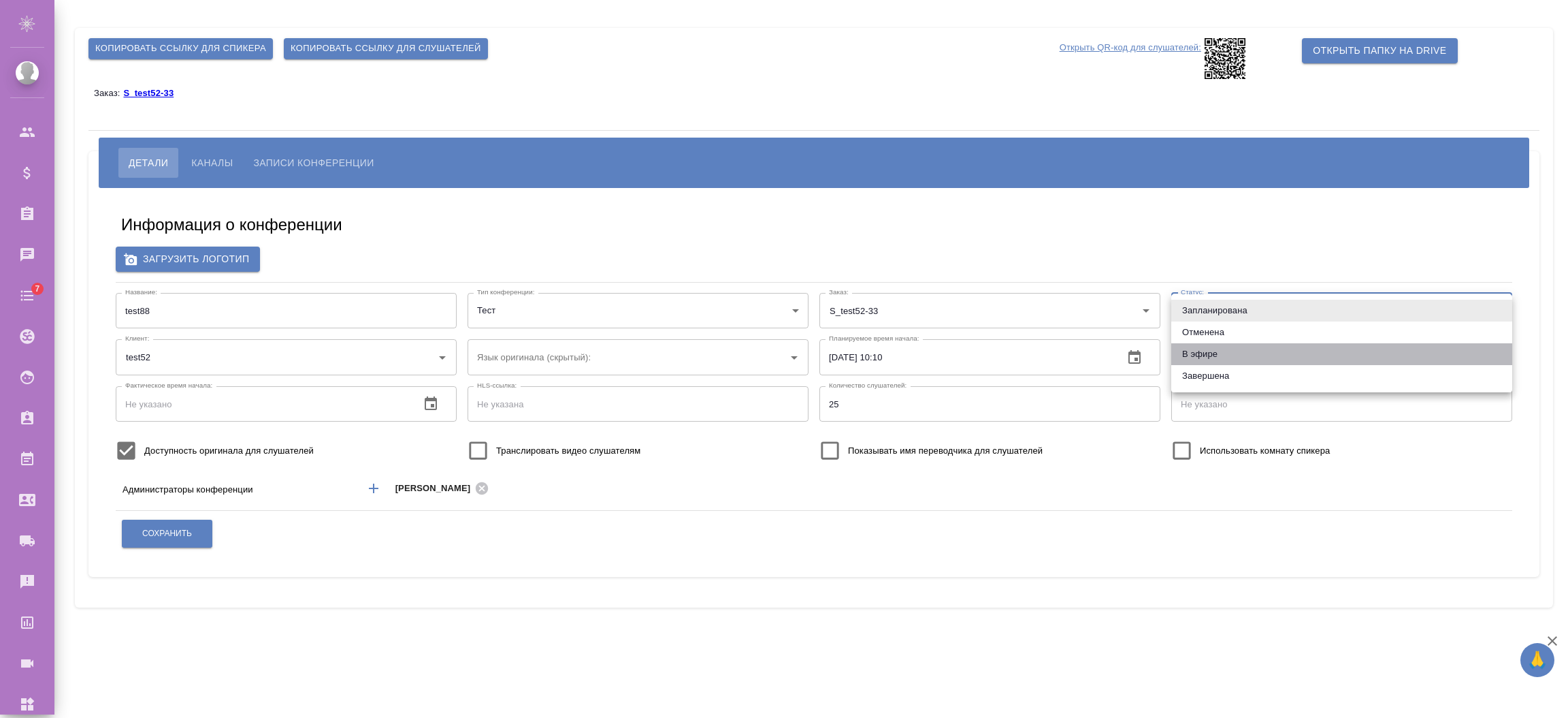
click at [1196, 354] on li "В эфире" at bounding box center [1342, 354] width 341 height 22
type input "online"
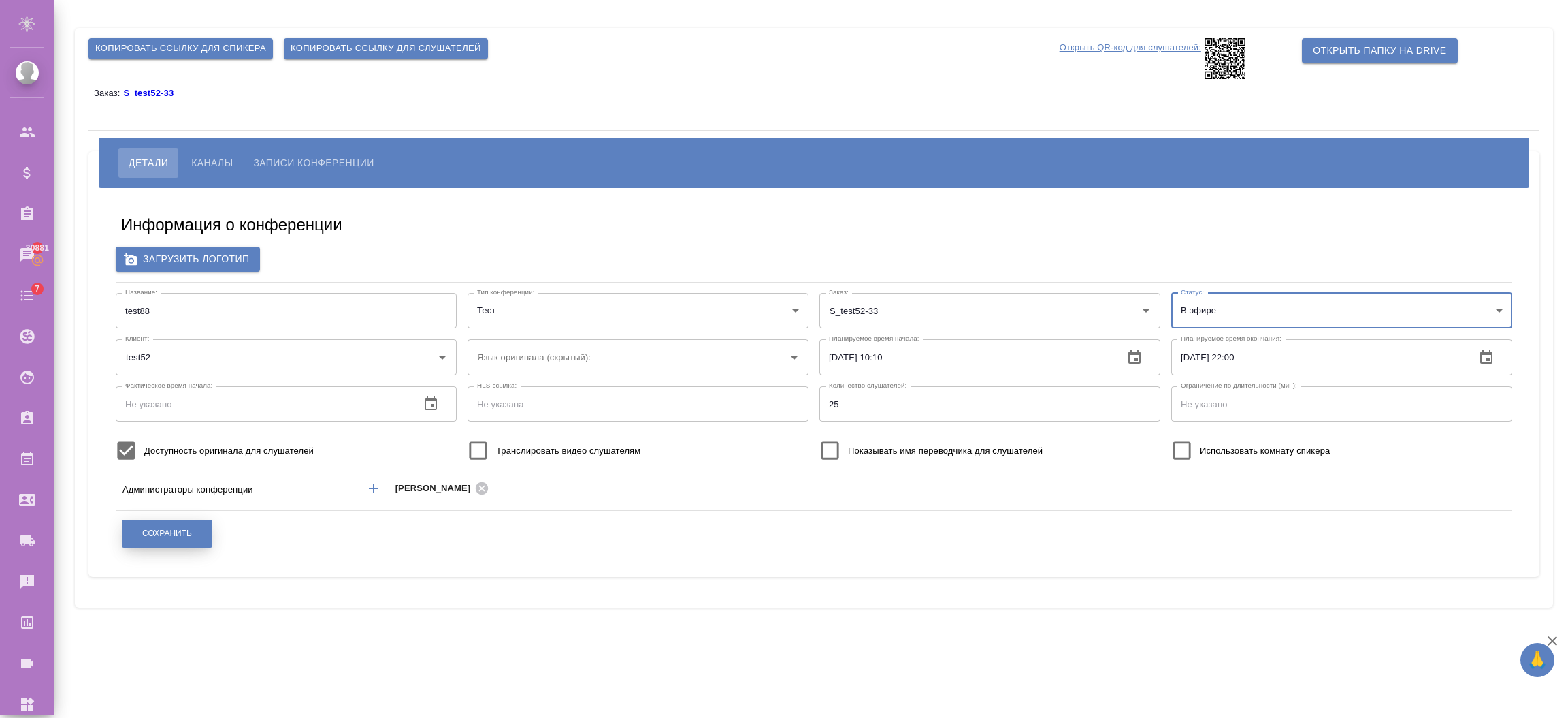
click at [205, 530] on button "Сохранить" at bounding box center [167, 533] width 91 height 28
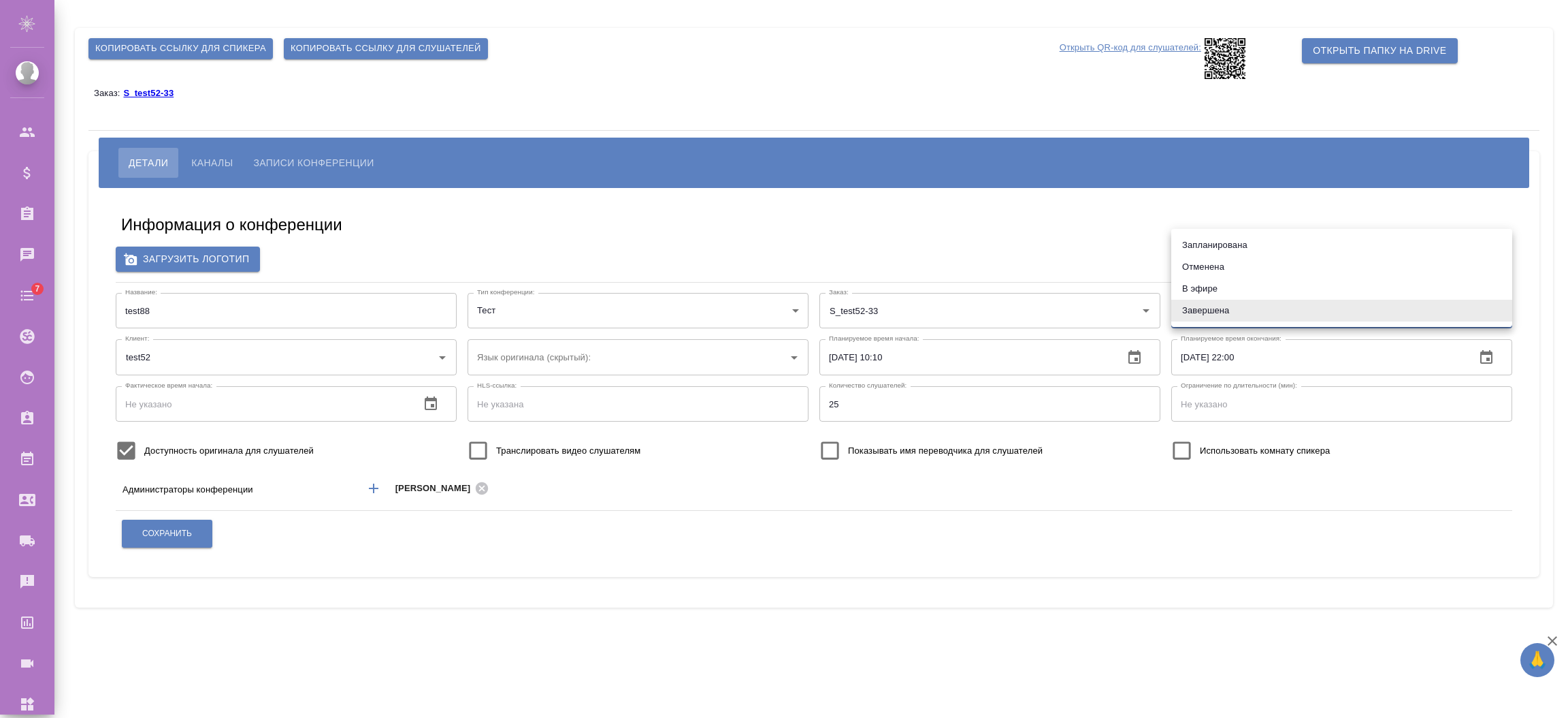
click at [1206, 280] on li "В эфире" at bounding box center [1342, 289] width 341 height 22
type input "online"
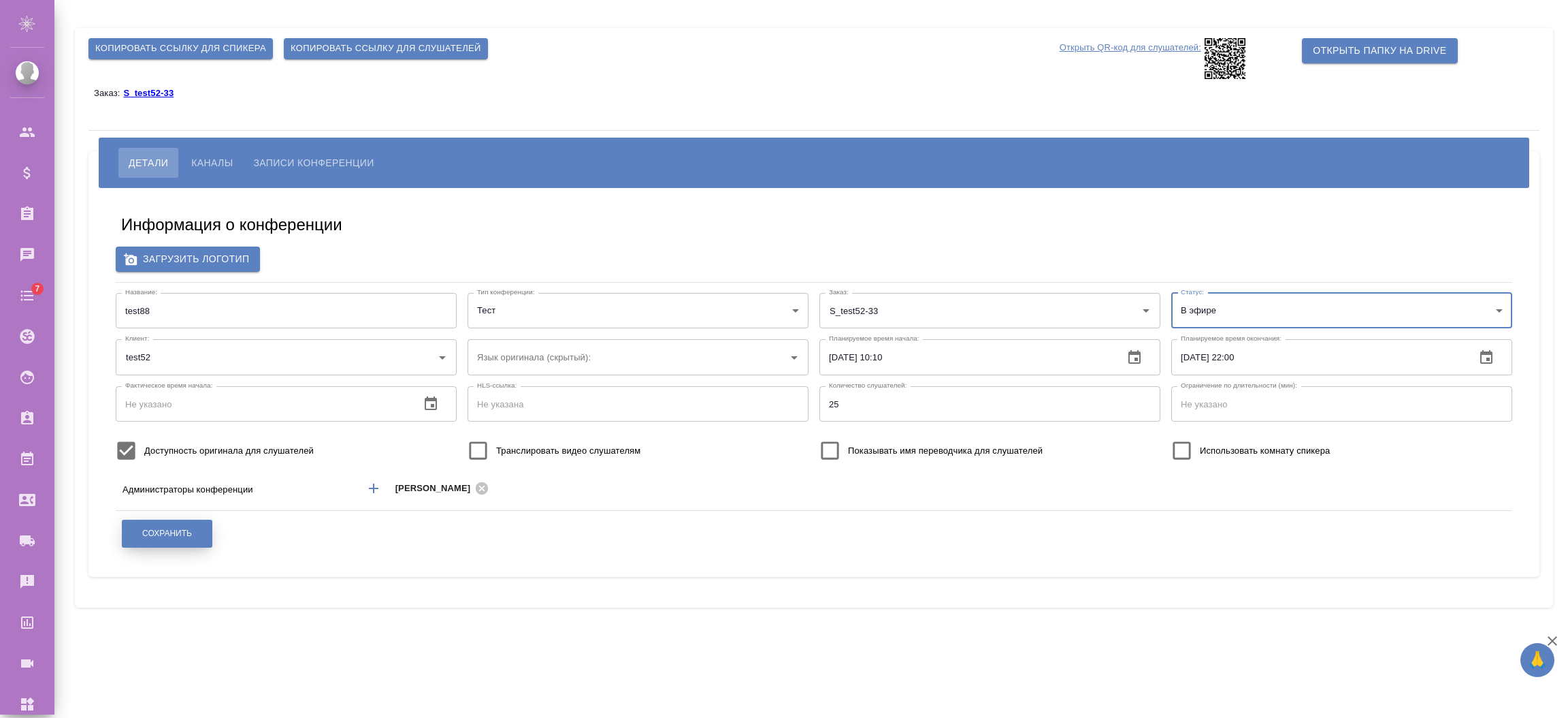
click at [155, 533] on span "Сохранить" at bounding box center [167, 533] width 50 height 12
